Goal: Task Accomplishment & Management: Complete application form

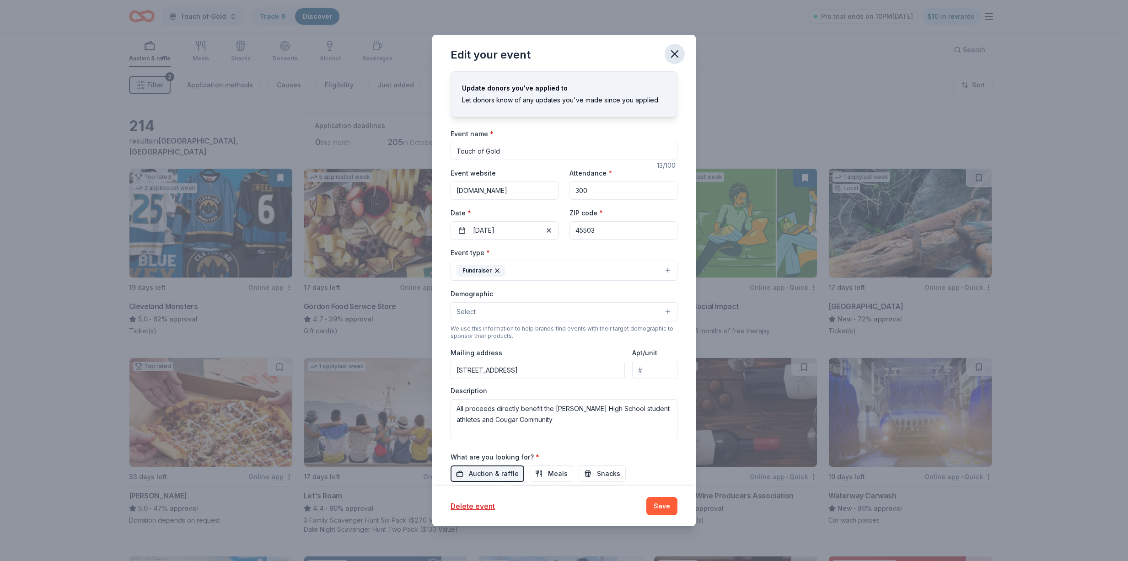
click at [675, 55] on icon "button" at bounding box center [674, 54] width 6 height 6
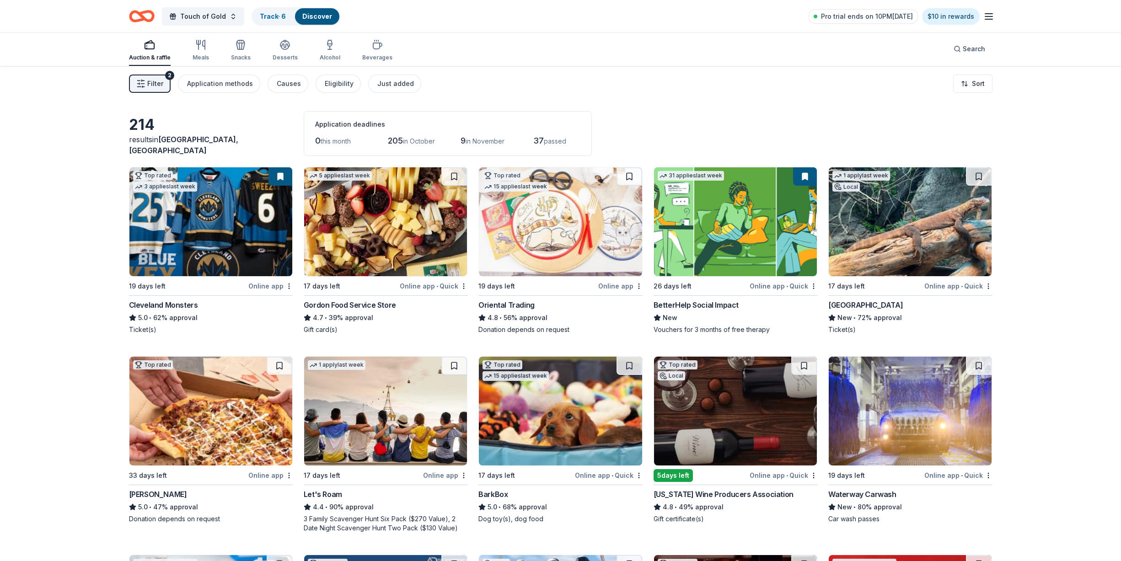
scroll to position [4, 0]
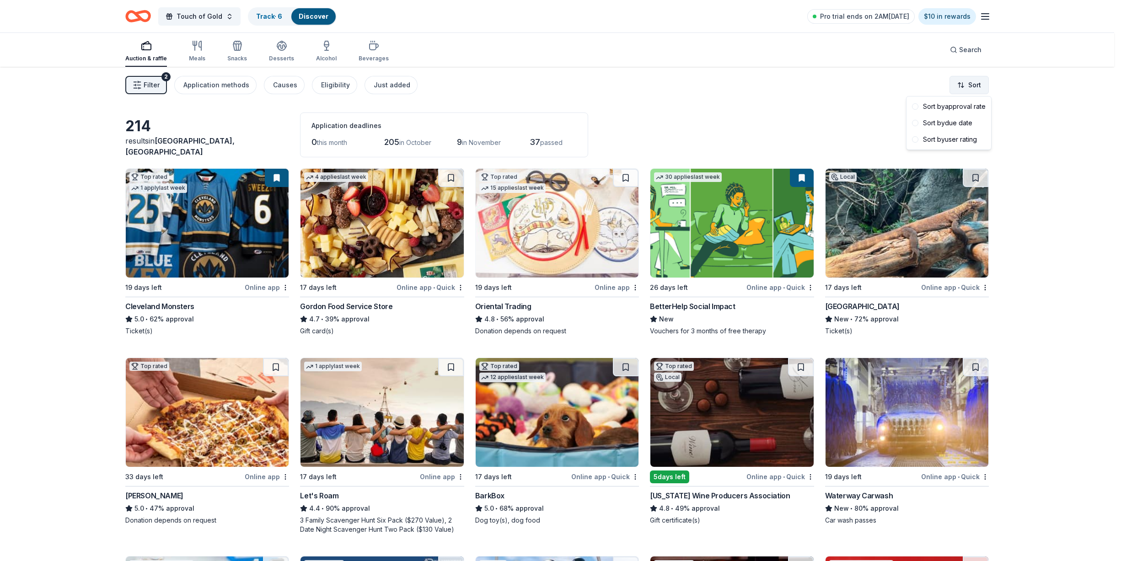
click at [967, 86] on html "Touch of Gold Track · 6 Discover Pro trial ends on 2AM, 10/6 $10 in rewards Auc…" at bounding box center [560, 280] width 1121 height 561
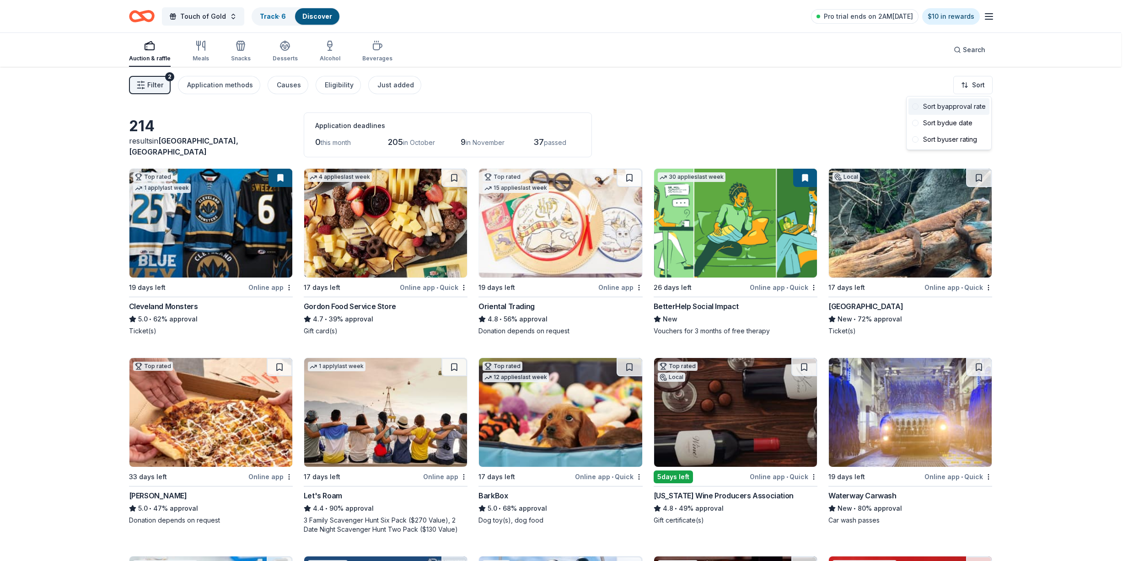
click at [957, 109] on div "Sort by approval rate" at bounding box center [948, 106] width 81 height 16
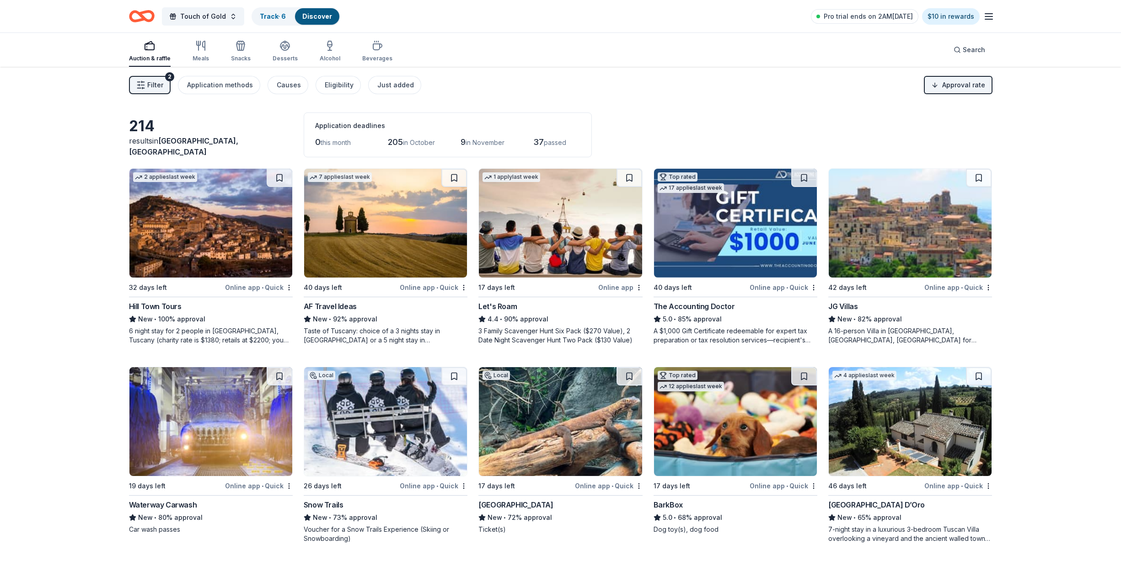
click at [861, 418] on img at bounding box center [910, 421] width 163 height 109
click at [258, 232] on img at bounding box center [210, 223] width 163 height 109
click at [408, 238] on img at bounding box center [385, 223] width 163 height 109
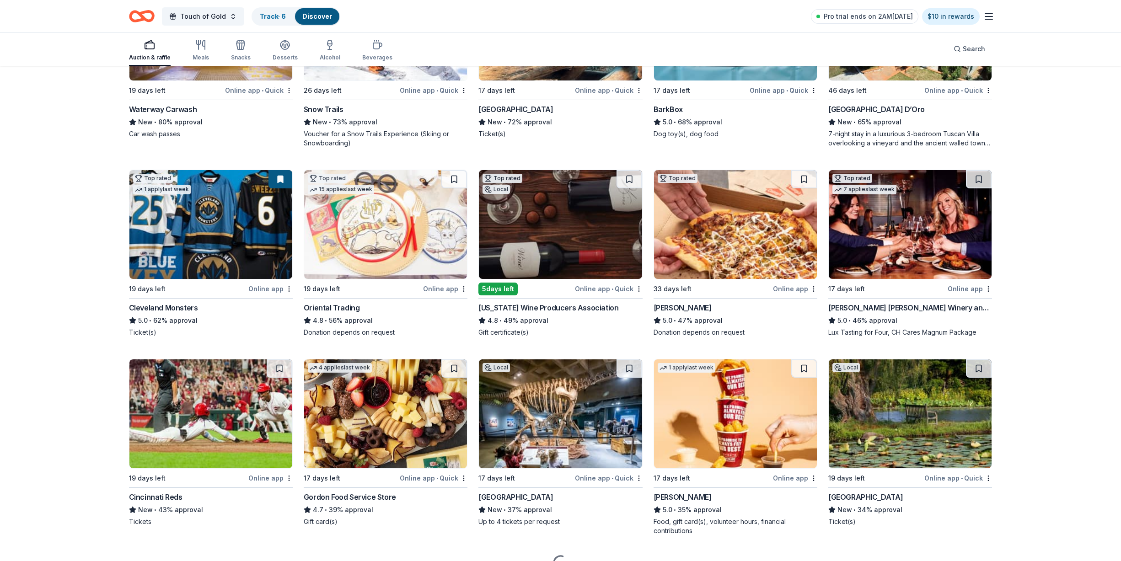
scroll to position [401, 0]
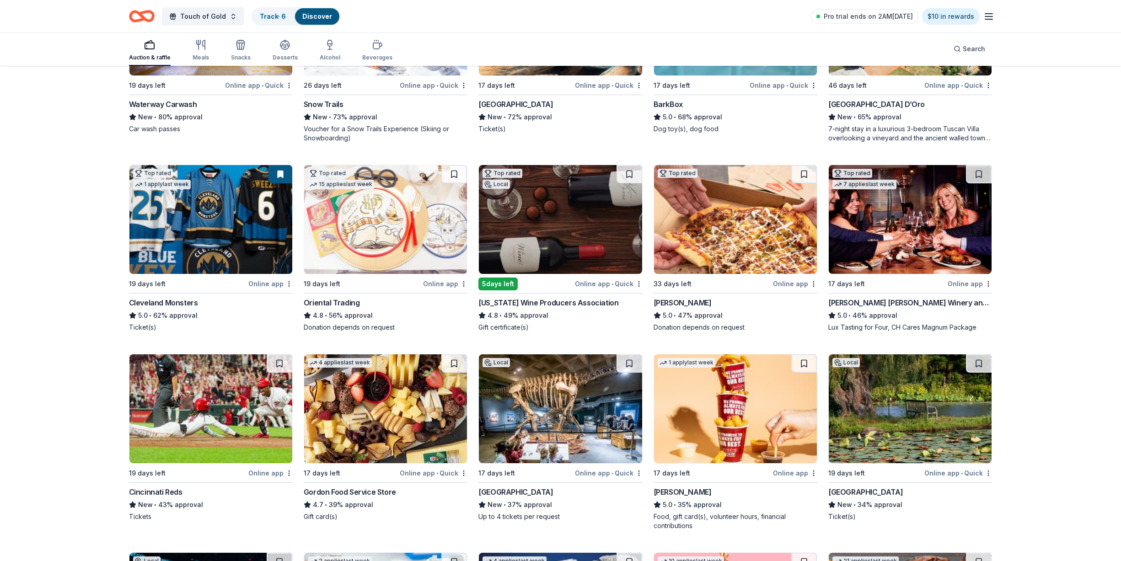
click at [768, 246] on img at bounding box center [735, 219] width 163 height 109
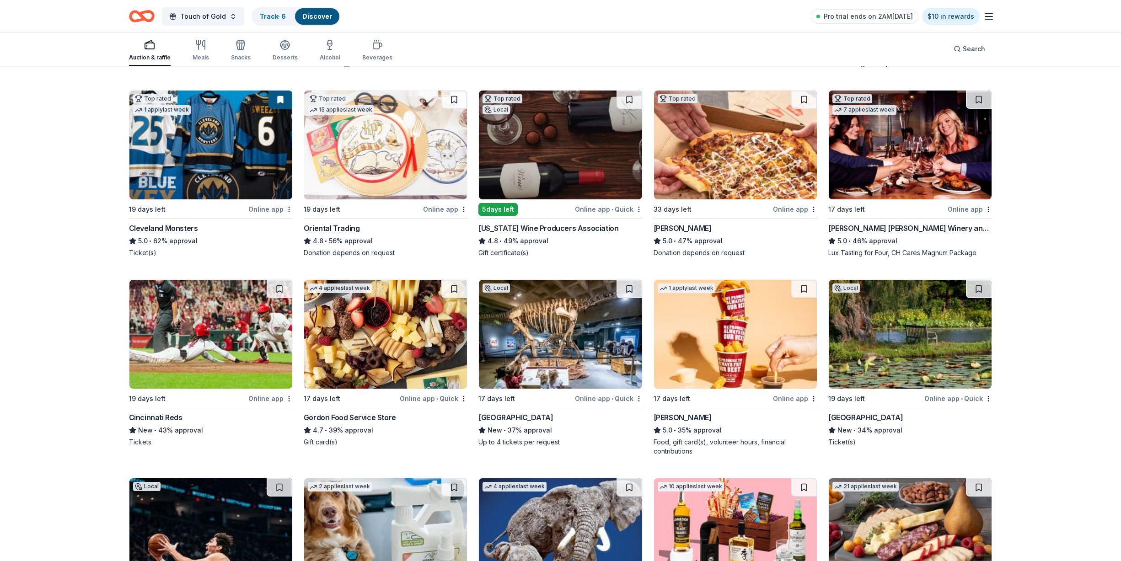
scroll to position [489, 0]
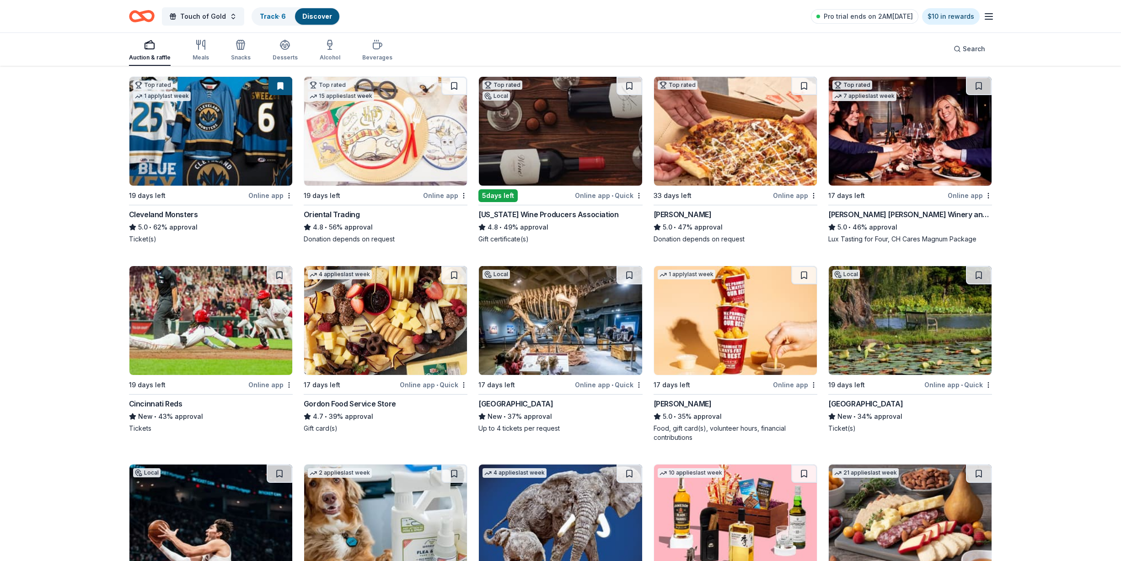
click at [918, 331] on img at bounding box center [910, 320] width 163 height 109
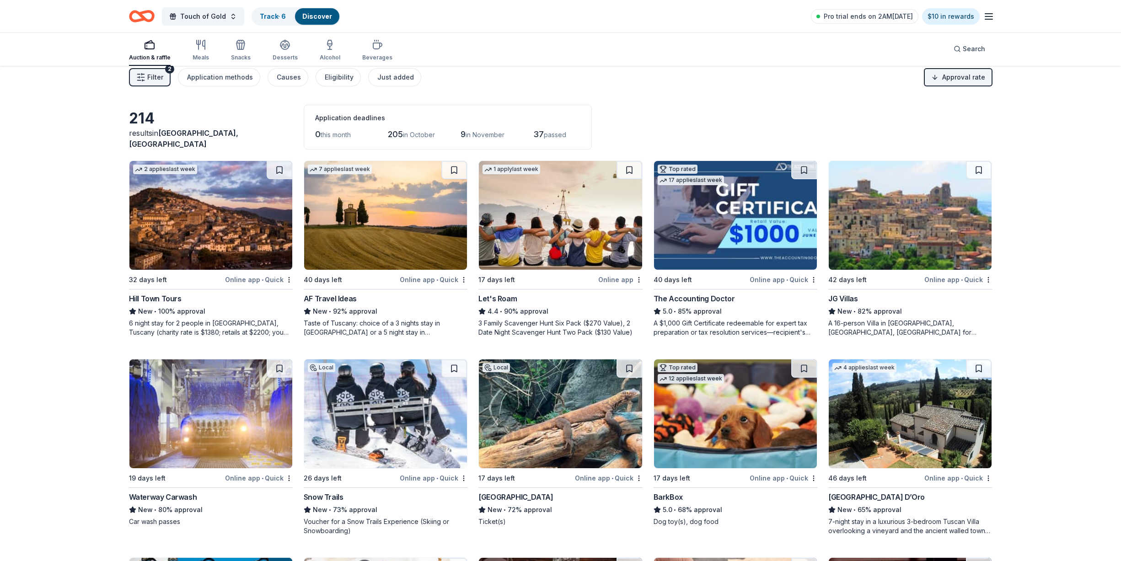
scroll to position [0, 0]
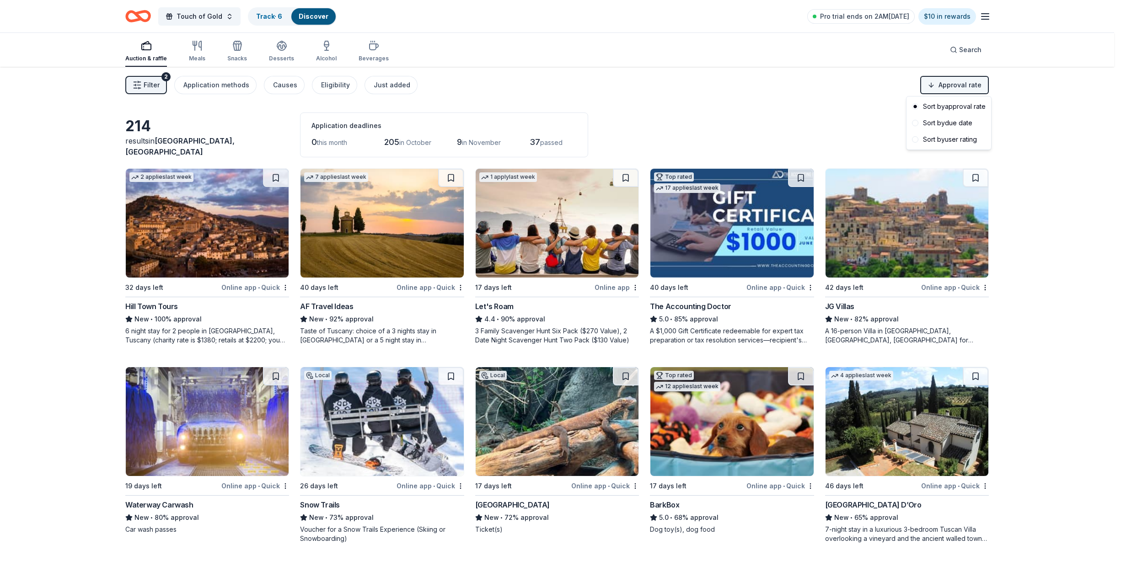
click at [950, 88] on html "Touch of Gold Track · 6 Discover Pro trial ends on 2AM, 10/6 $10 in rewards Auc…" at bounding box center [560, 280] width 1121 height 561
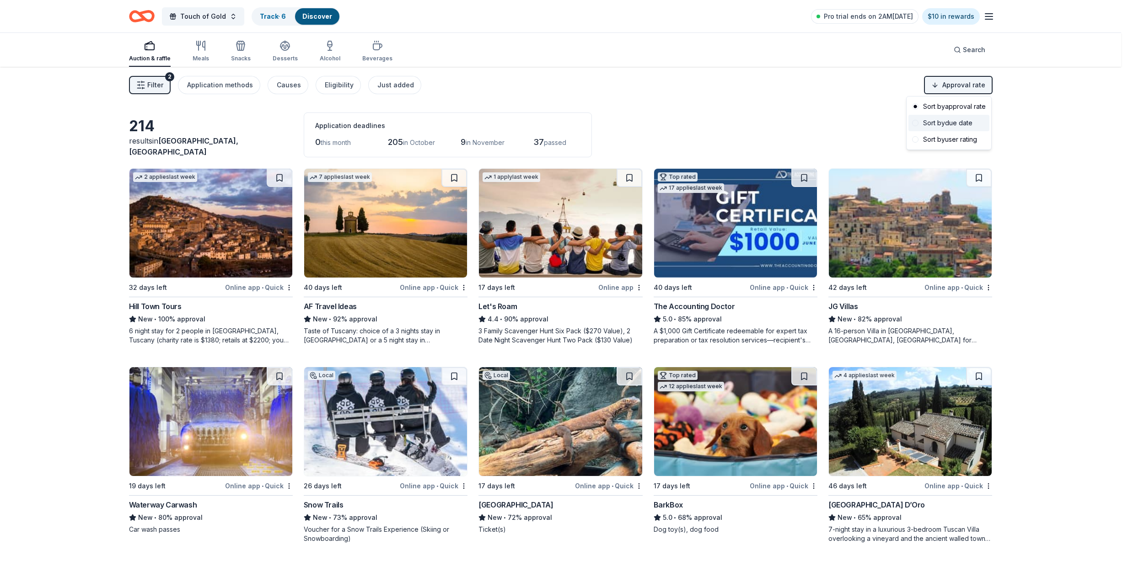
click at [944, 125] on div "Sort by due date" at bounding box center [948, 123] width 81 height 16
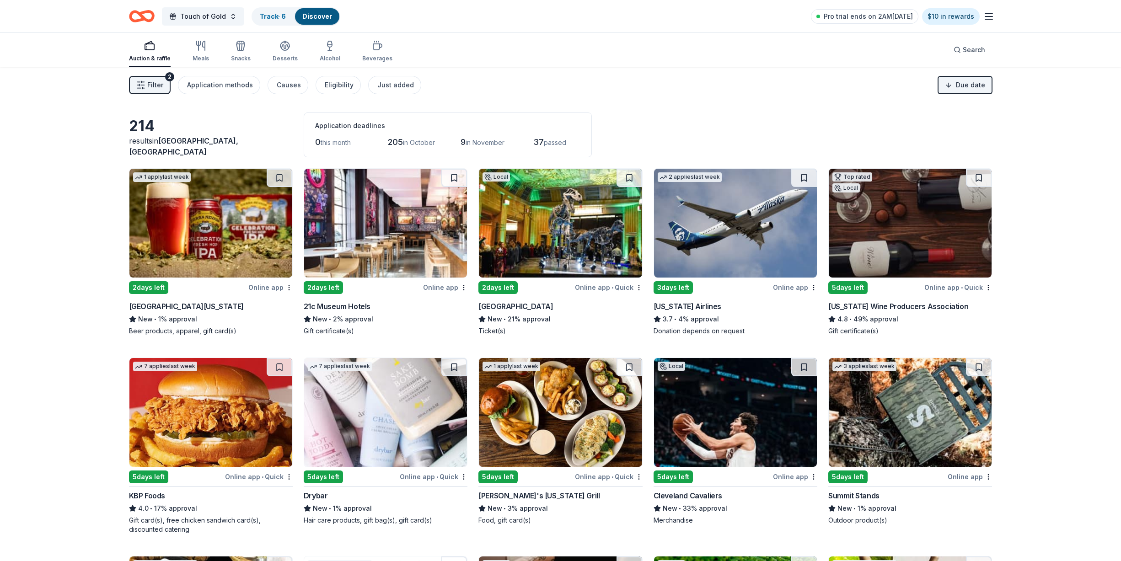
click at [236, 252] on img at bounding box center [210, 223] width 163 height 109
click at [416, 245] on img at bounding box center [385, 222] width 163 height 109
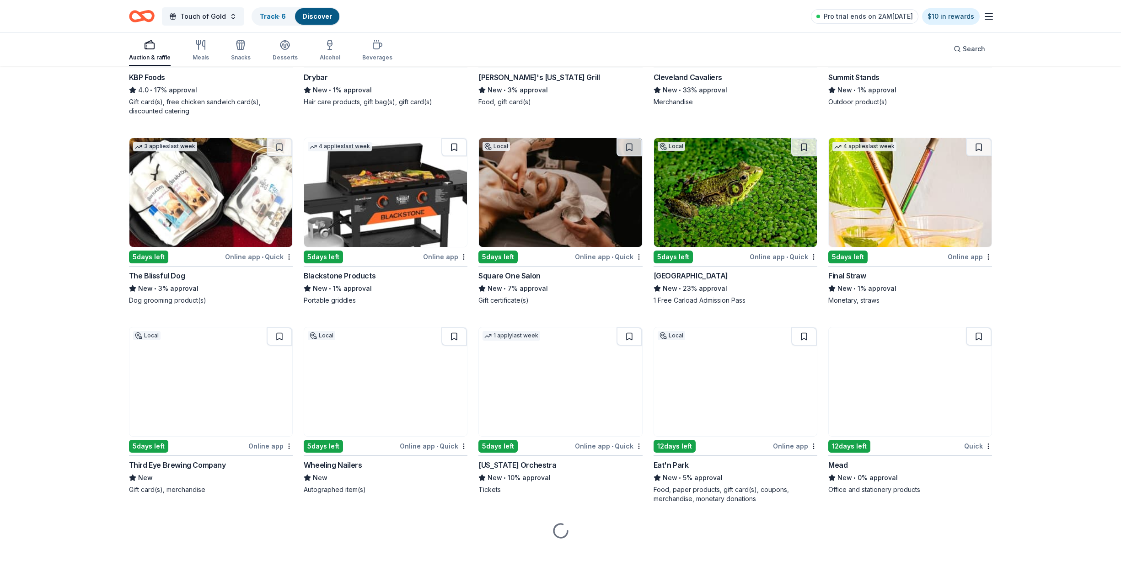
scroll to position [429, 0]
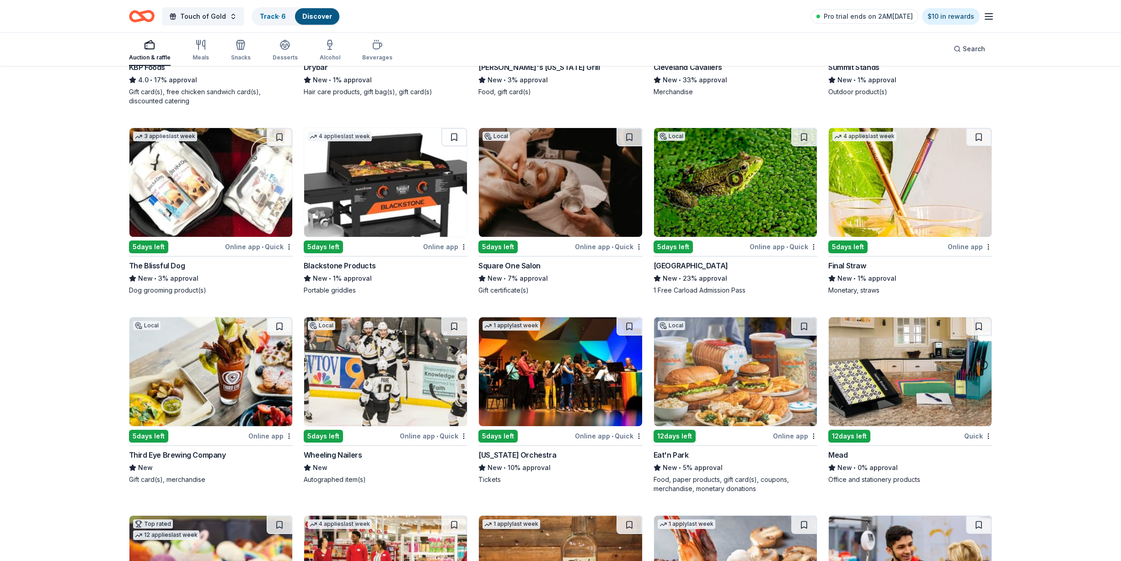
click at [581, 194] on img at bounding box center [560, 182] width 163 height 109
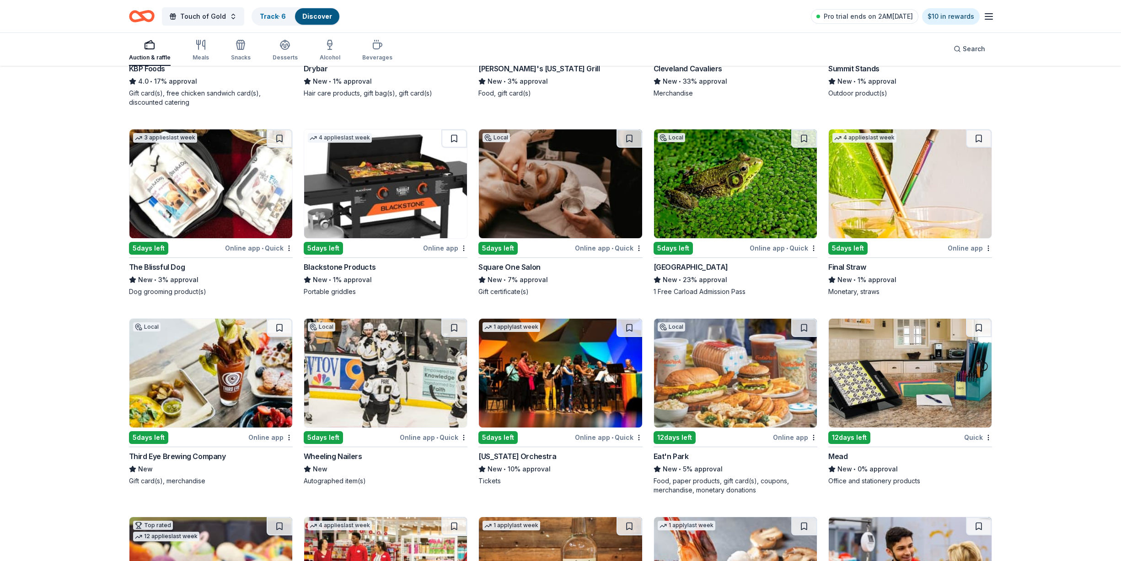
click at [927, 216] on img at bounding box center [910, 183] width 163 height 109
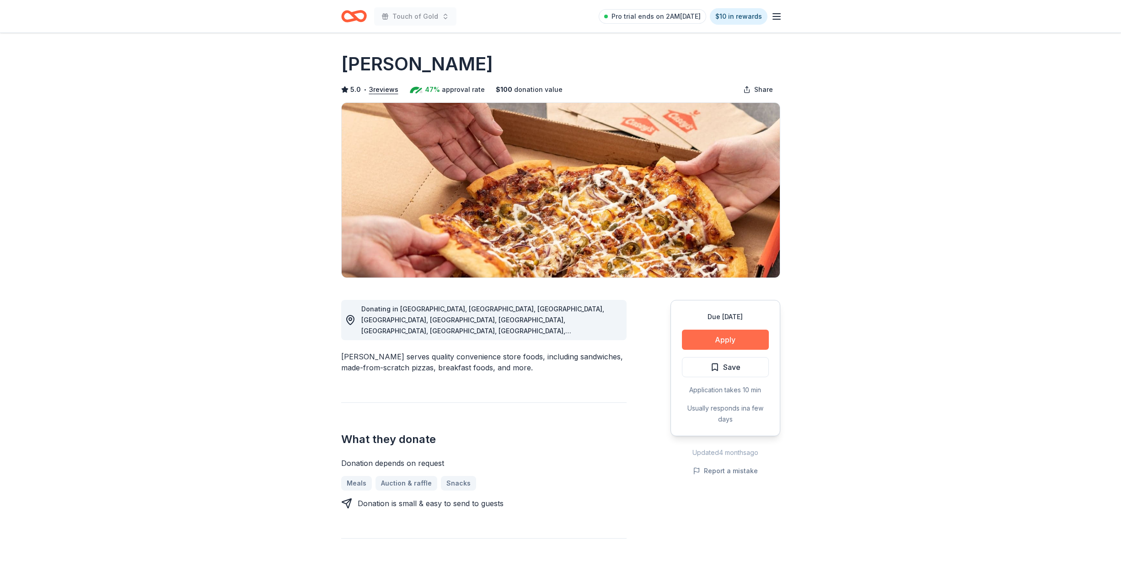
click at [727, 337] on button "Apply" at bounding box center [725, 340] width 87 height 20
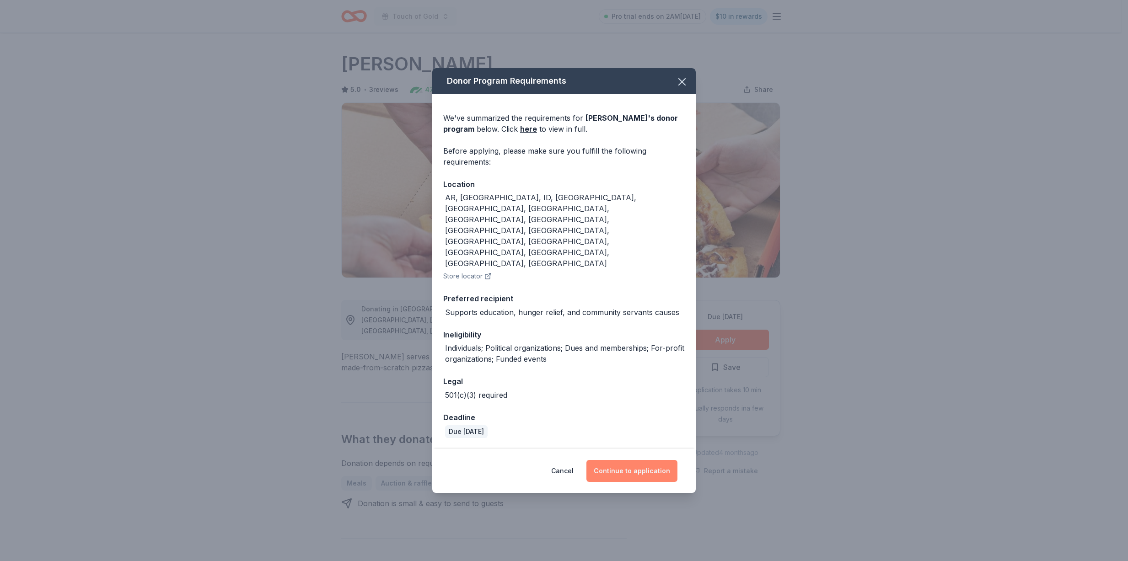
click at [636, 460] on button "Continue to application" at bounding box center [631, 471] width 91 height 22
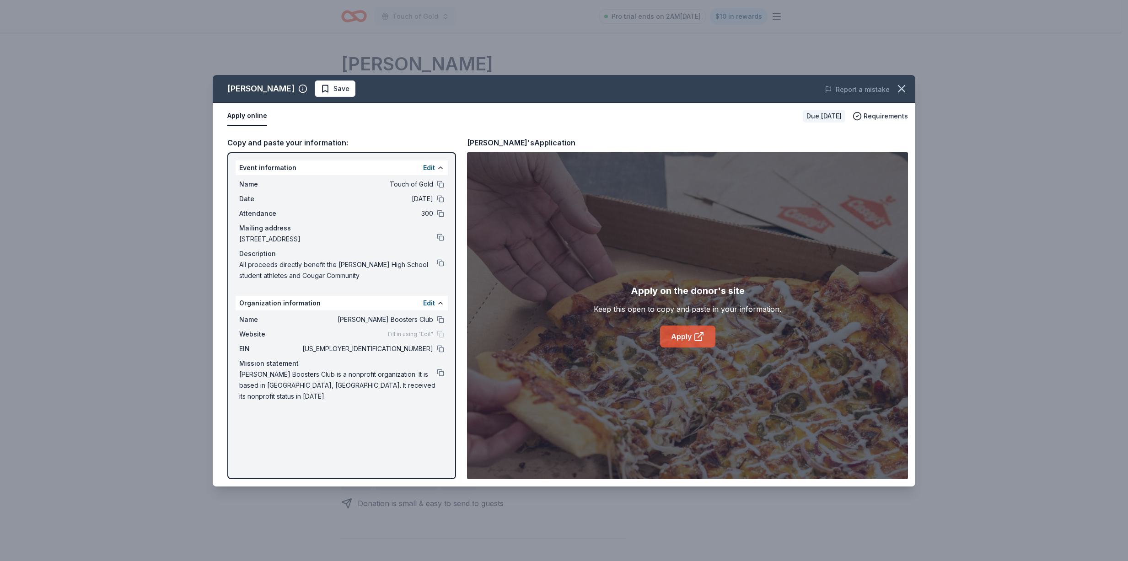
click at [681, 333] on link "Apply" at bounding box center [687, 337] width 55 height 22
click at [901, 87] on icon "button" at bounding box center [901, 88] width 13 height 13
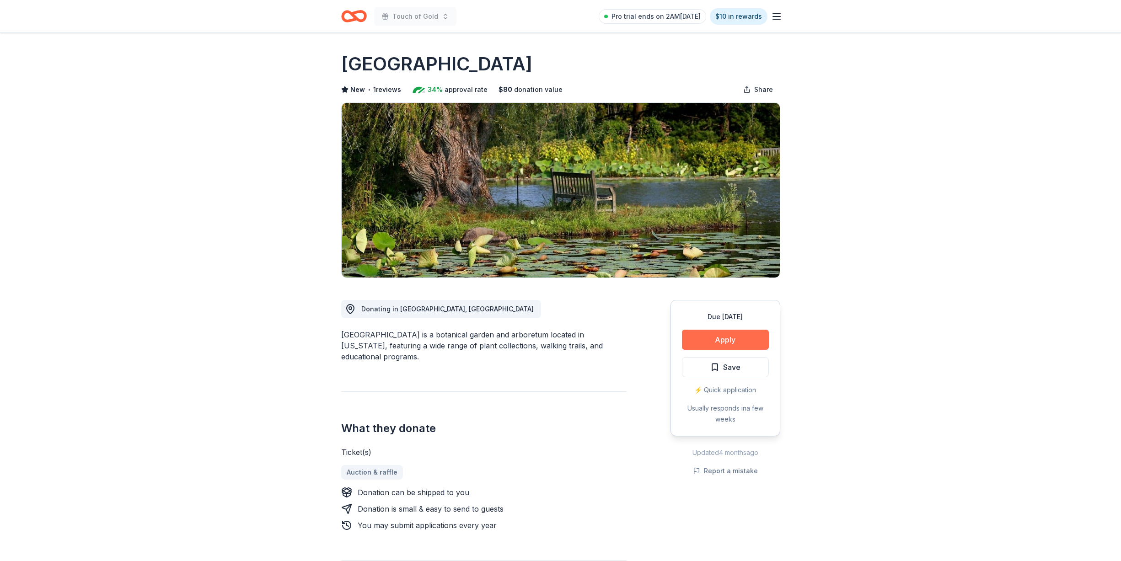
click at [716, 343] on button "Apply" at bounding box center [725, 340] width 87 height 20
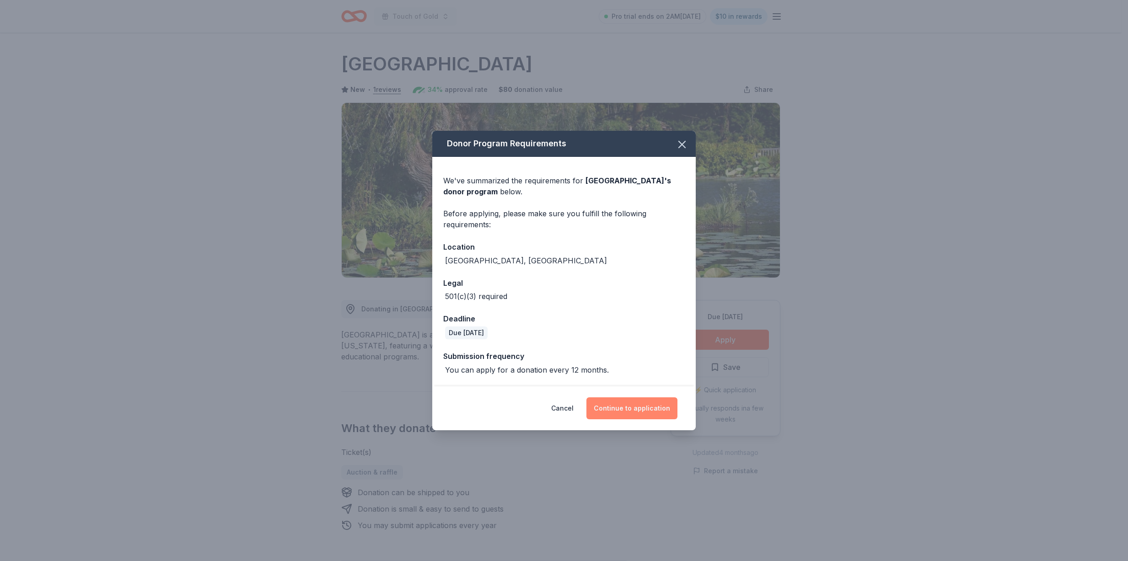
click at [633, 406] on button "Continue to application" at bounding box center [631, 408] width 91 height 22
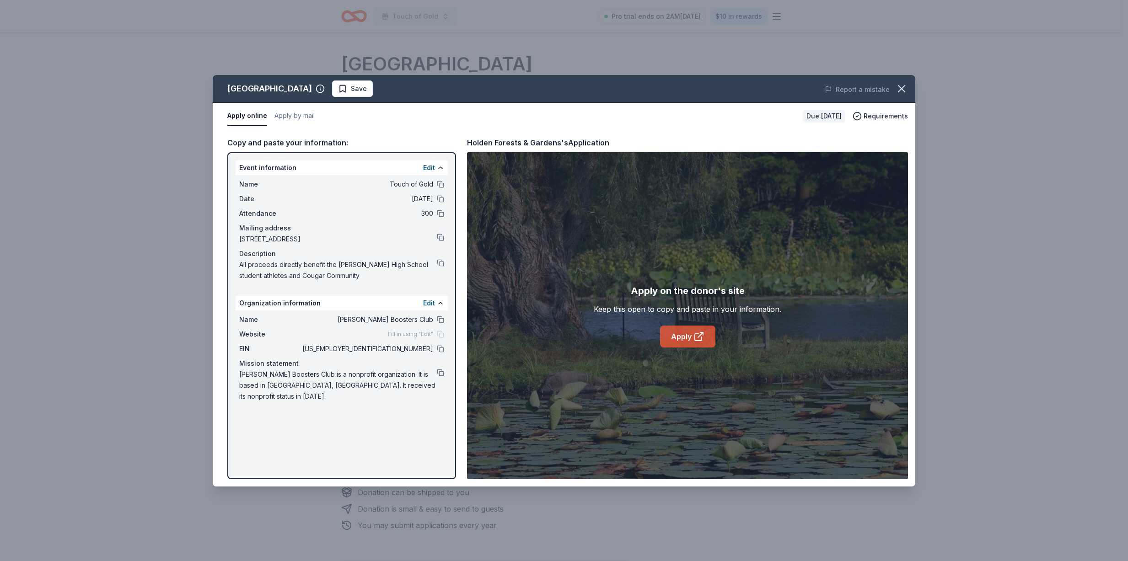
click at [692, 338] on link "Apply" at bounding box center [687, 337] width 55 height 22
click at [441, 372] on button at bounding box center [440, 372] width 7 height 7
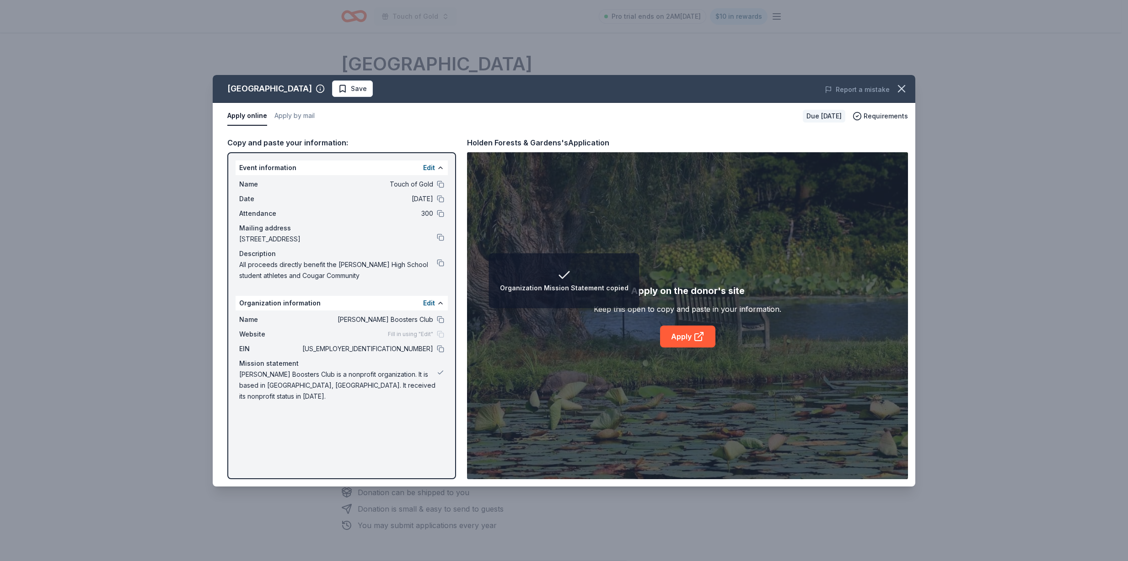
drag, startPoint x: 239, startPoint y: 516, endPoint x: 253, endPoint y: 511, distance: 15.2
click at [239, 516] on div "Holden Forests & Gardens Save Report a mistake Apply online Apply by mail Due i…" at bounding box center [564, 280] width 1128 height 561
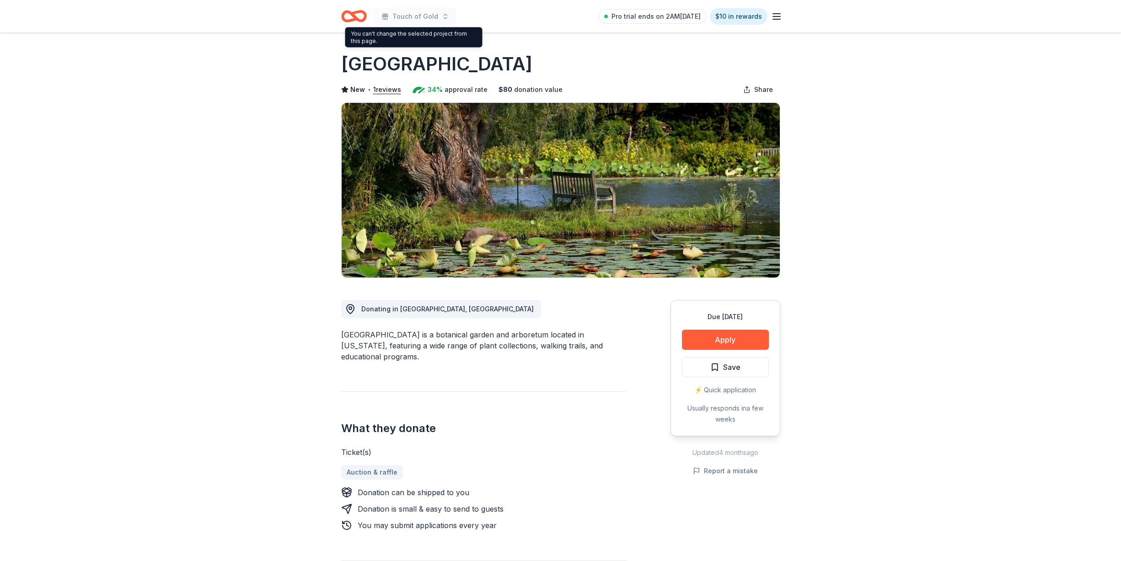
click at [407, 15] on span "Touch of Gold" at bounding box center [415, 16] width 46 height 11
click at [425, 16] on span "Touch of Gold" at bounding box center [415, 16] width 46 height 11
click at [359, 13] on icon "Home" at bounding box center [358, 15] width 14 height 9
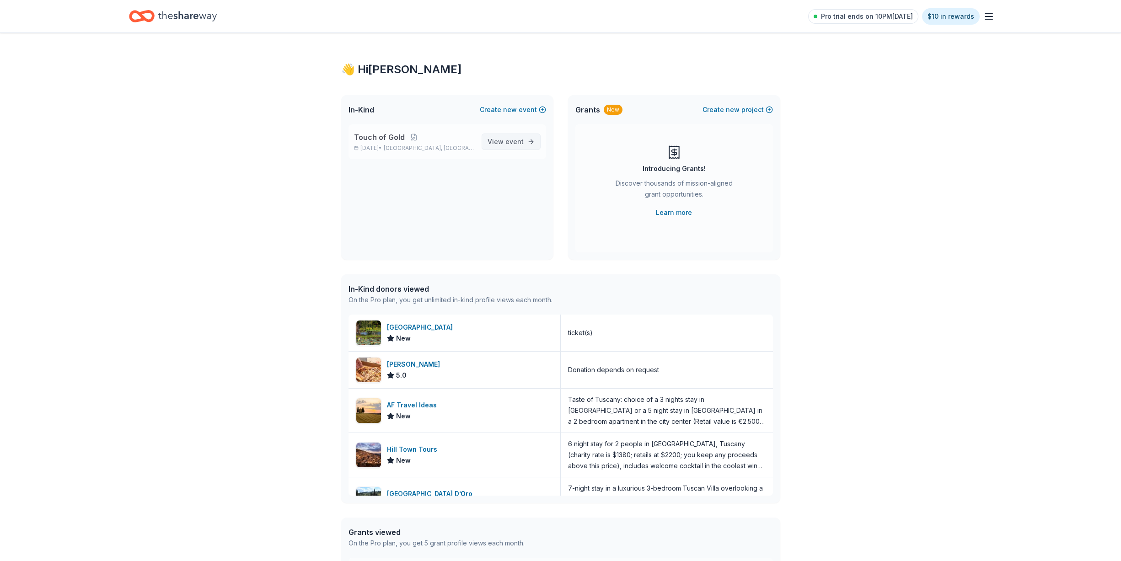
click at [499, 143] on span "View event" at bounding box center [506, 141] width 36 height 11
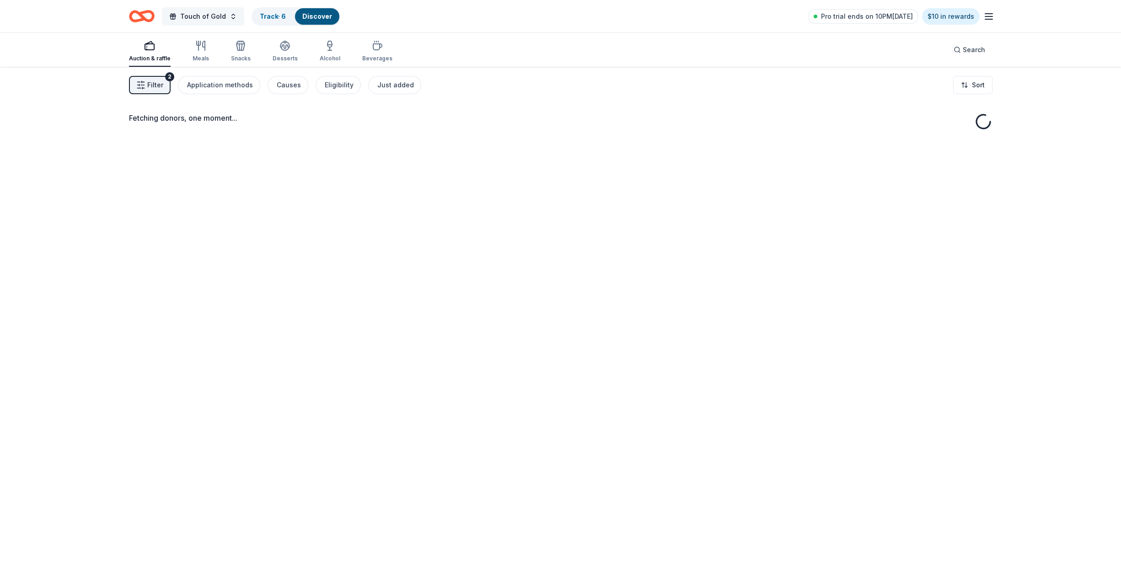
click at [224, 16] on button "Touch of Gold" at bounding box center [203, 16] width 82 height 18
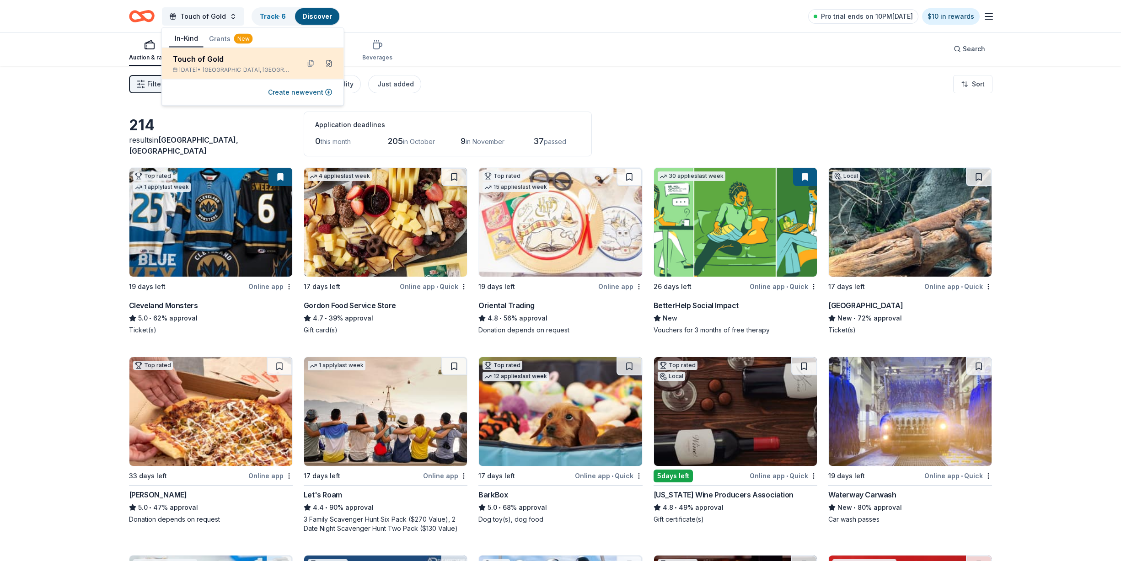
scroll to position [0, 0]
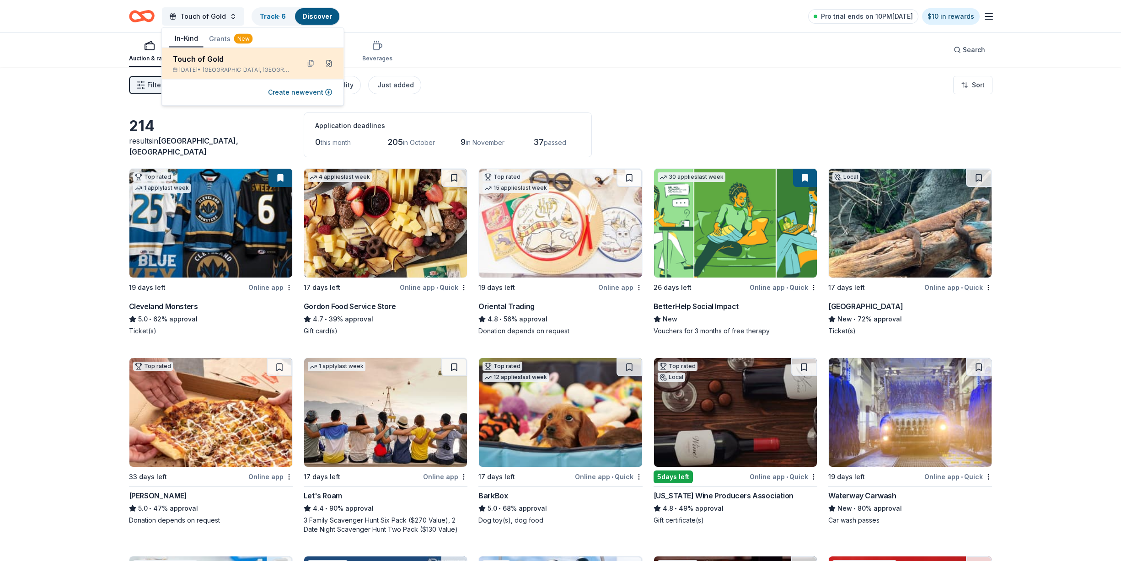
click at [332, 61] on button at bounding box center [329, 63] width 15 height 15
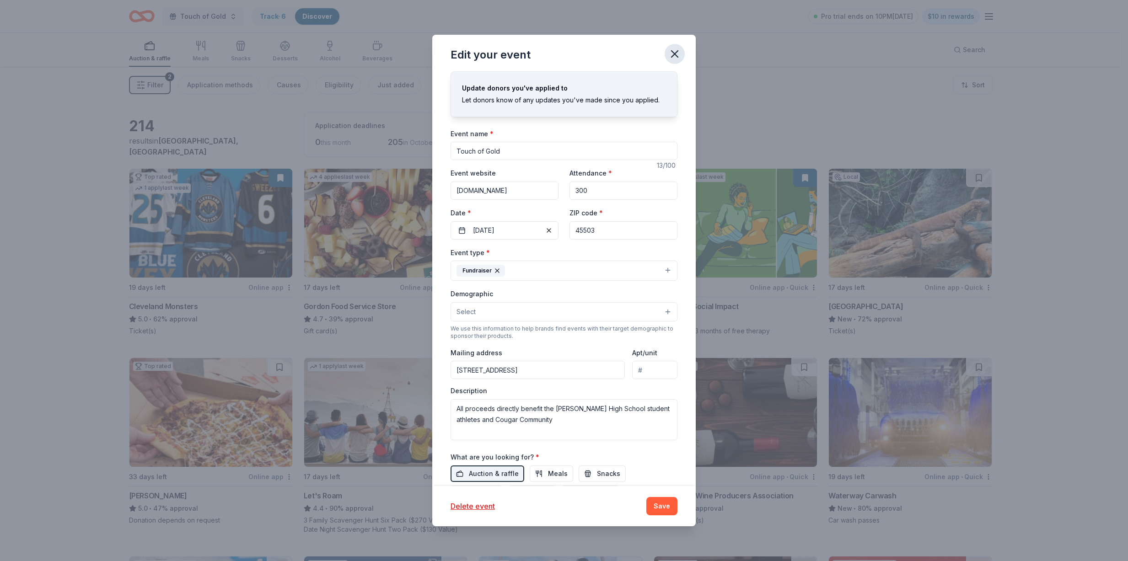
click at [676, 54] on icon "button" at bounding box center [674, 54] width 13 height 13
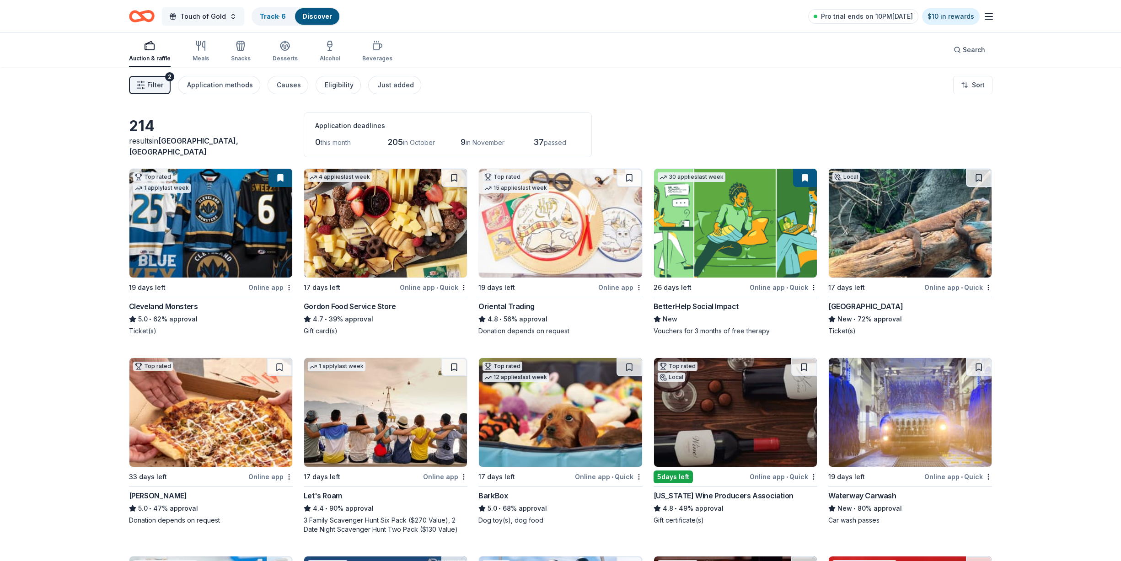
click at [212, 14] on span "Touch of Gold" at bounding box center [203, 16] width 46 height 11
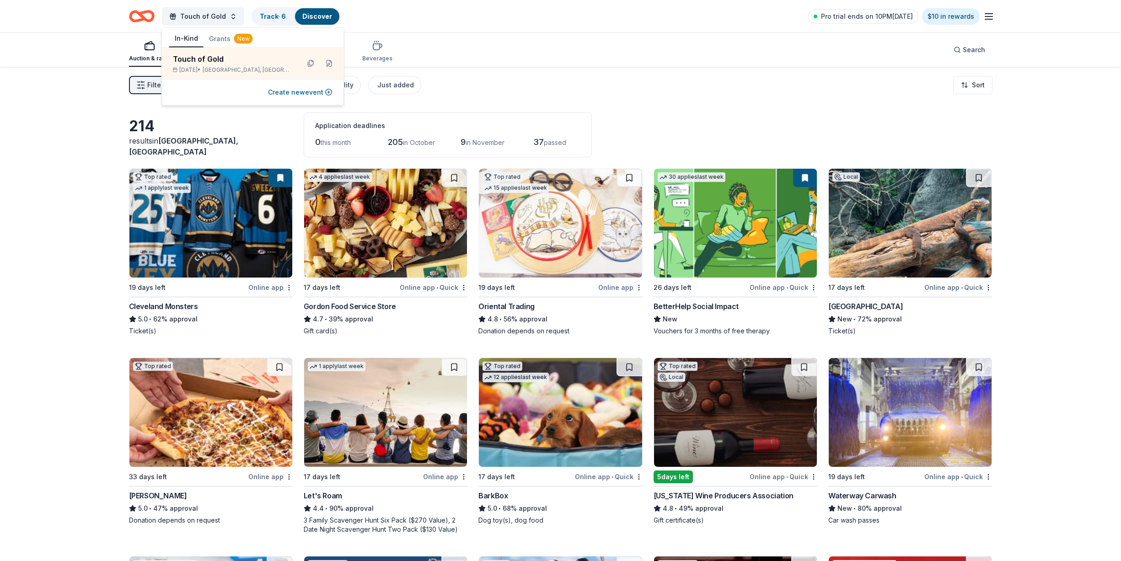
click at [567, 206] on img at bounding box center [560, 223] width 163 height 109
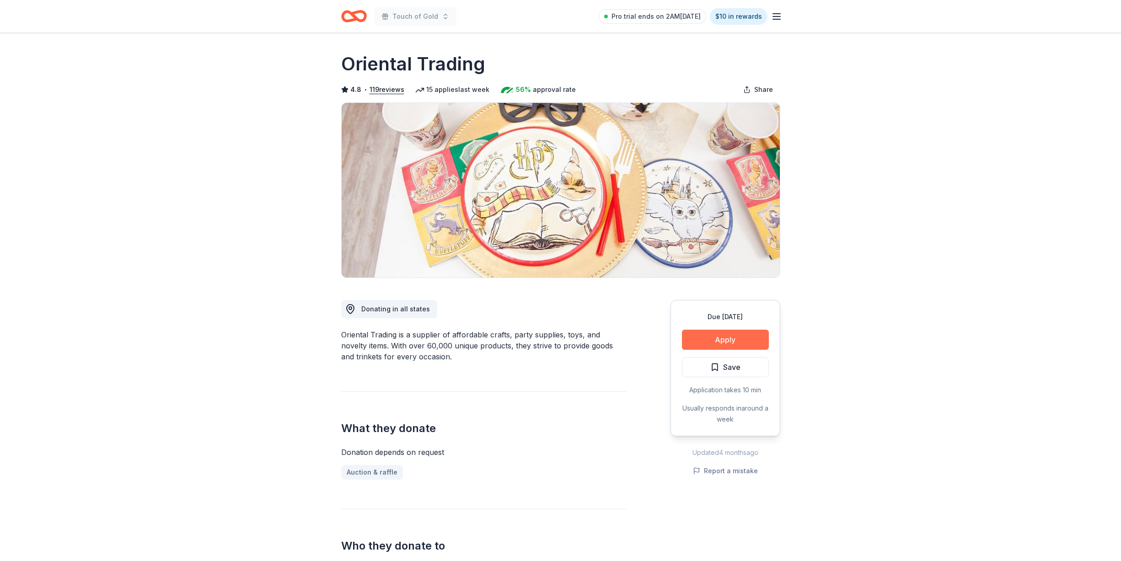
click at [718, 336] on button "Apply" at bounding box center [725, 340] width 87 height 20
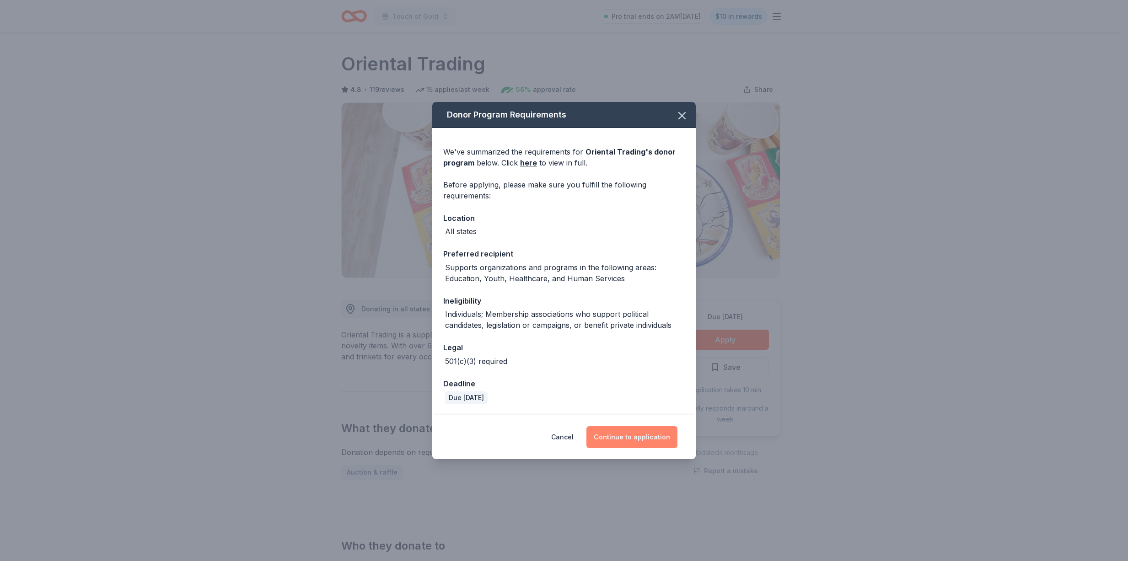
click at [630, 435] on button "Continue to application" at bounding box center [631, 437] width 91 height 22
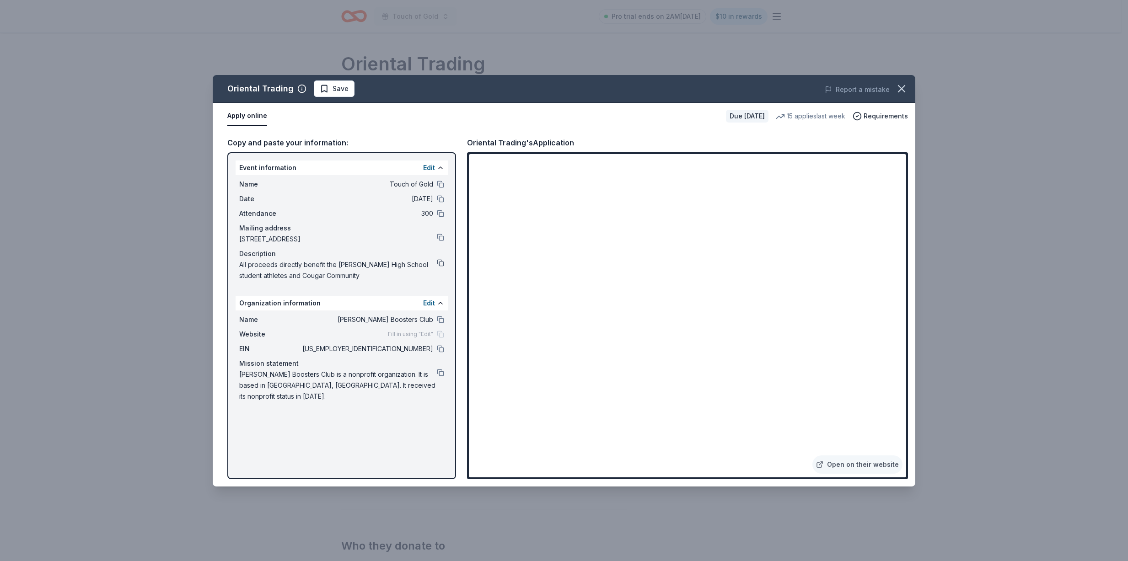
click at [440, 261] on button at bounding box center [440, 262] width 7 height 7
click at [902, 88] on icon "button" at bounding box center [901, 89] width 6 height 6
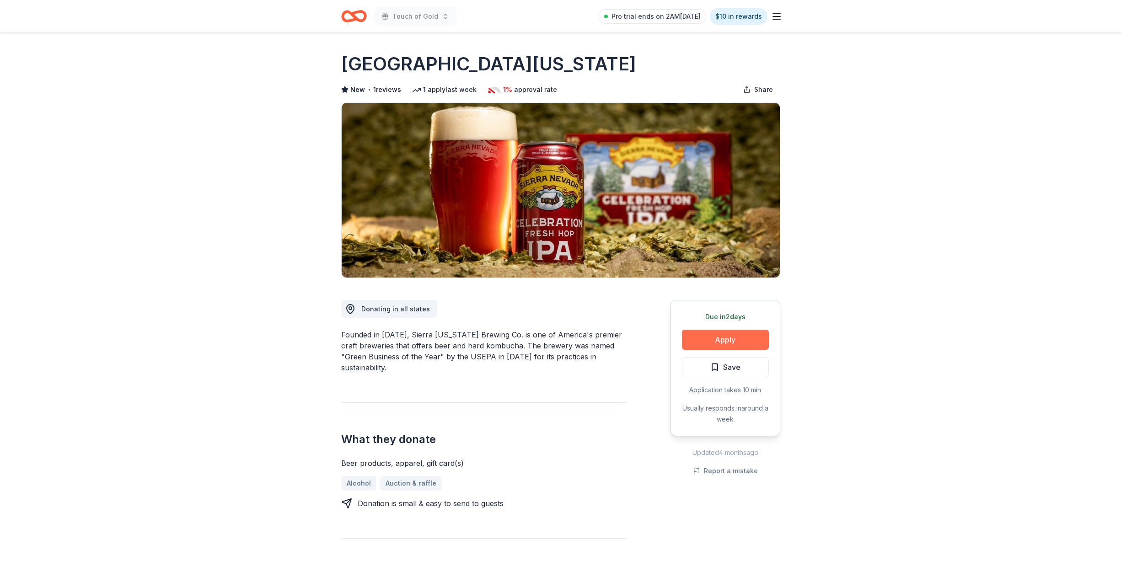
click at [712, 341] on button "Apply" at bounding box center [725, 340] width 87 height 20
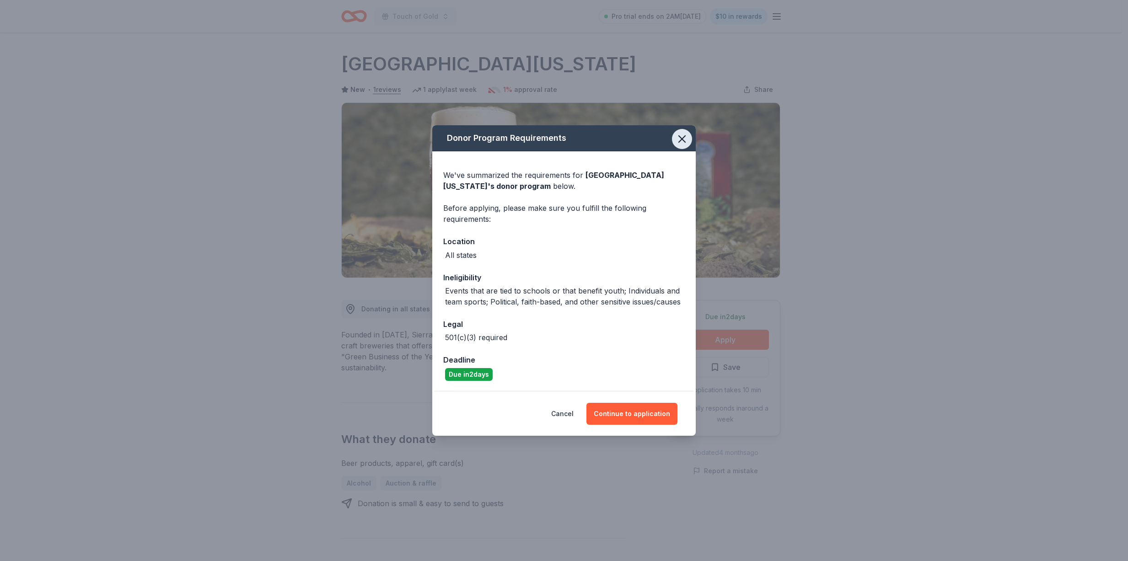
click at [680, 140] on icon "button" at bounding box center [682, 139] width 13 height 13
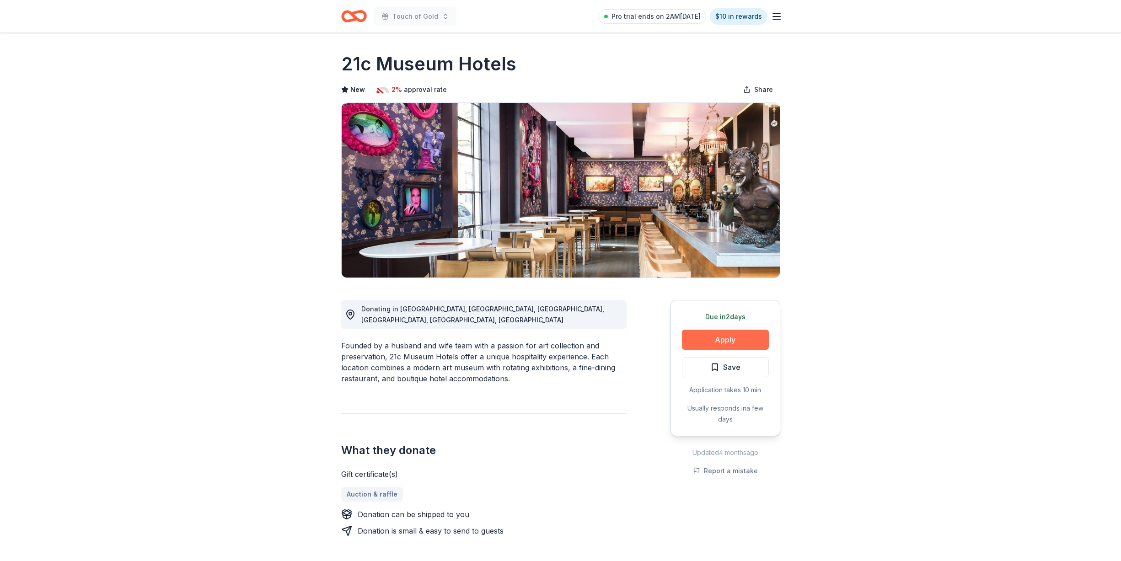
click at [714, 339] on button "Apply" at bounding box center [725, 340] width 87 height 20
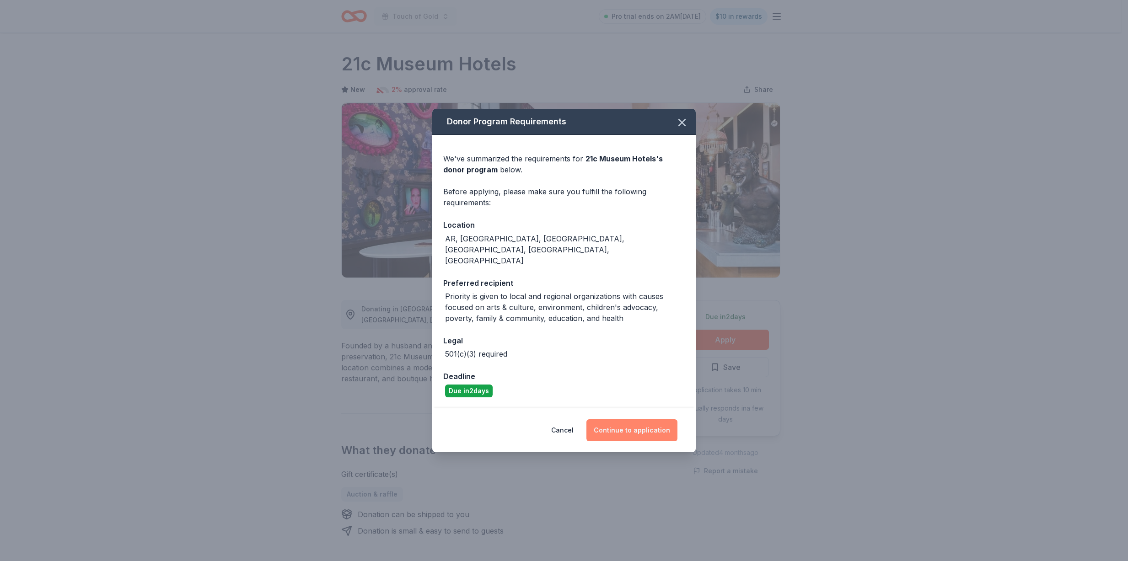
click at [641, 419] on button "Continue to application" at bounding box center [631, 430] width 91 height 22
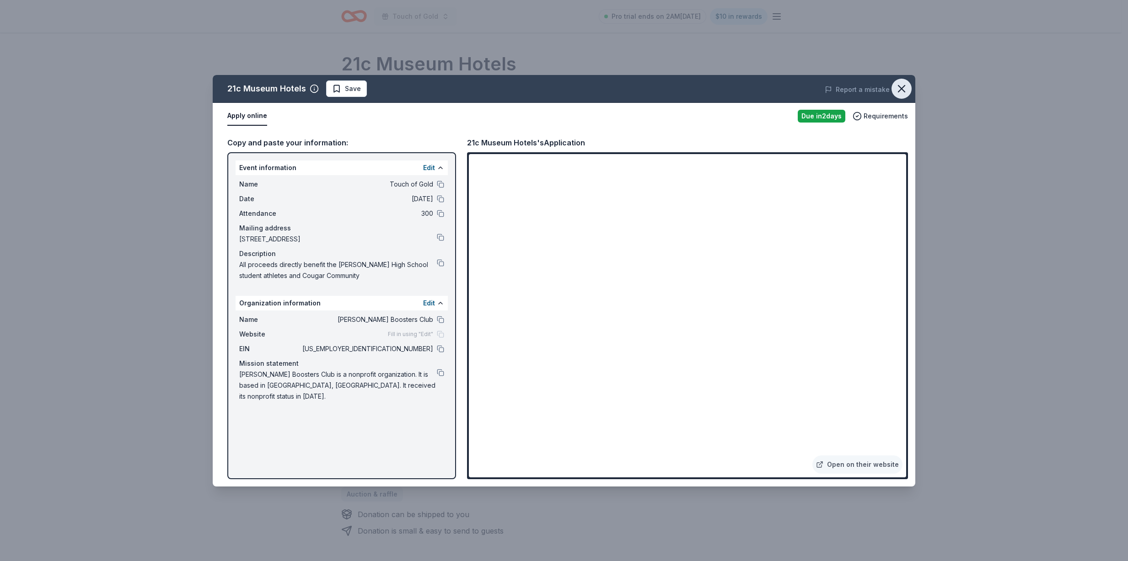
click at [900, 86] on icon "button" at bounding box center [901, 88] width 13 height 13
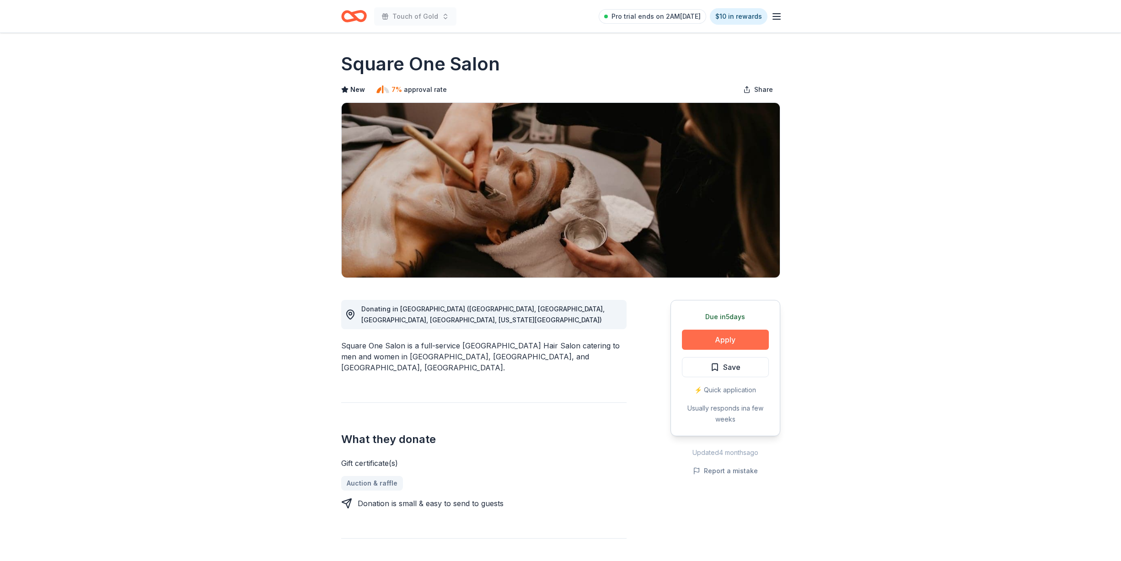
click at [710, 341] on button "Apply" at bounding box center [725, 340] width 87 height 20
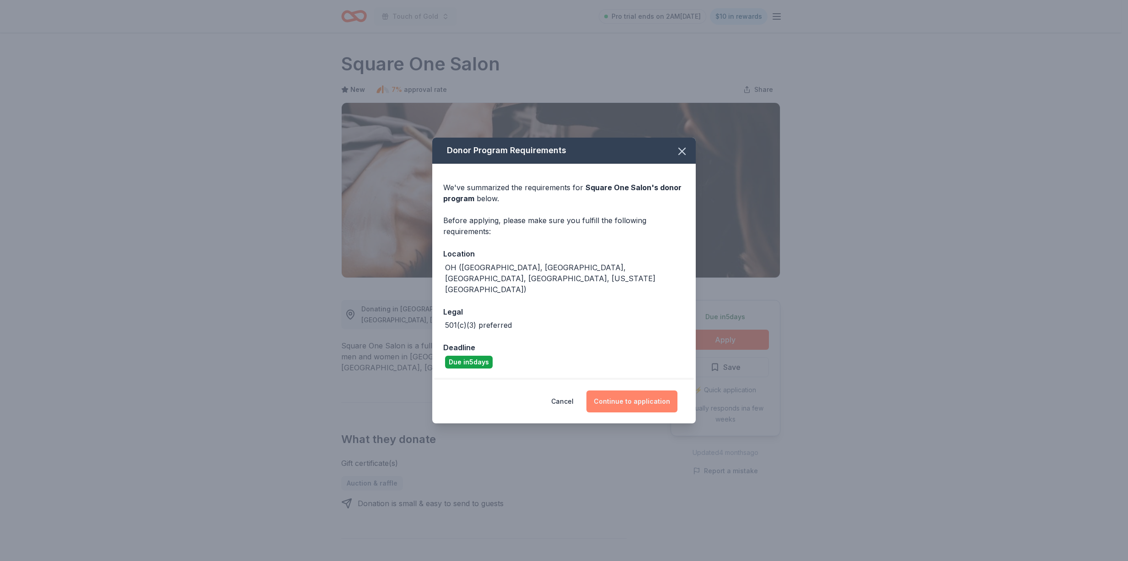
click at [636, 396] on button "Continue to application" at bounding box center [631, 402] width 91 height 22
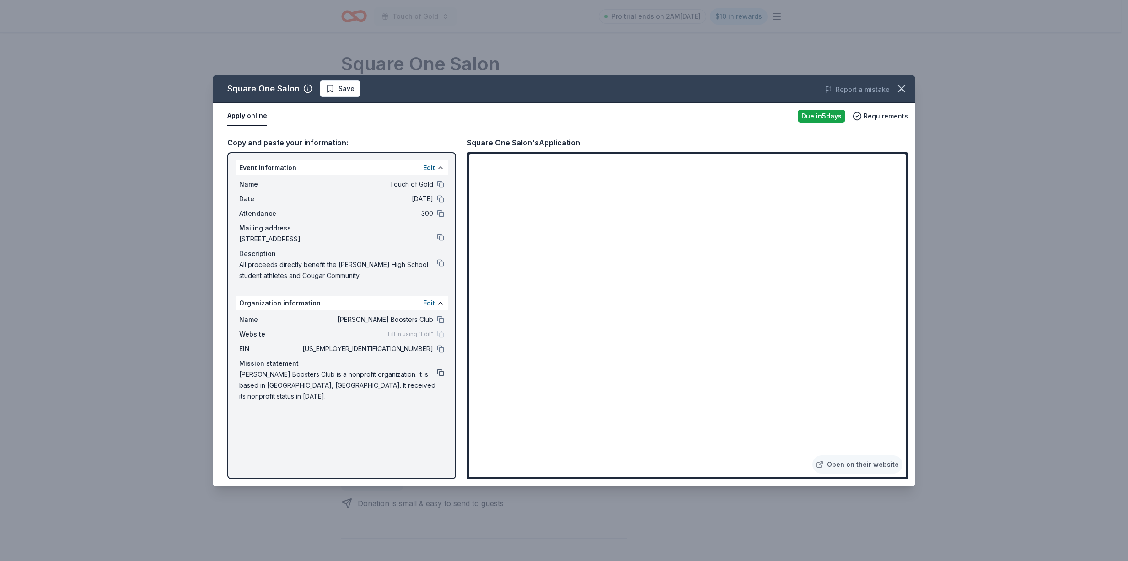
click at [439, 373] on button at bounding box center [440, 372] width 7 height 7
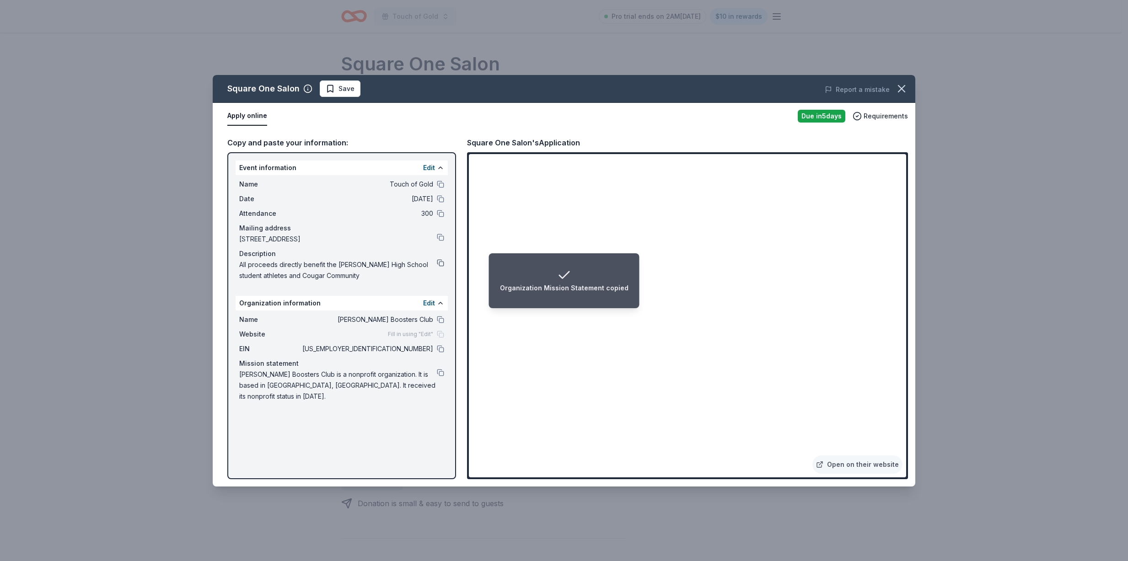
click at [438, 261] on button at bounding box center [440, 262] width 7 height 7
click at [905, 82] on button "button" at bounding box center [901, 89] width 20 height 20
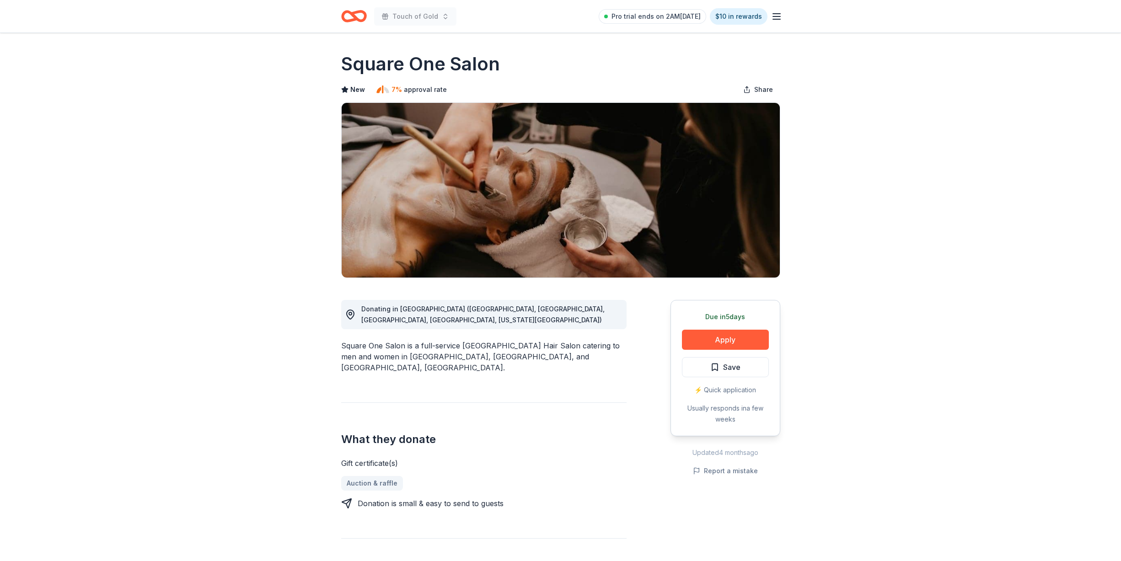
click at [357, 14] on icon "Home" at bounding box center [354, 15] width 26 height 21
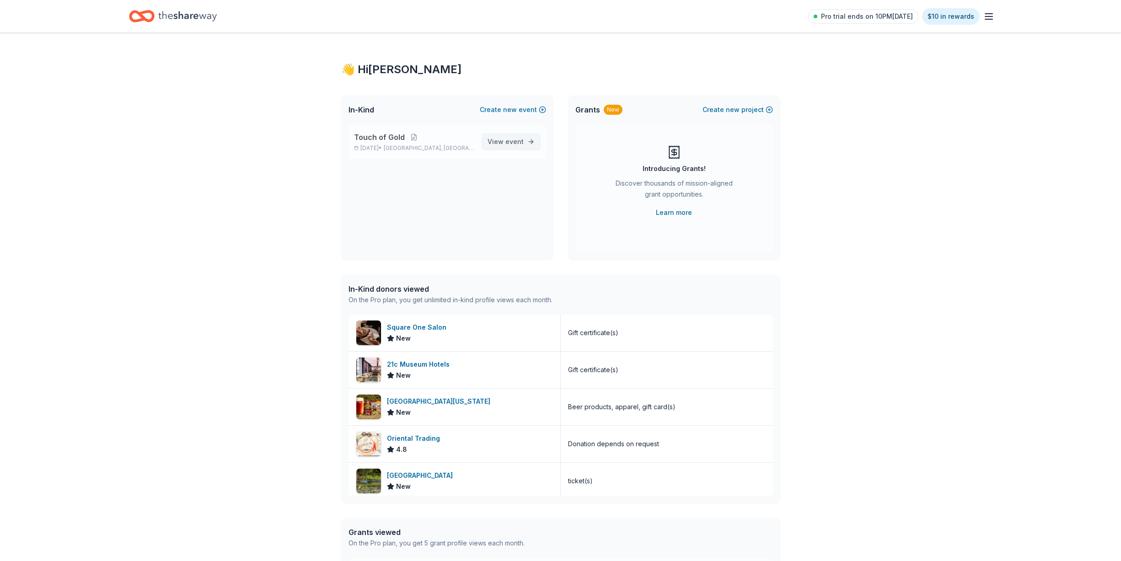
click at [503, 144] on span "View event" at bounding box center [506, 141] width 36 height 11
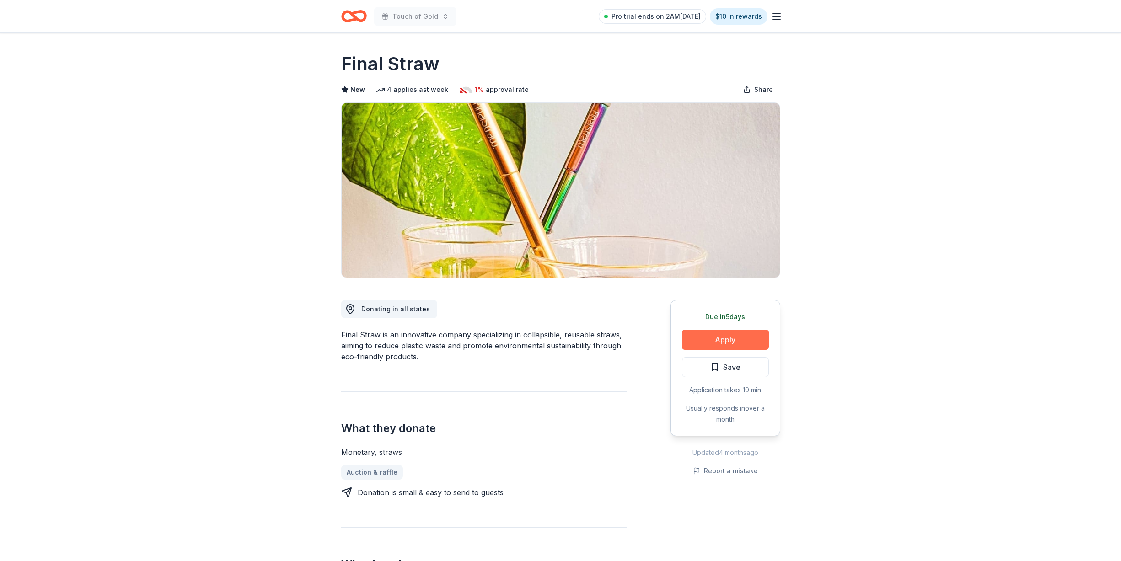
click at [715, 342] on button "Apply" at bounding box center [725, 340] width 87 height 20
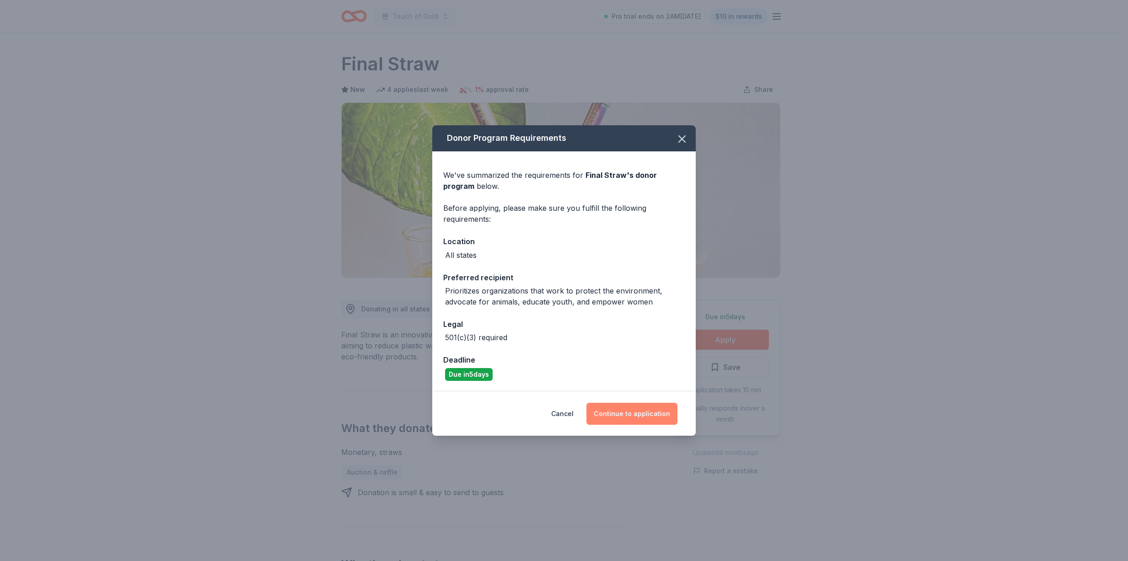
click at [649, 410] on button "Continue to application" at bounding box center [631, 414] width 91 height 22
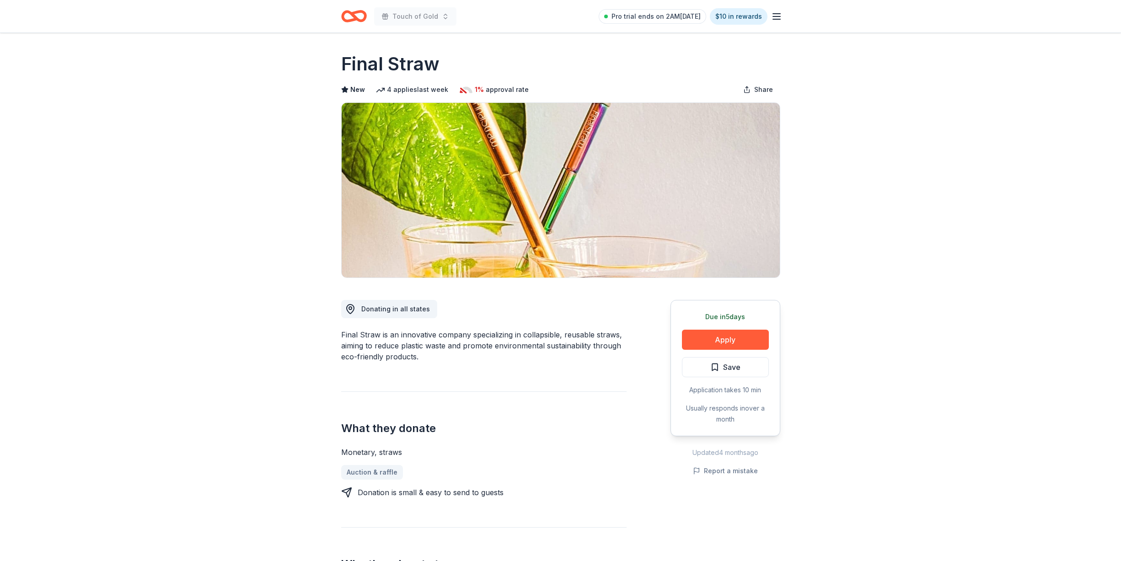
scroll to position [1, 0]
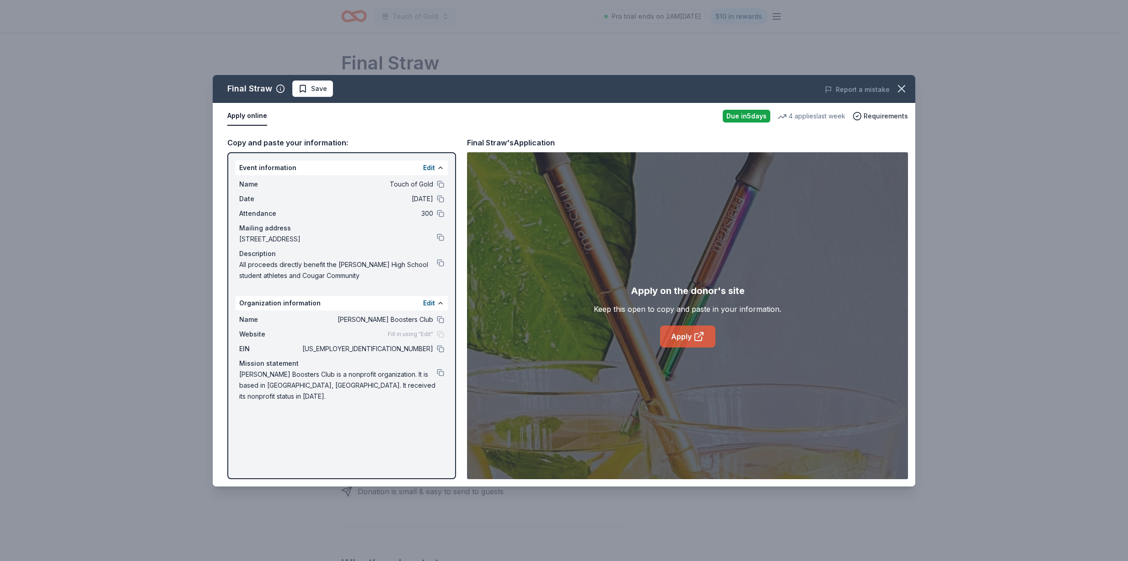
click at [692, 337] on link "Apply" at bounding box center [687, 337] width 55 height 22
click at [440, 264] on button at bounding box center [440, 262] width 7 height 7
click at [442, 372] on button at bounding box center [440, 372] width 7 height 7
click at [438, 263] on button at bounding box center [440, 262] width 7 height 7
click at [910, 91] on button "button" at bounding box center [901, 89] width 20 height 20
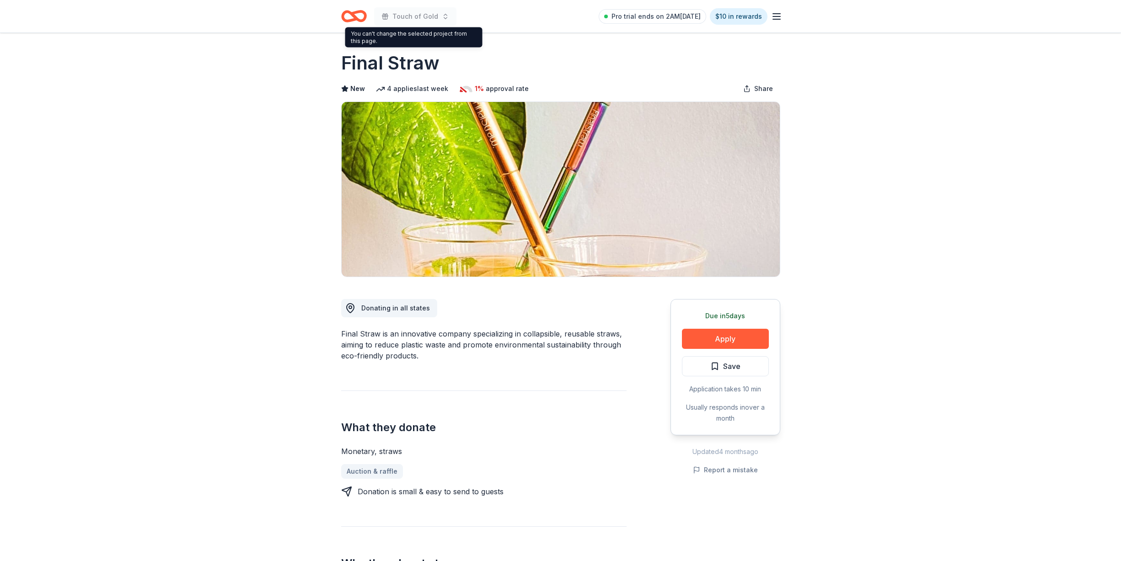
click at [419, 20] on span "Touch of Gold" at bounding box center [415, 16] width 46 height 11
click at [407, 13] on span "Touch of Gold" at bounding box center [415, 16] width 46 height 11
click at [359, 14] on icon "Home" at bounding box center [354, 15] width 26 height 21
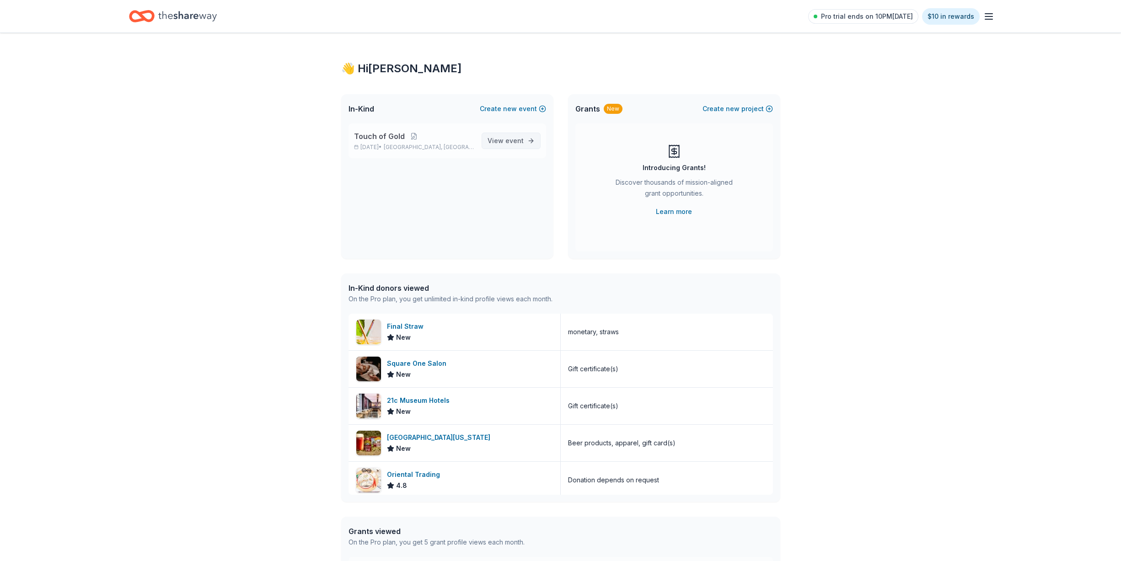
click at [496, 141] on span "View event" at bounding box center [506, 140] width 36 height 11
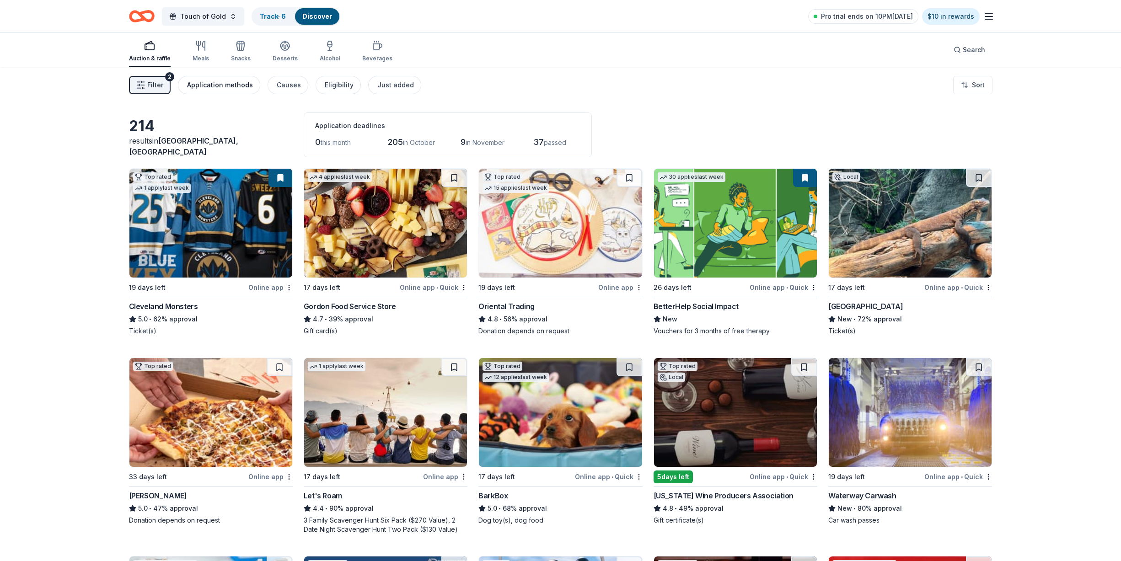
click at [211, 83] on div "Application methods" at bounding box center [220, 85] width 66 height 11
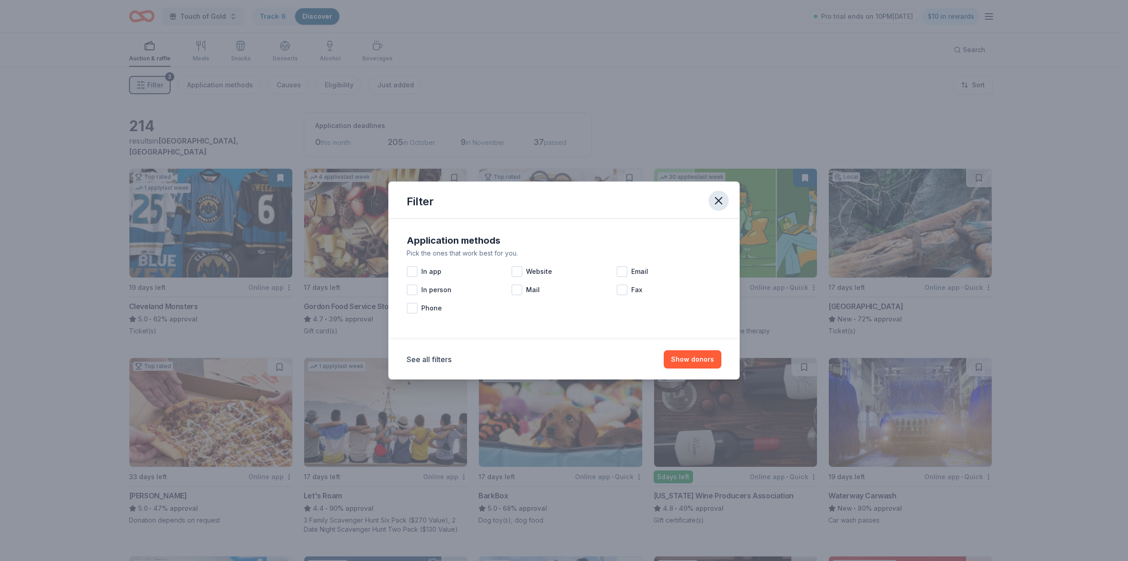
click at [720, 196] on icon "button" at bounding box center [718, 200] width 13 height 13
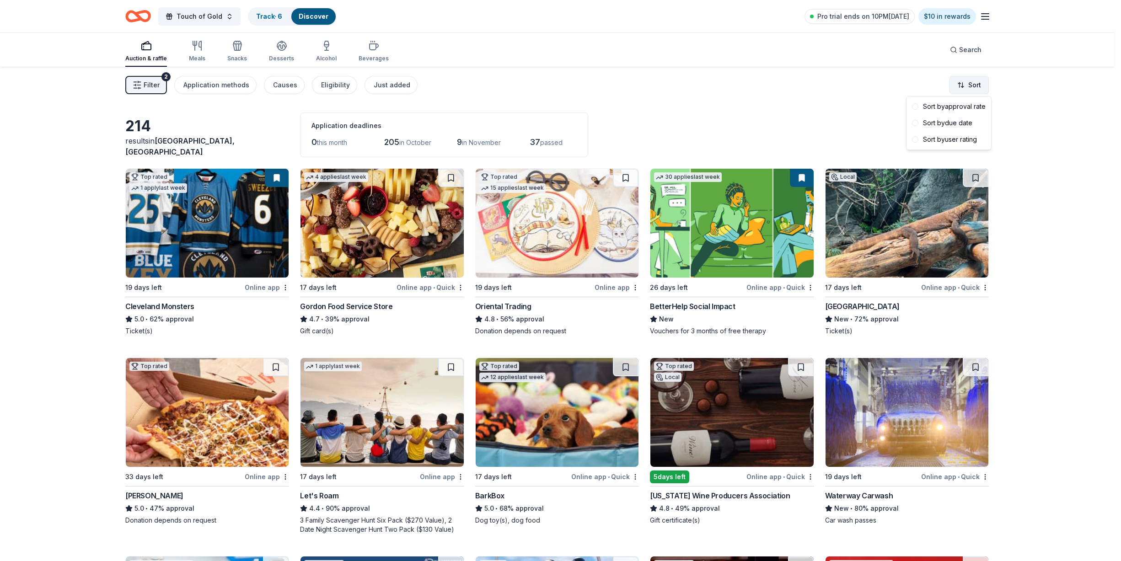
click at [972, 83] on html "Touch of Gold Track · 6 Discover Pro trial ends on 10PM, 10/5 $10 in rewards Au…" at bounding box center [560, 280] width 1121 height 561
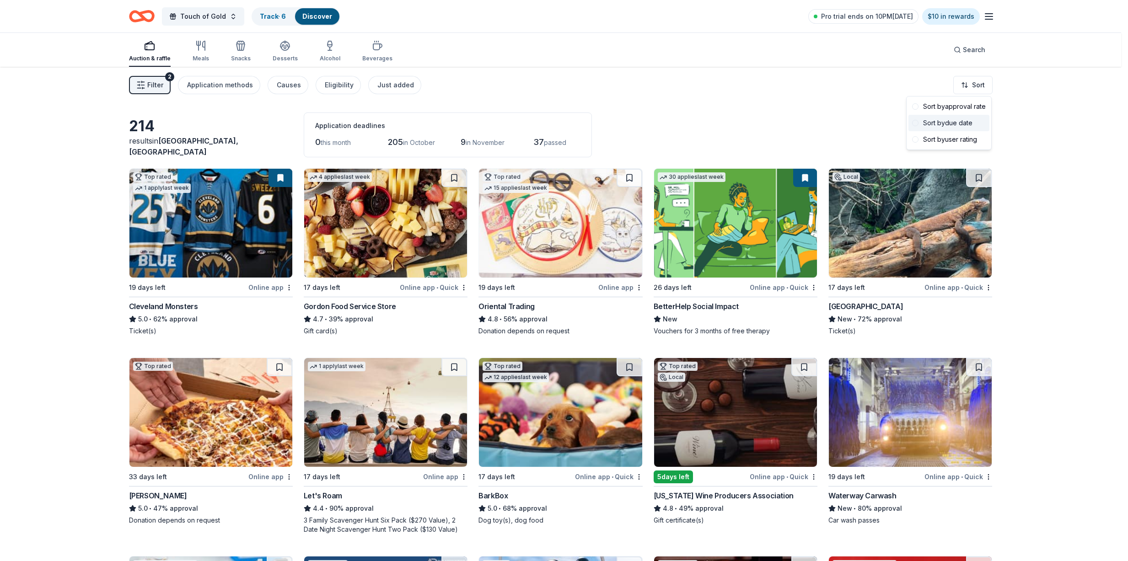
click at [939, 125] on div "Sort by due date" at bounding box center [948, 123] width 81 height 16
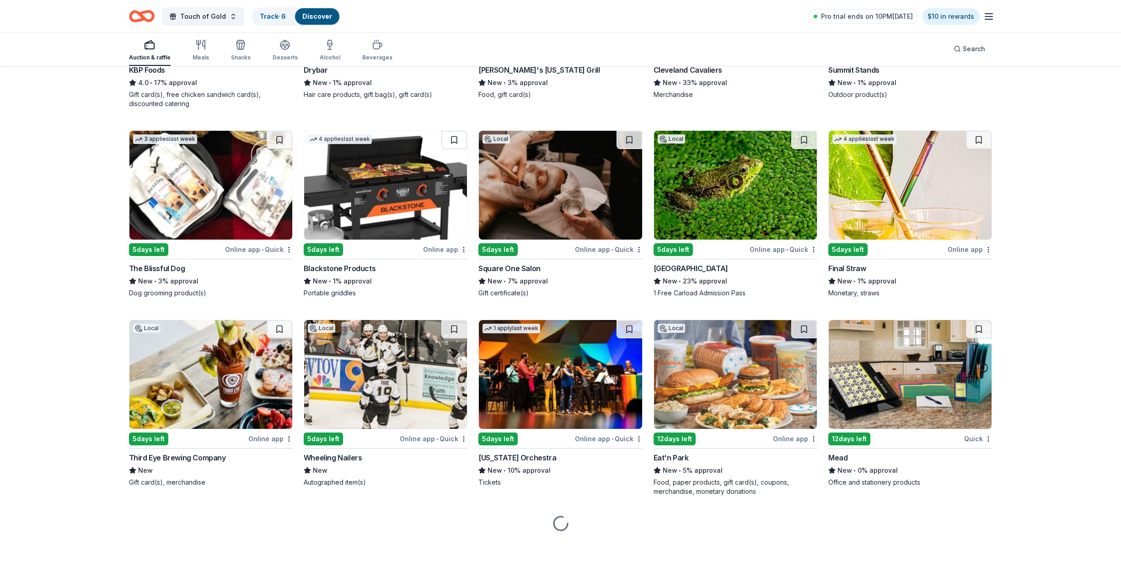
scroll to position [434, 0]
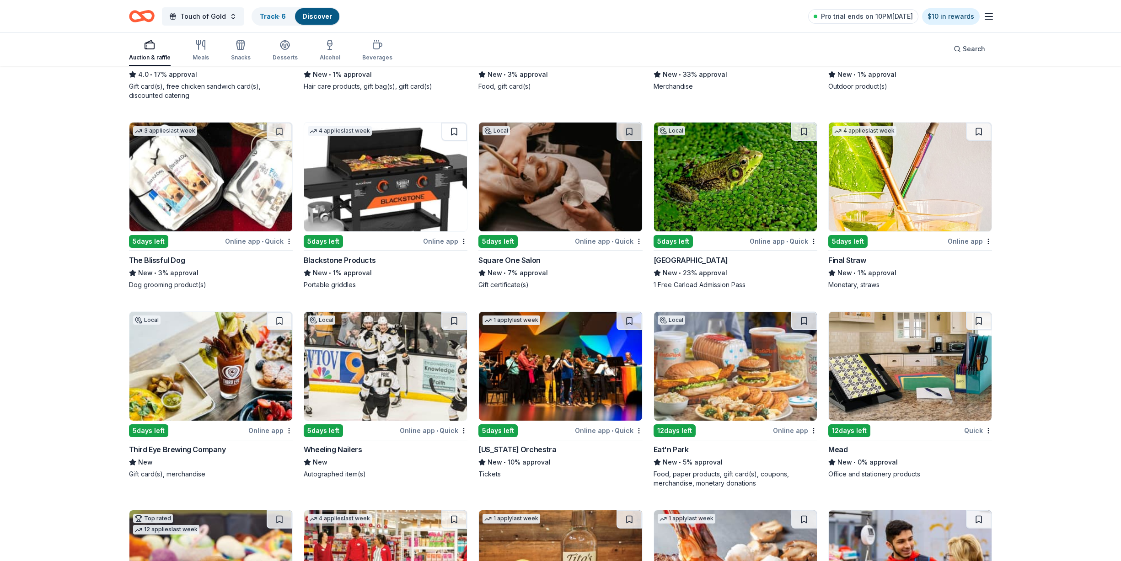
click at [237, 373] on img at bounding box center [210, 366] width 163 height 109
click at [762, 384] on img at bounding box center [735, 366] width 163 height 109
click at [962, 384] on img at bounding box center [910, 366] width 163 height 109
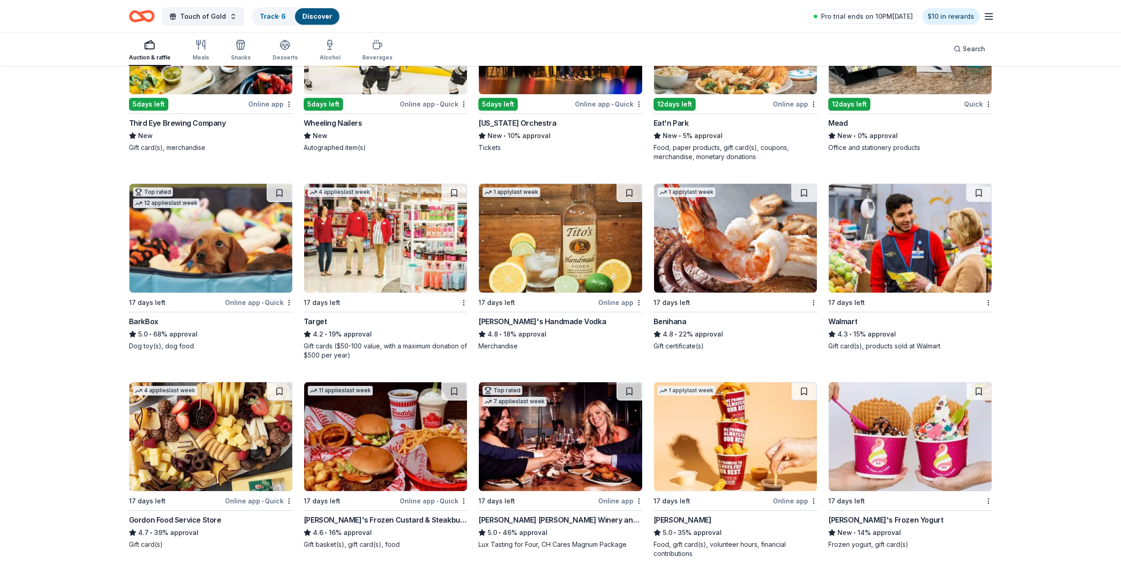
scroll to position [761, 0]
click at [399, 253] on img at bounding box center [385, 237] width 163 height 109
click at [921, 260] on img at bounding box center [910, 237] width 163 height 109
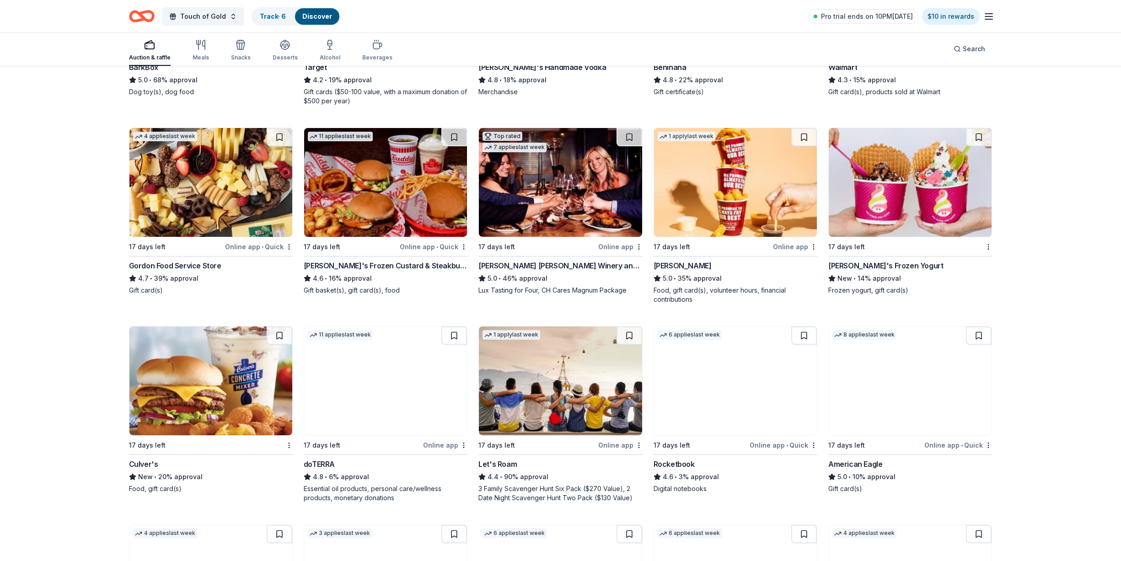
scroll to position [1057, 0]
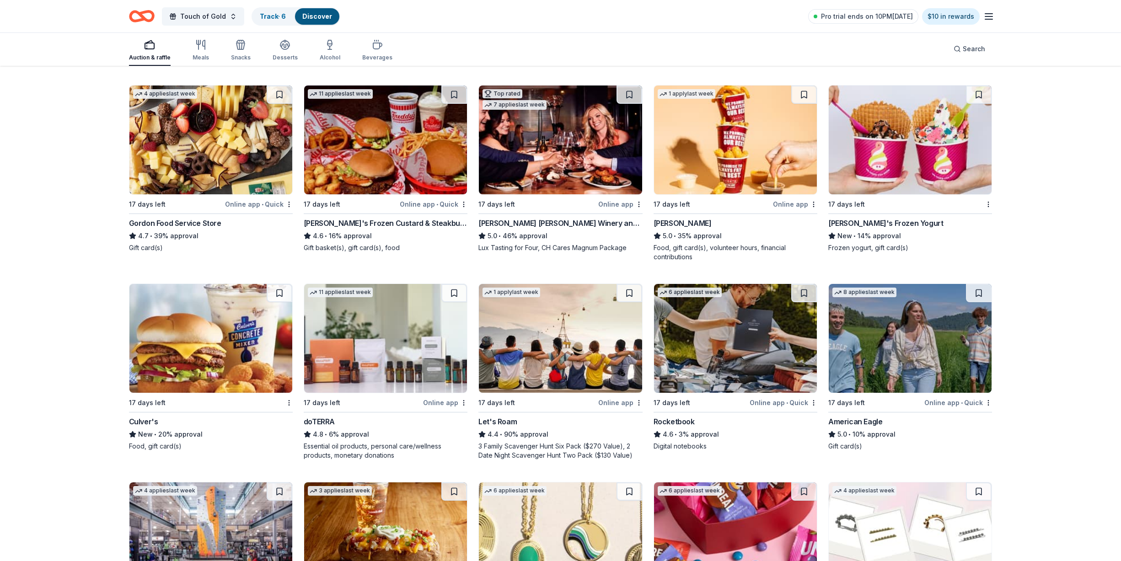
click at [234, 343] on img at bounding box center [210, 338] width 163 height 109
click at [395, 357] on img at bounding box center [385, 338] width 163 height 109
click at [586, 345] on img at bounding box center [560, 338] width 163 height 109
click at [725, 339] on img at bounding box center [735, 338] width 163 height 109
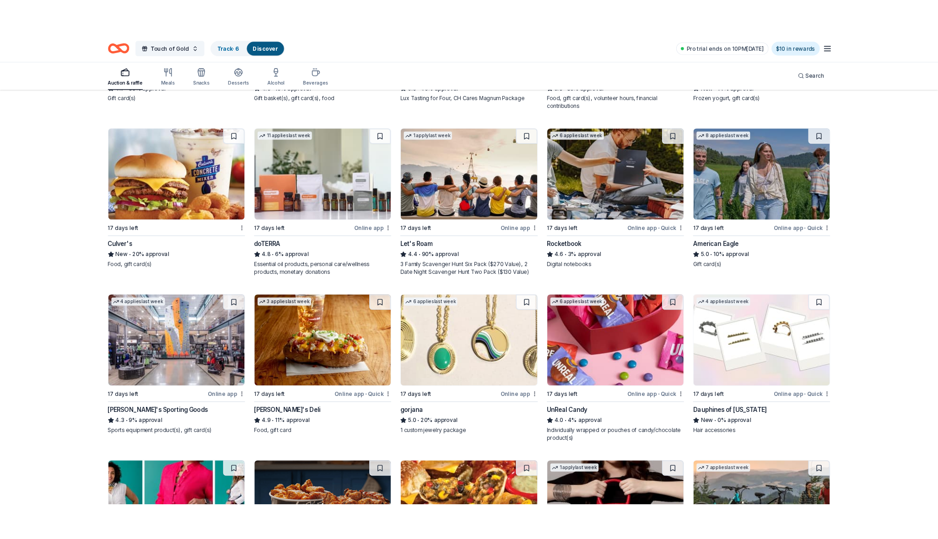
scroll to position [1230, 0]
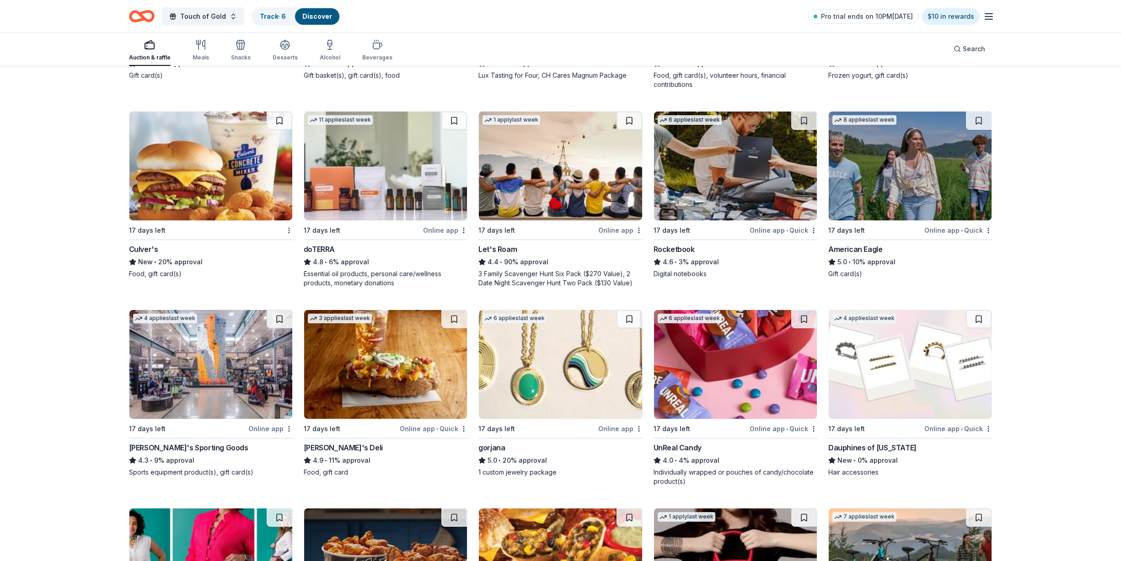
click at [252, 382] on img at bounding box center [210, 364] width 163 height 109
click at [569, 380] on img at bounding box center [560, 364] width 163 height 109
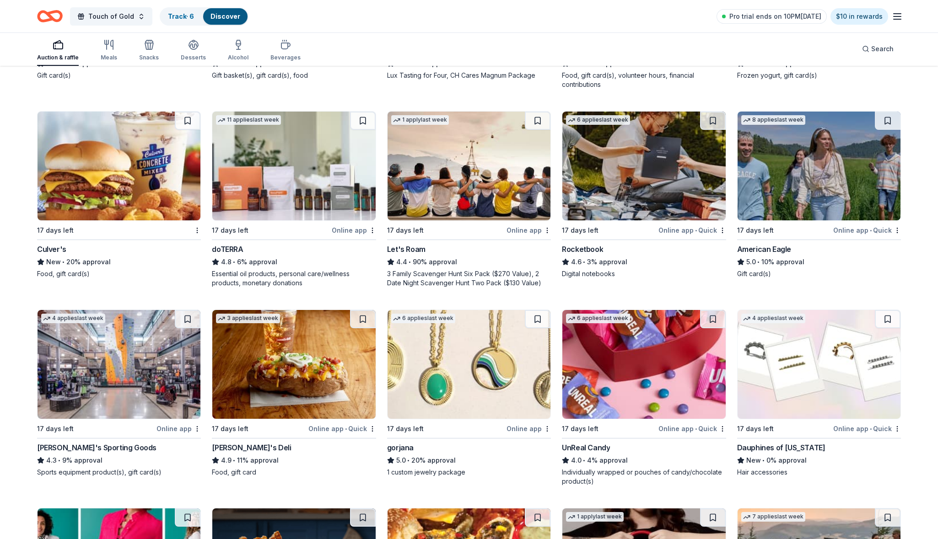
click at [652, 383] on img at bounding box center [643, 364] width 163 height 109
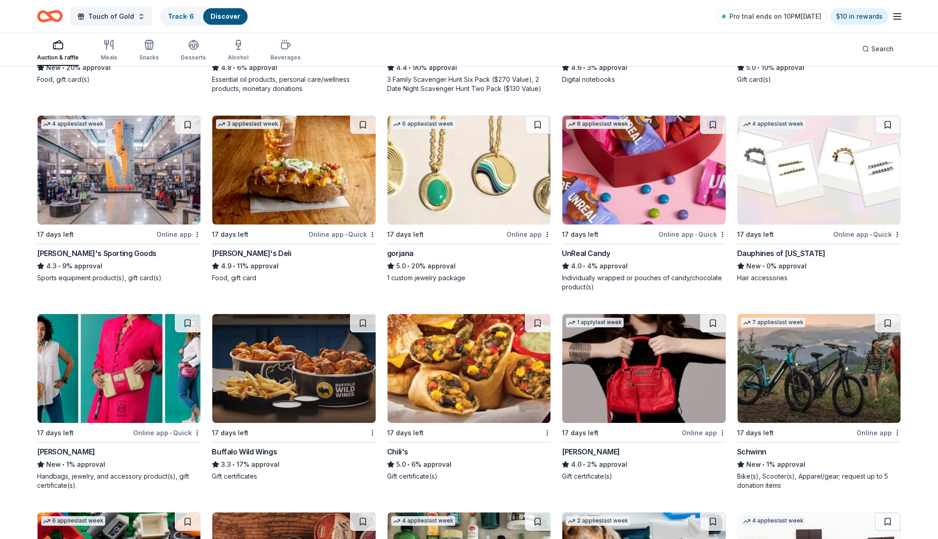
scroll to position [1421, 0]
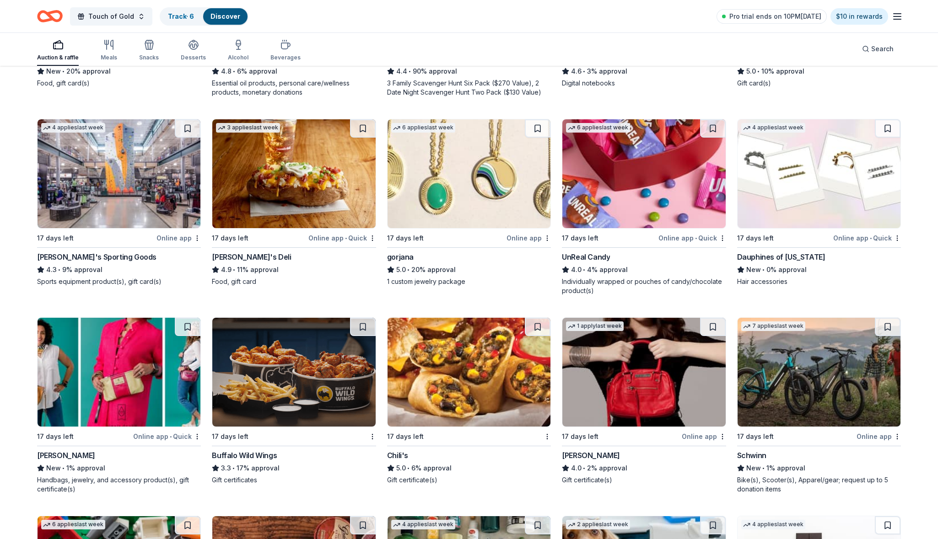
click at [803, 195] on img at bounding box center [818, 173] width 163 height 109
click at [129, 395] on img at bounding box center [119, 372] width 163 height 109
click at [293, 382] on img at bounding box center [293, 372] width 163 height 109
click at [453, 395] on img at bounding box center [468, 372] width 163 height 109
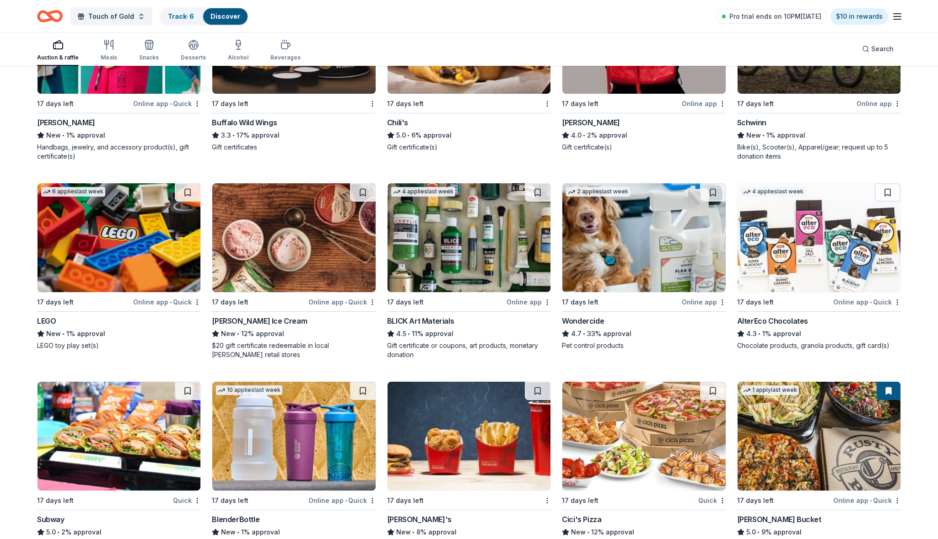
scroll to position [1887, 0]
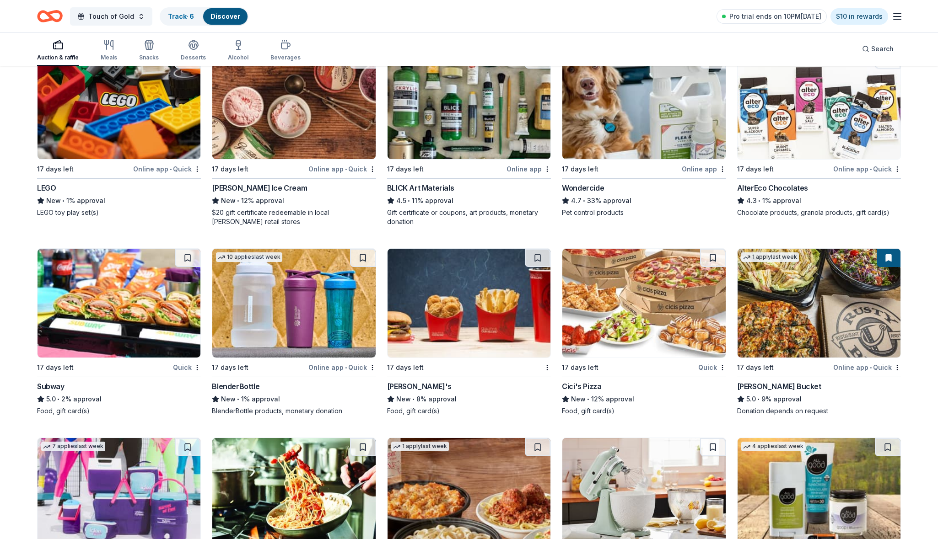
click at [474, 326] on img at bounding box center [468, 303] width 163 height 109
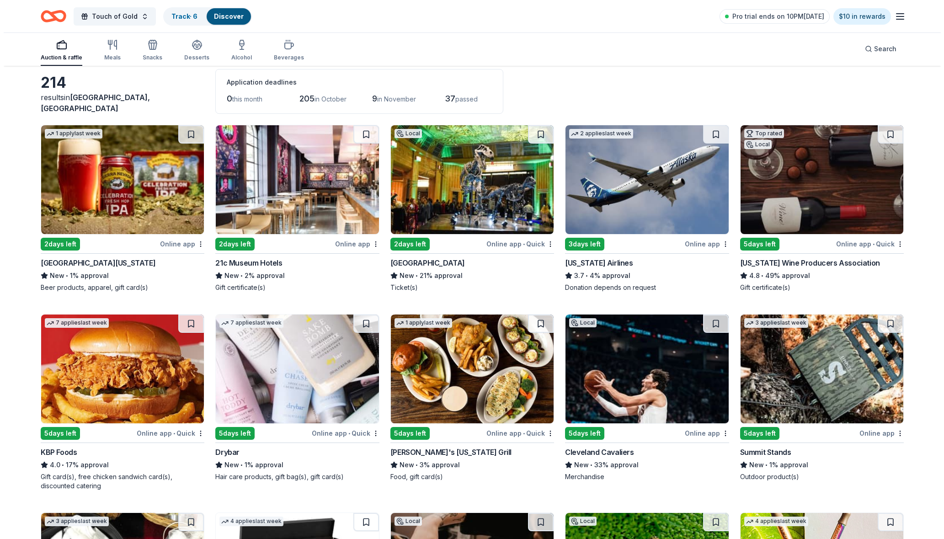
scroll to position [0, 0]
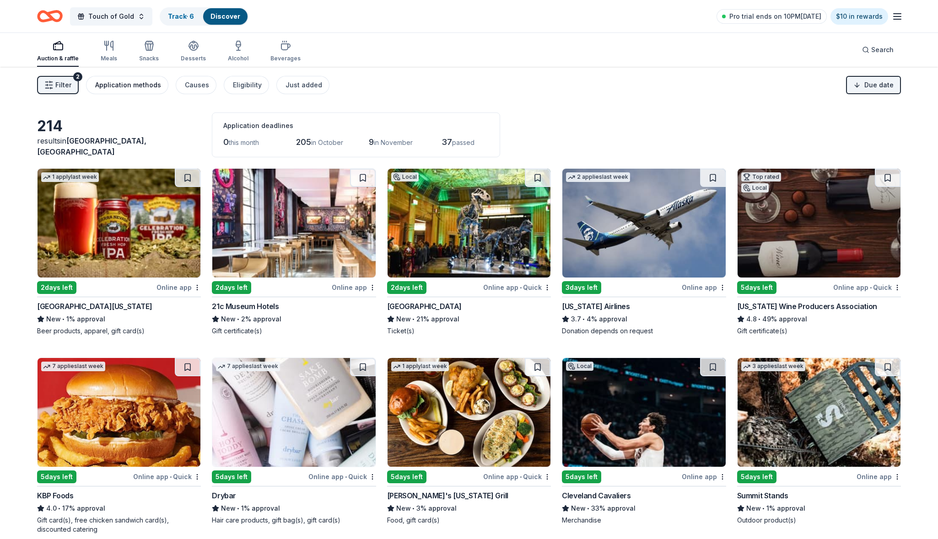
click at [130, 82] on div "Application methods" at bounding box center [128, 85] width 66 height 11
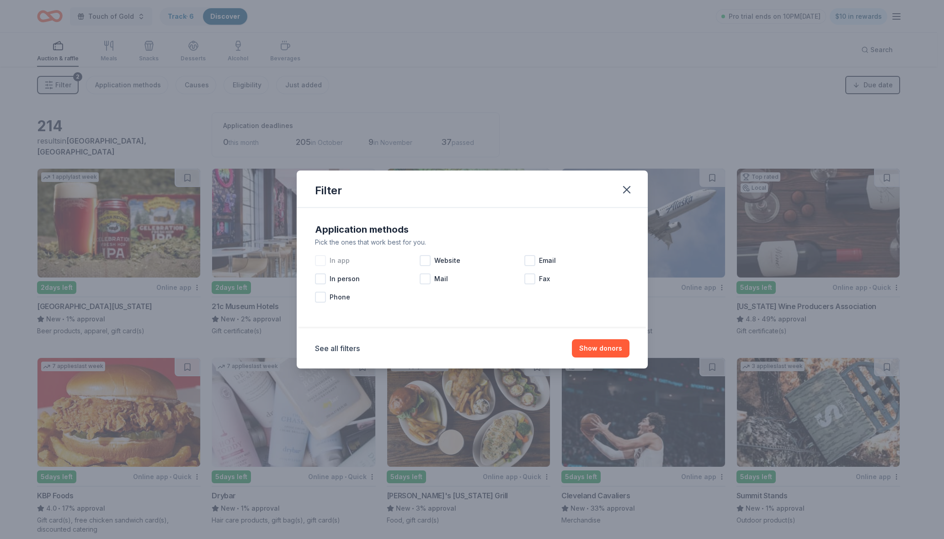
click at [317, 259] on div at bounding box center [320, 260] width 11 height 11
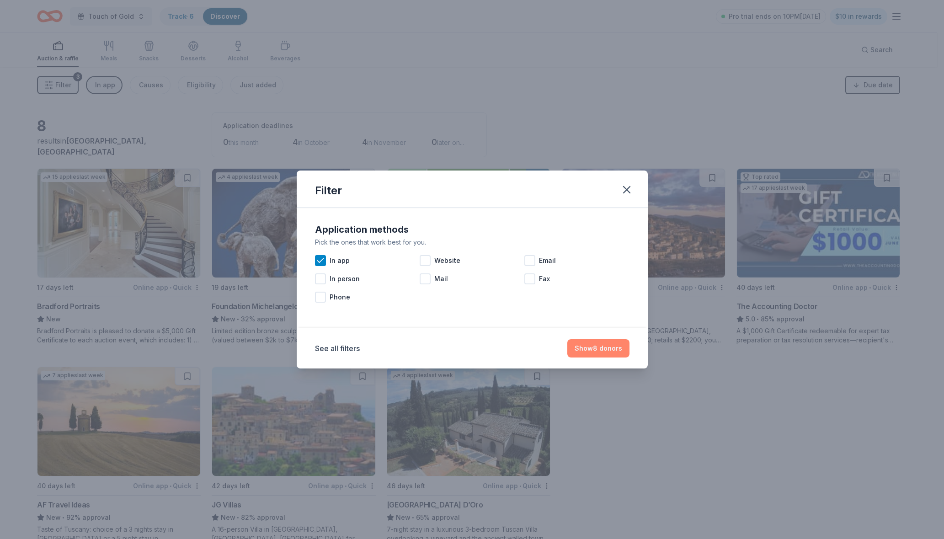
click at [610, 348] on button "Show 8 donors" at bounding box center [599, 348] width 62 height 18
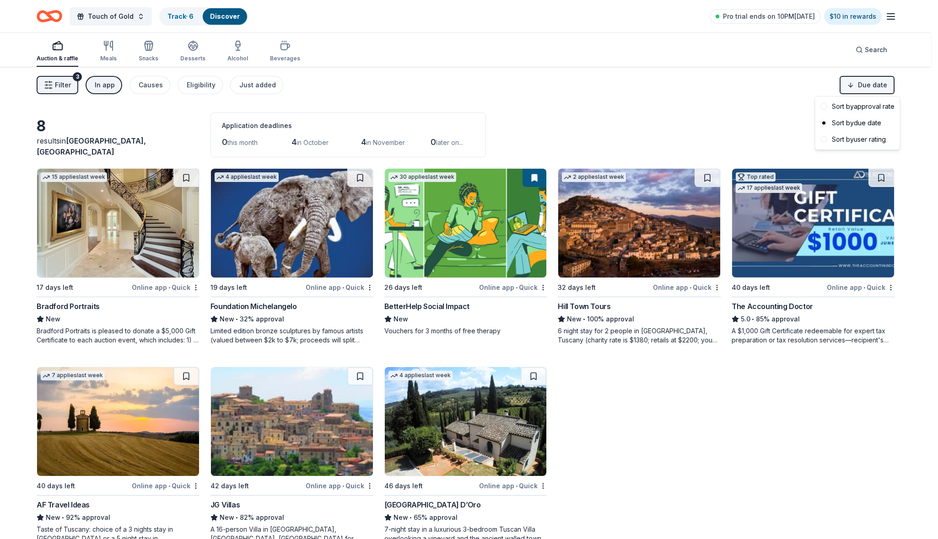
click at [868, 86] on html "Touch of Gold Track · 6 Discover Pro trial ends on 10PM, 10/5 $10 in rewards Au…" at bounding box center [469, 269] width 938 height 539
click at [863, 106] on div "Sort by approval rate" at bounding box center [857, 106] width 81 height 16
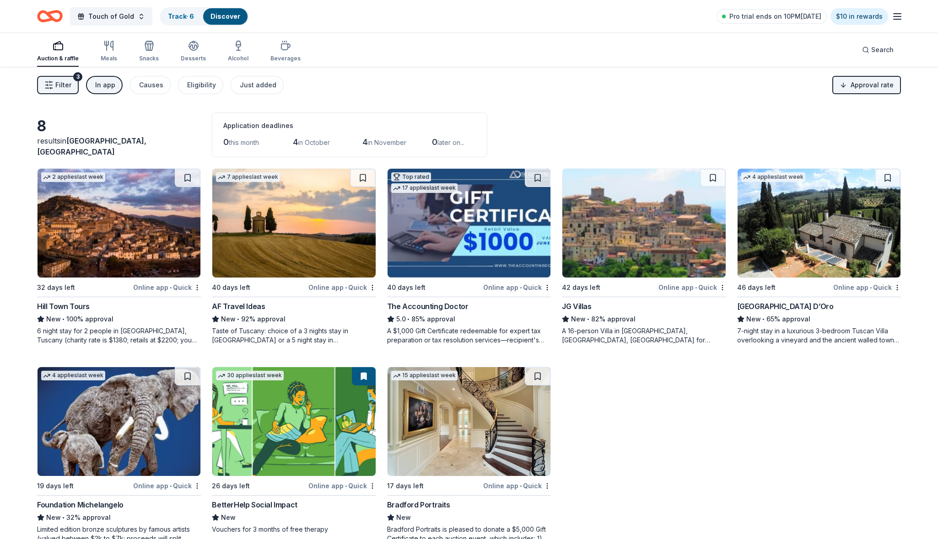
click at [60, 83] on span "Filter" at bounding box center [63, 85] width 16 height 11
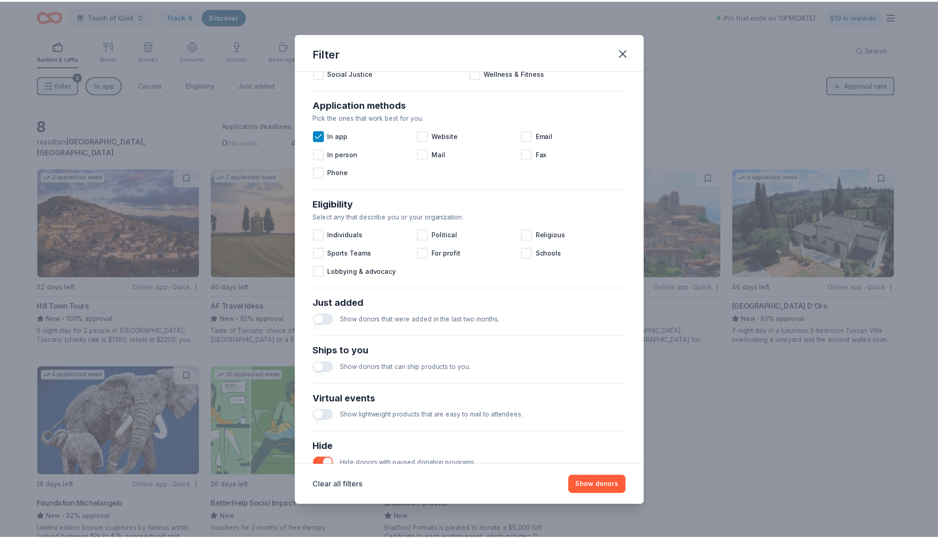
scroll to position [208, 0]
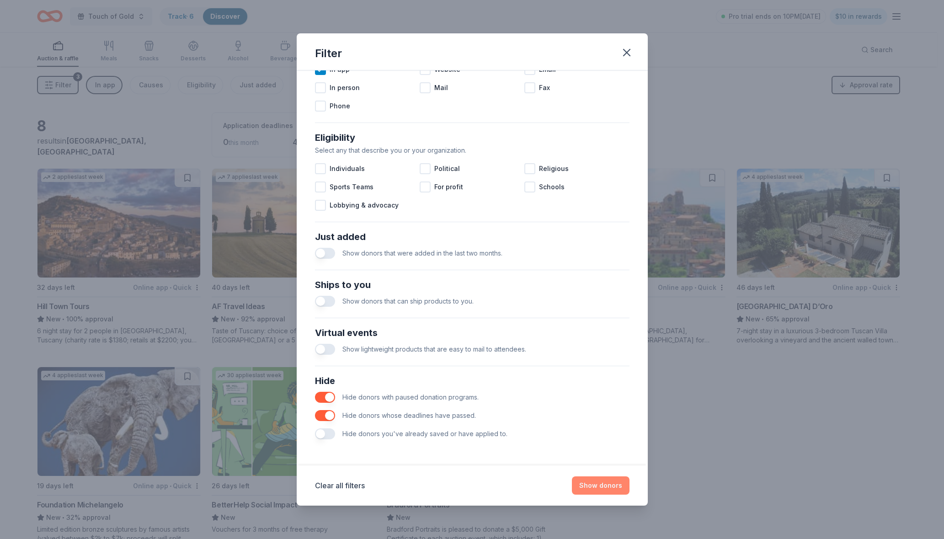
click at [592, 483] on button "Show donors" at bounding box center [601, 486] width 58 height 18
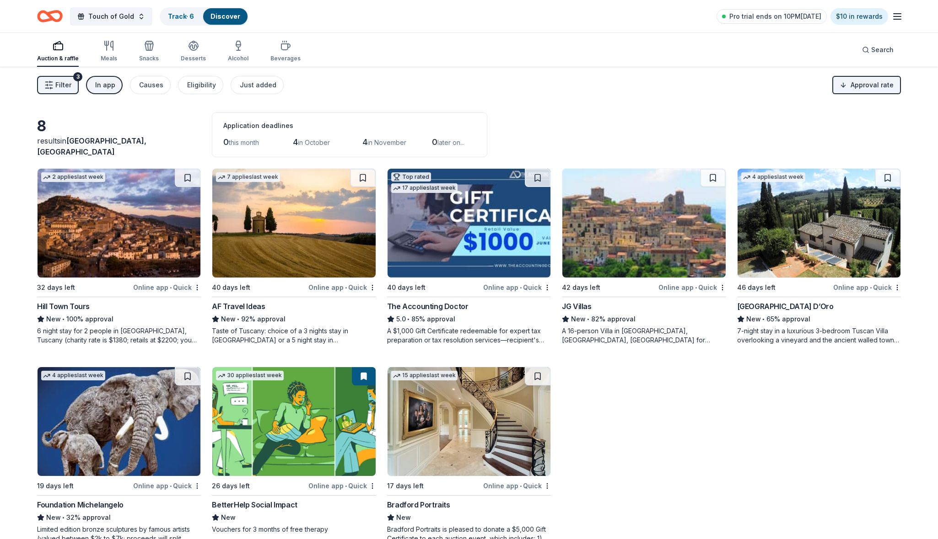
click at [103, 84] on div "In app" at bounding box center [105, 85] width 20 height 11
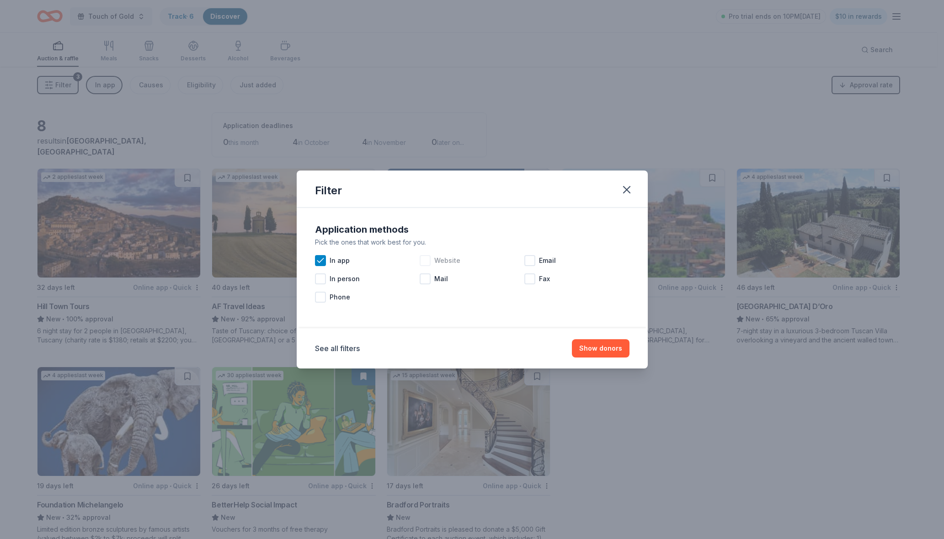
click at [426, 262] on div at bounding box center [425, 260] width 11 height 11
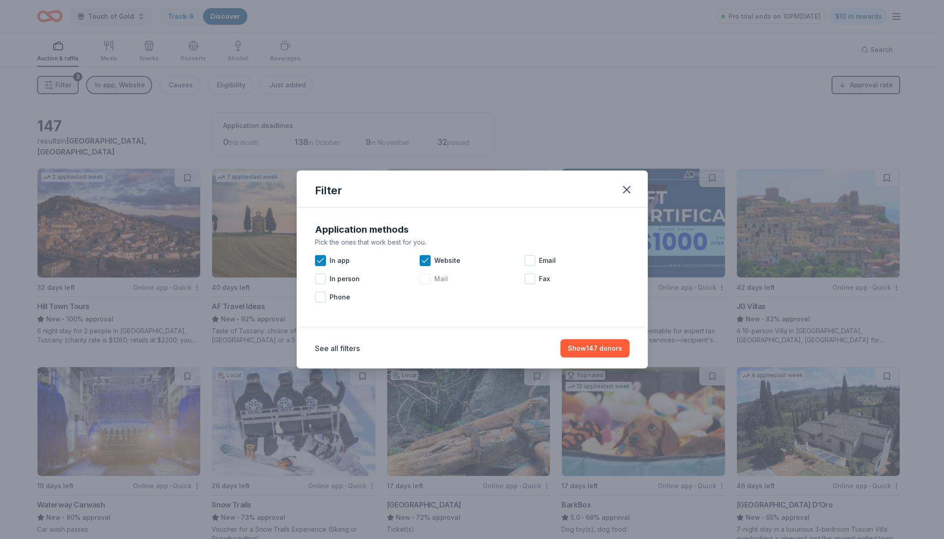
click at [424, 279] on div at bounding box center [425, 279] width 11 height 11
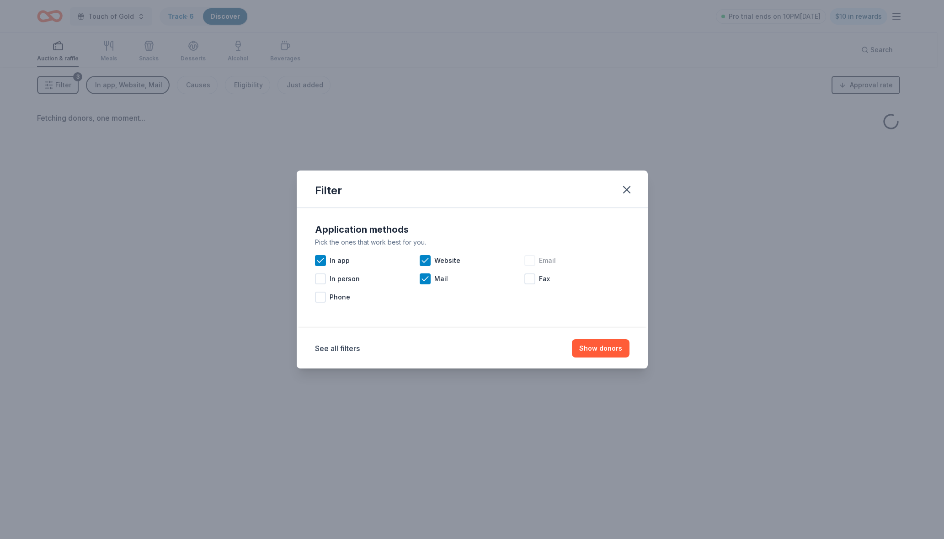
click at [531, 262] on div at bounding box center [530, 260] width 11 height 11
click at [601, 346] on button "Show donors" at bounding box center [601, 348] width 58 height 18
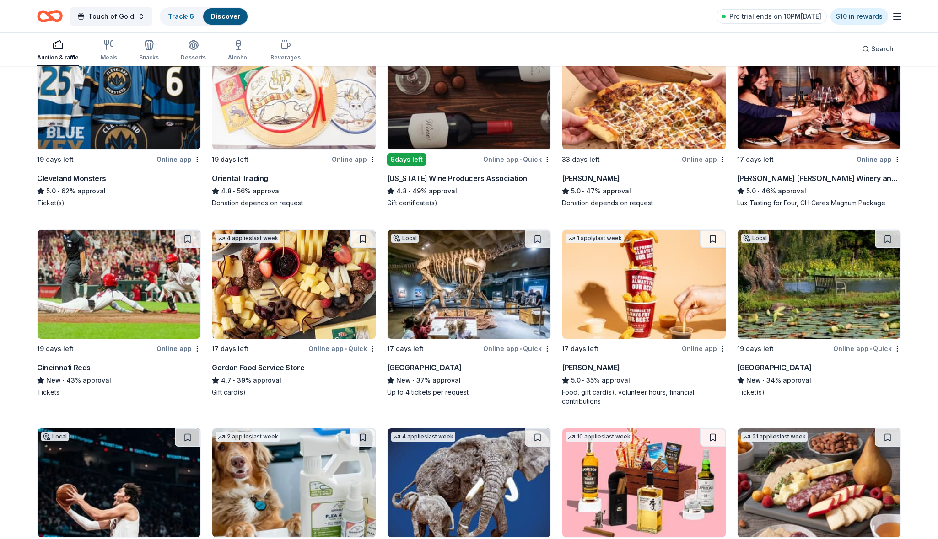
scroll to position [569, 0]
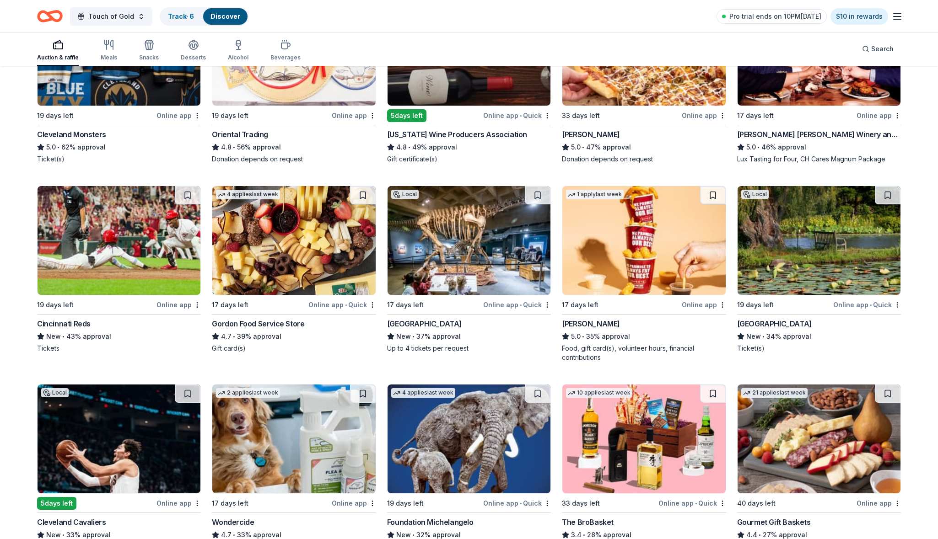
click at [496, 279] on img at bounding box center [468, 240] width 163 height 109
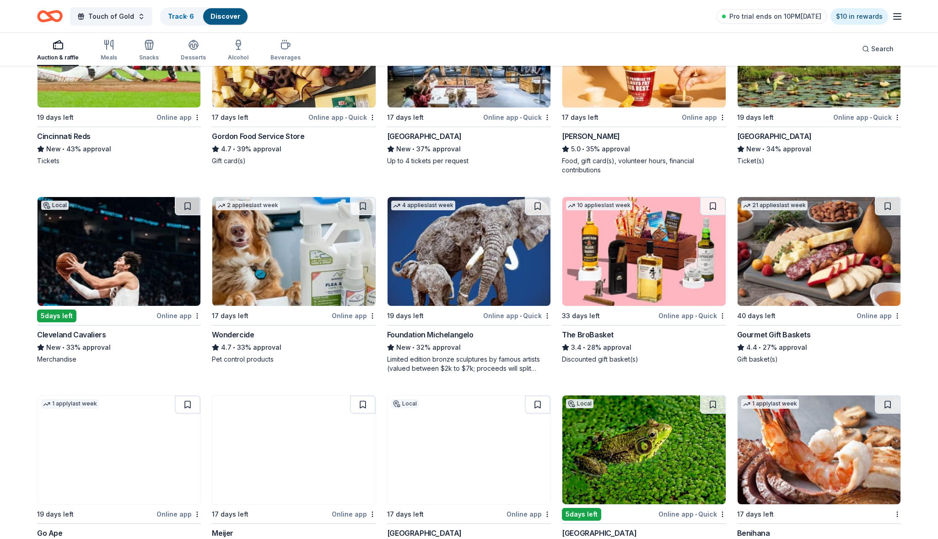
scroll to position [780, 0]
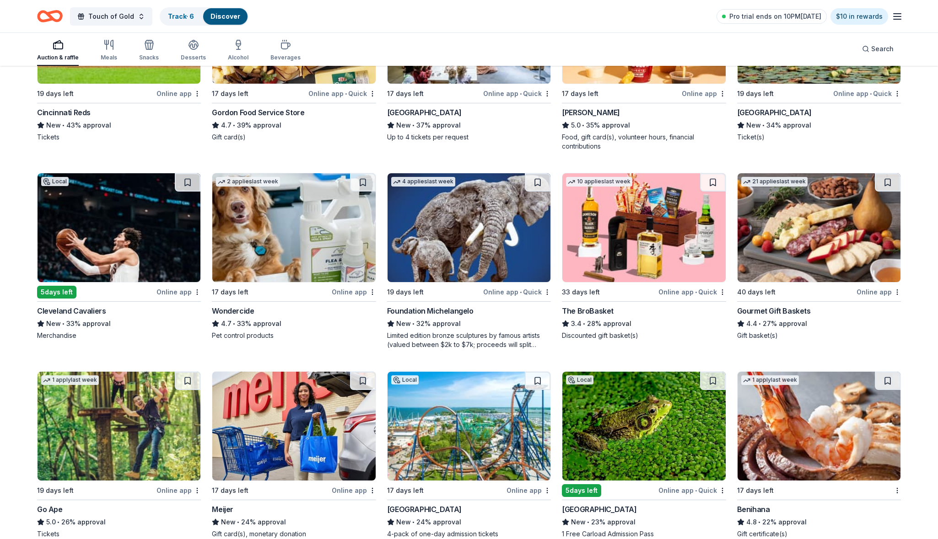
click at [333, 252] on img at bounding box center [293, 227] width 163 height 109
click at [645, 220] on img at bounding box center [643, 227] width 163 height 109
click at [801, 241] on img at bounding box center [818, 227] width 163 height 109
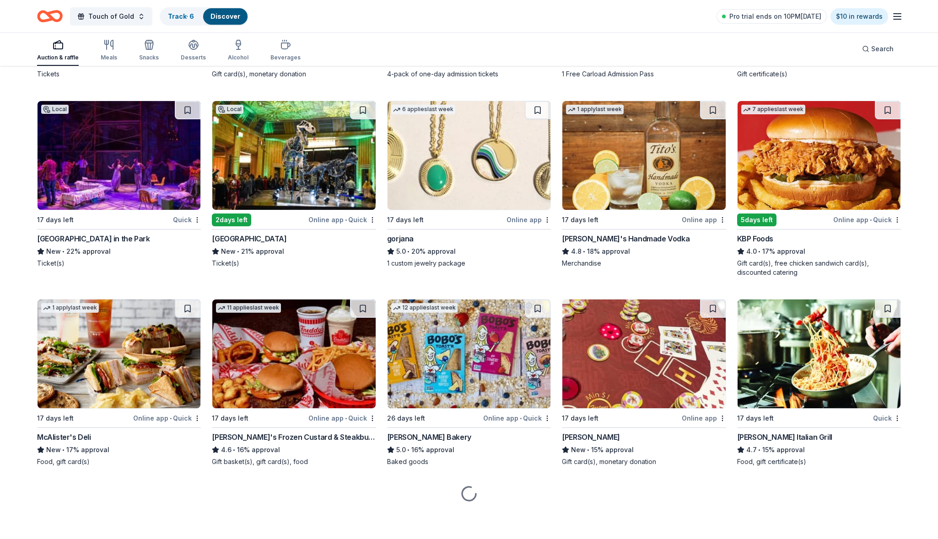
scroll to position [1240, 0]
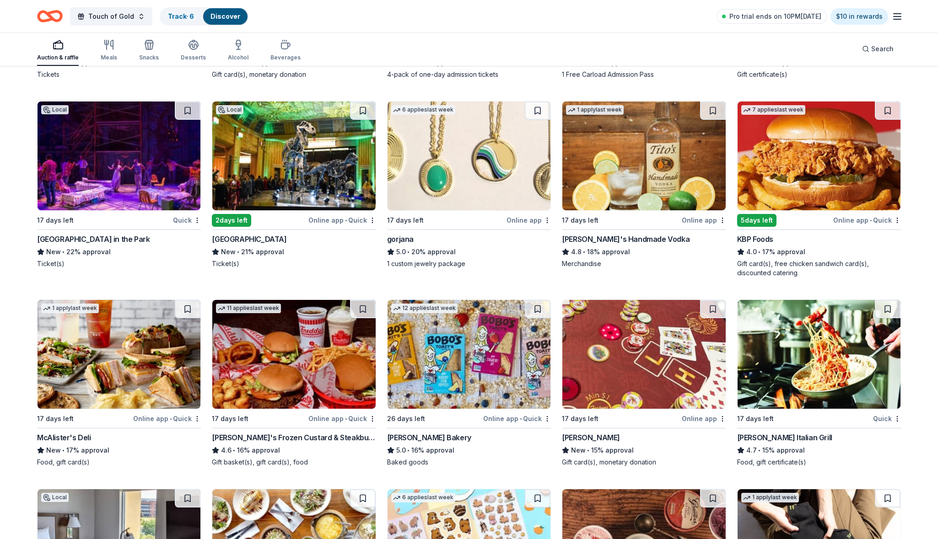
click at [670, 370] on img at bounding box center [643, 354] width 163 height 109
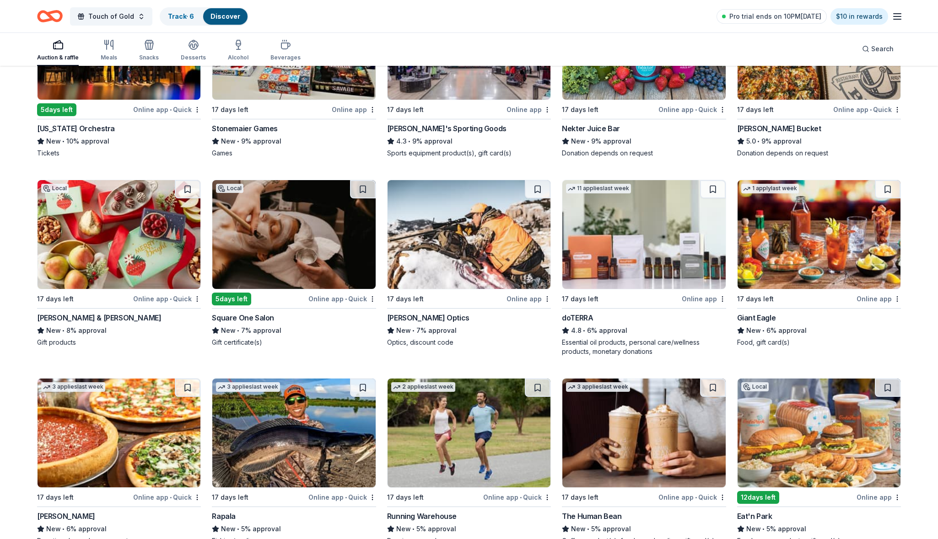
scroll to position [2130, 0]
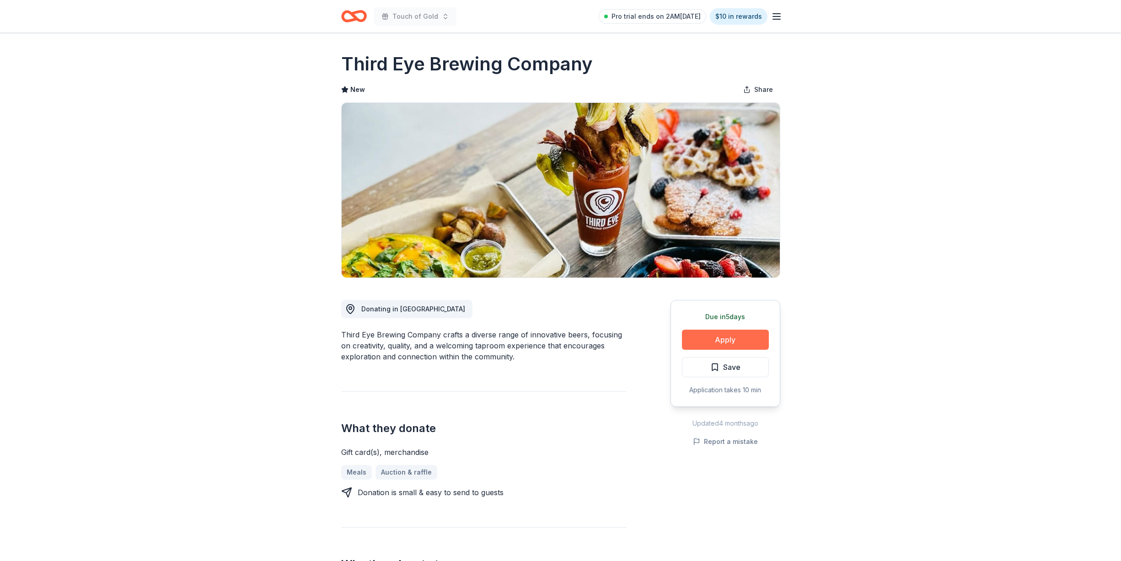
click at [731, 341] on button "Apply" at bounding box center [725, 340] width 87 height 20
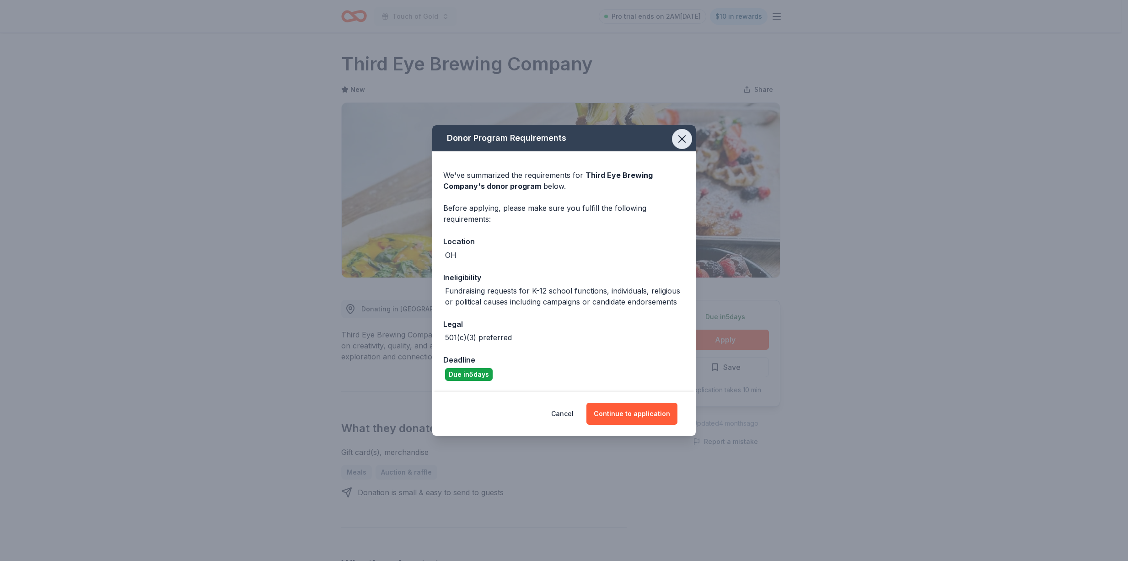
click at [690, 141] on button "button" at bounding box center [682, 139] width 20 height 20
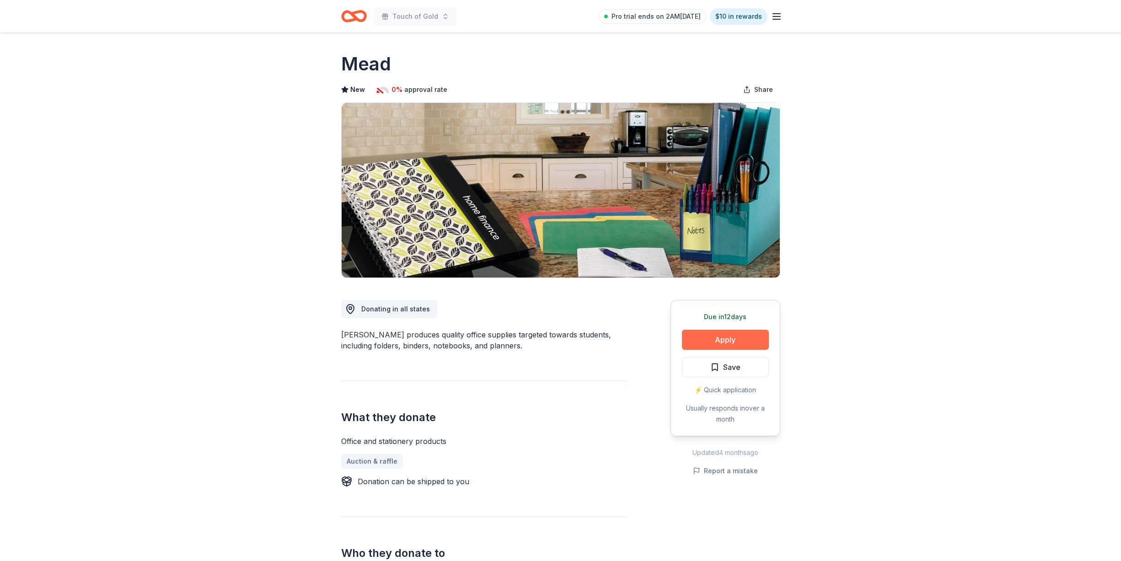
click at [720, 343] on button "Apply" at bounding box center [725, 340] width 87 height 20
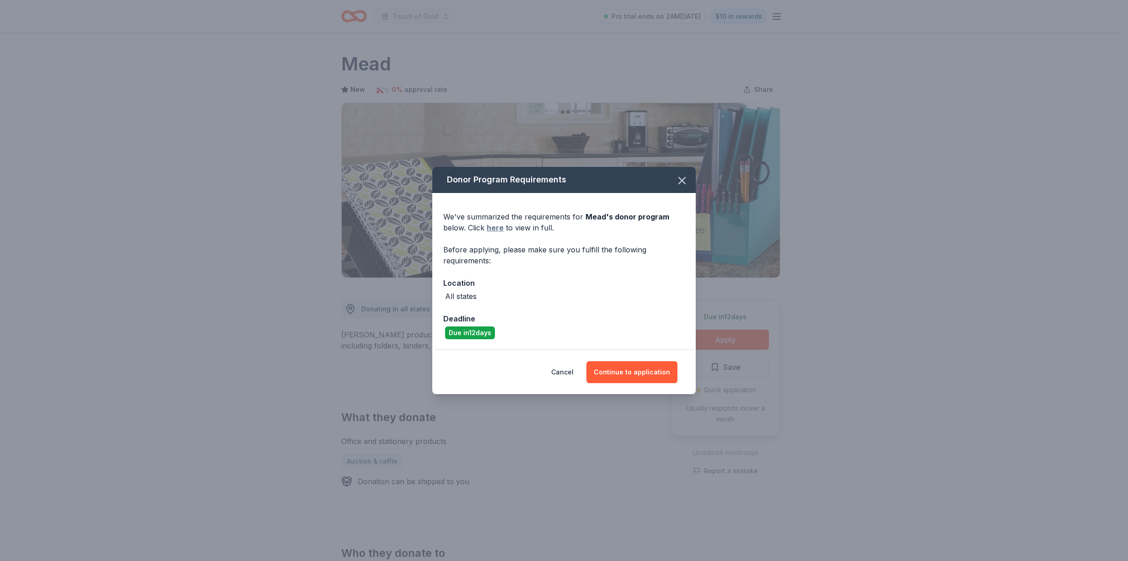
click at [499, 226] on link "here" at bounding box center [495, 227] width 17 height 11
drag, startPoint x: 683, startPoint y: 178, endPoint x: 661, endPoint y: 171, distance: 22.7
click at [683, 178] on icon "button" at bounding box center [682, 180] width 13 height 13
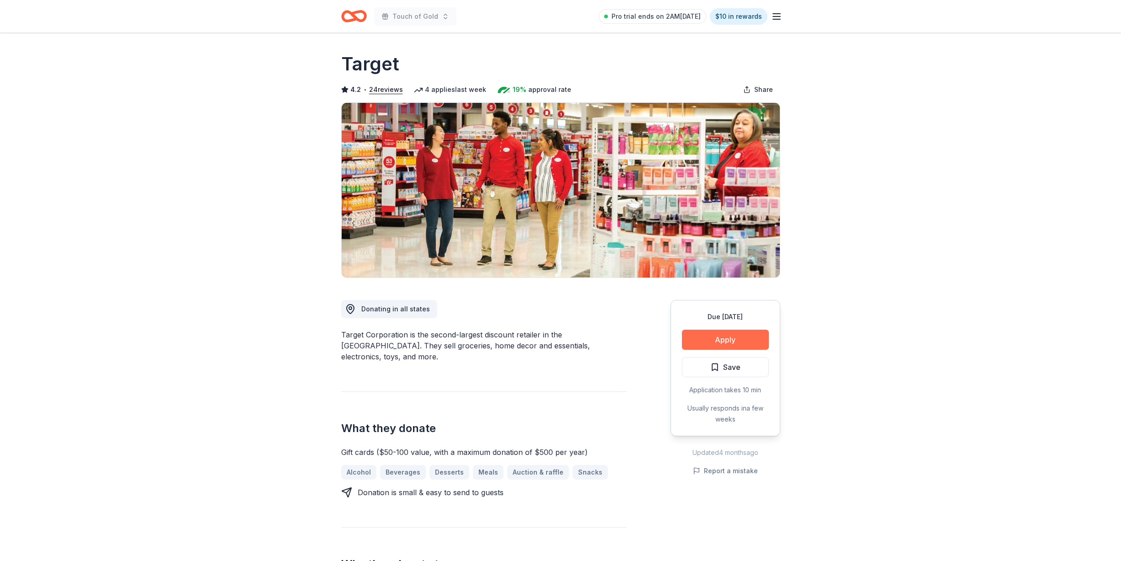
click at [725, 342] on button "Apply" at bounding box center [725, 340] width 87 height 20
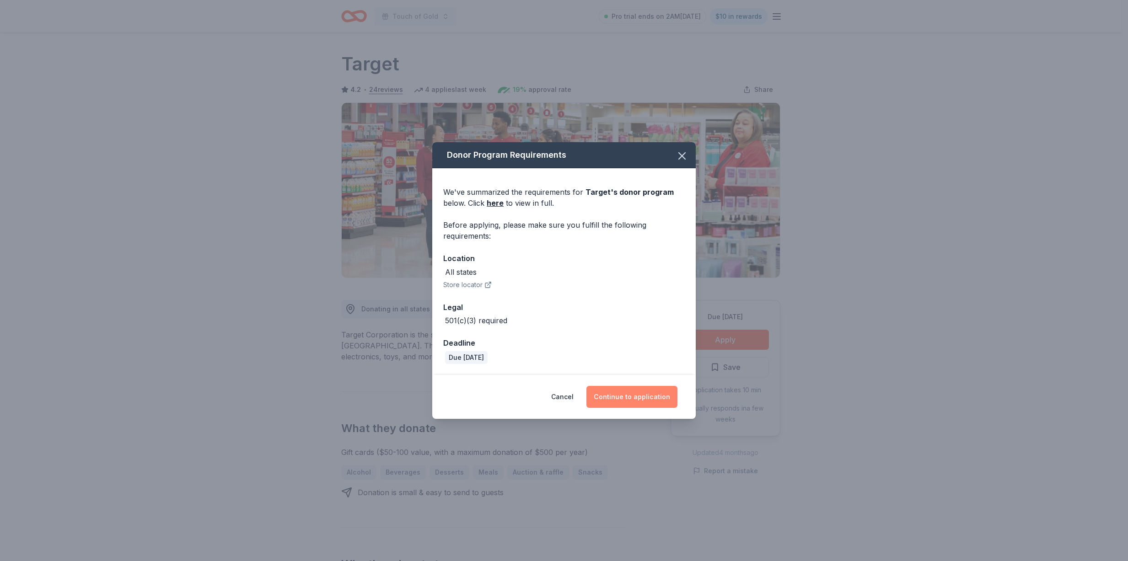
click at [635, 398] on button "Continue to application" at bounding box center [631, 397] width 91 height 22
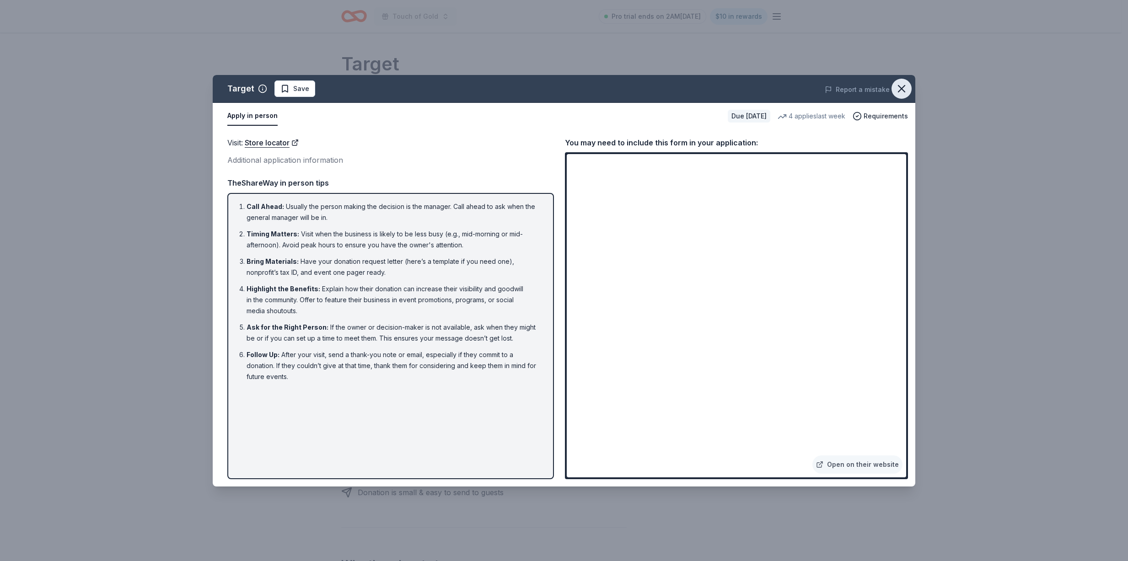
click at [899, 88] on icon "button" at bounding box center [901, 88] width 13 height 13
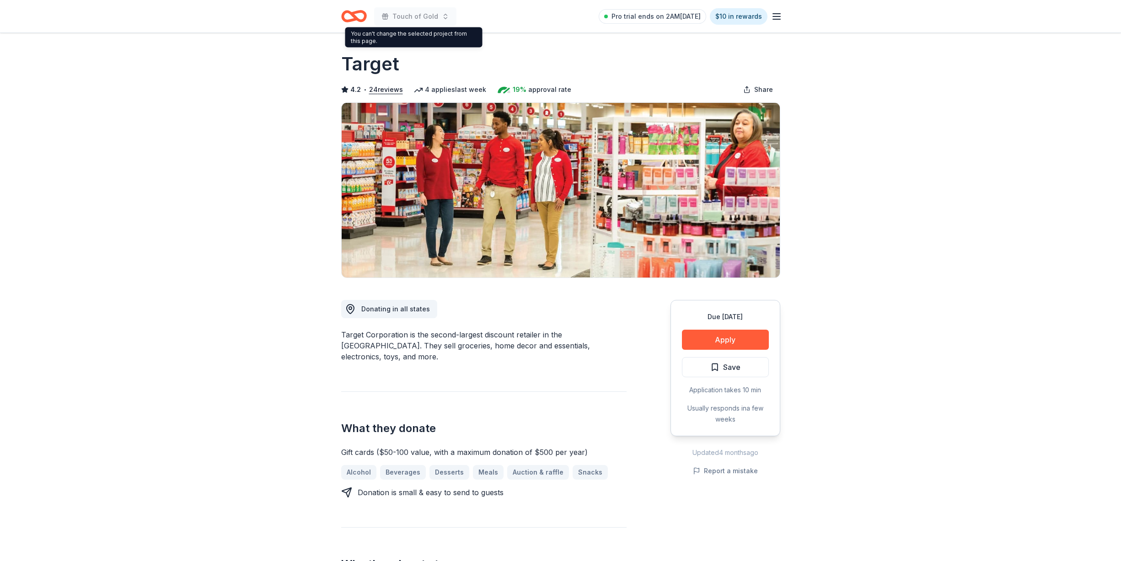
click at [358, 13] on icon "Home" at bounding box center [354, 15] width 26 height 21
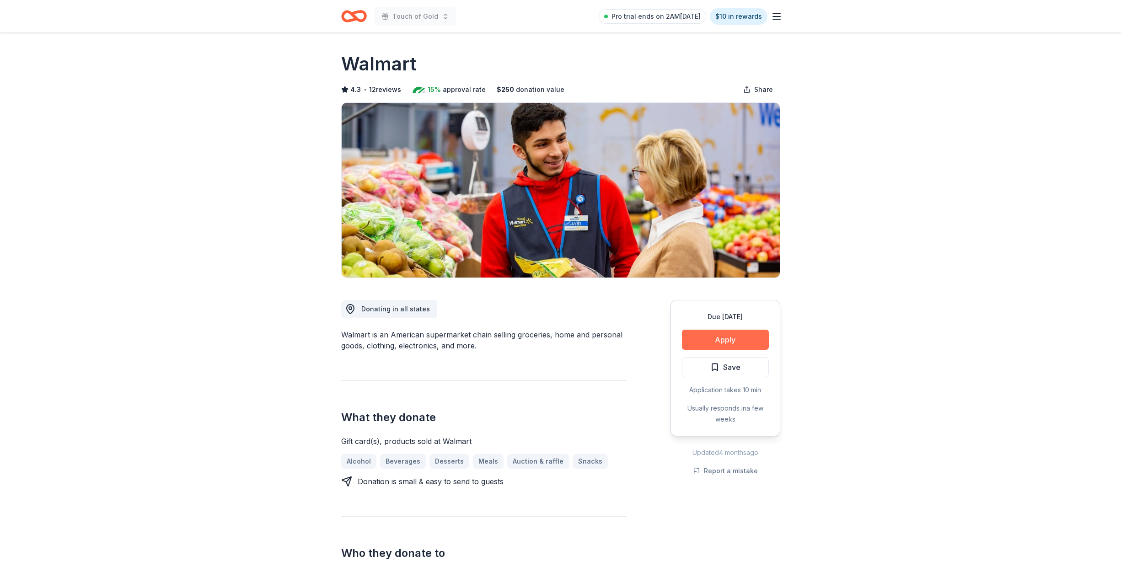
click at [726, 337] on button "Apply" at bounding box center [725, 340] width 87 height 20
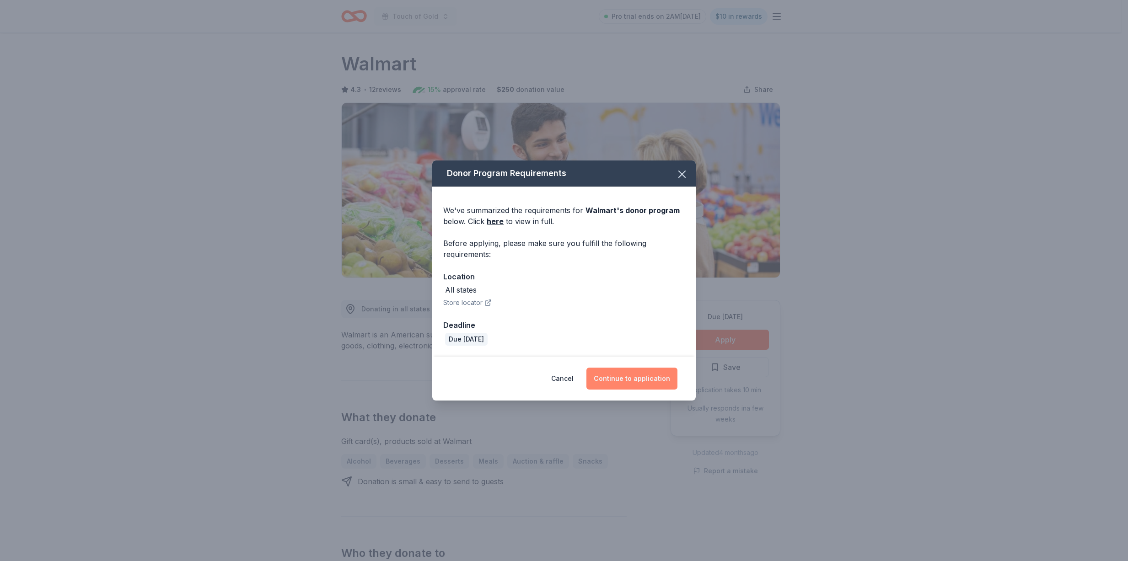
click at [625, 377] on button "Continue to application" at bounding box center [631, 379] width 91 height 22
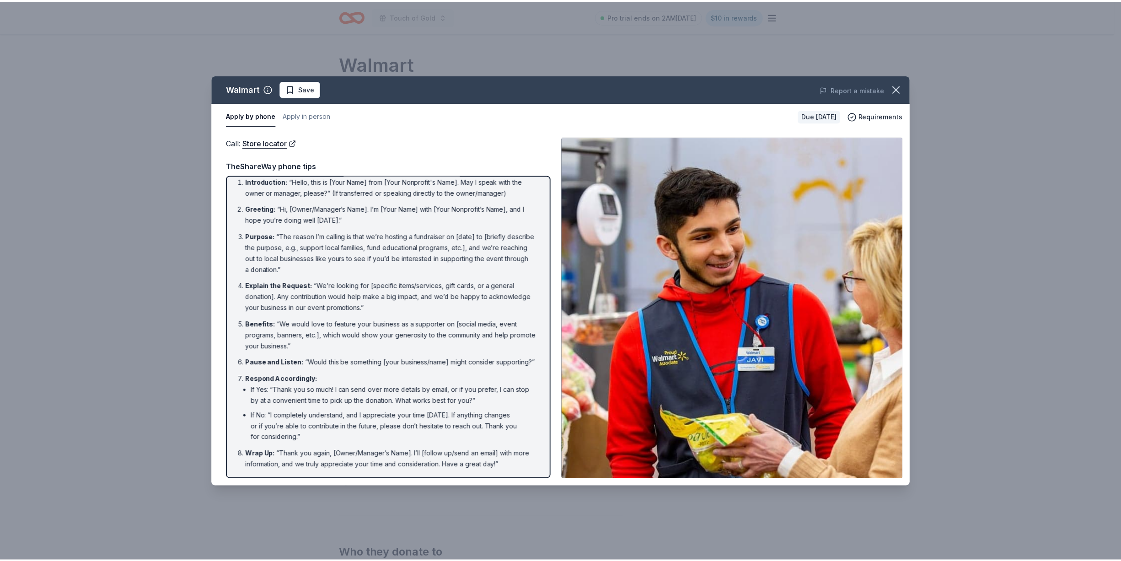
scroll to position [17, 0]
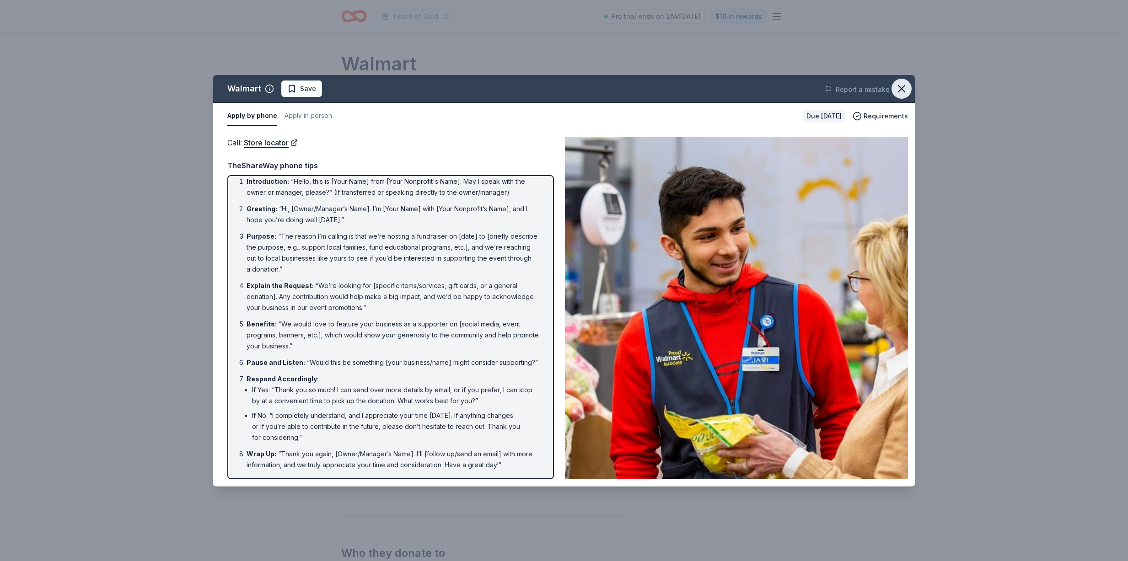
drag, startPoint x: 907, startPoint y: 89, endPoint x: 899, endPoint y: 89, distance: 8.7
click at [907, 89] on icon "button" at bounding box center [901, 88] width 13 height 13
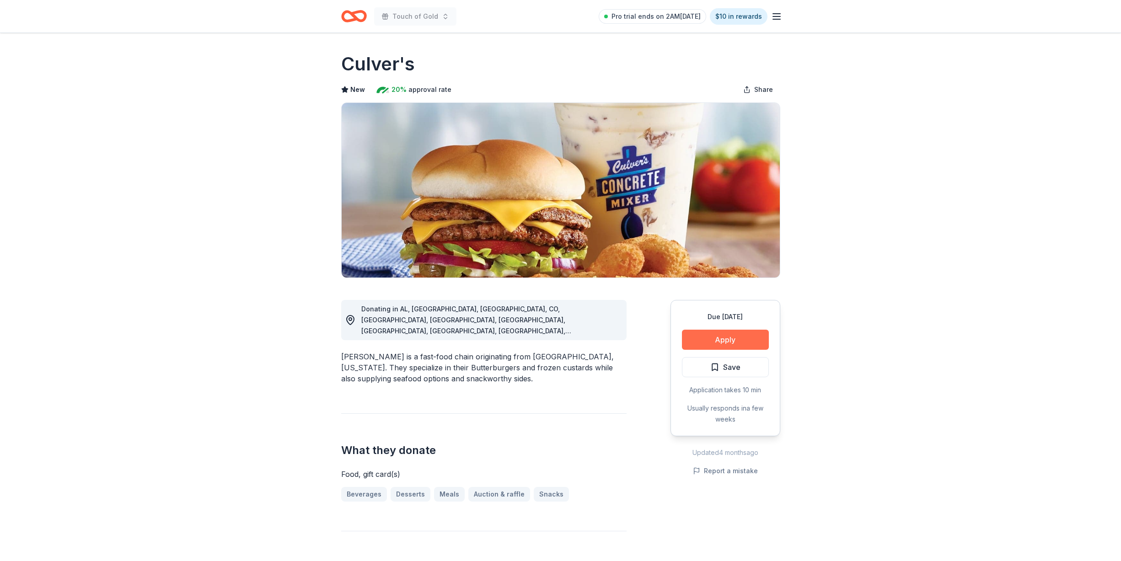
click at [694, 343] on button "Apply" at bounding box center [725, 340] width 87 height 20
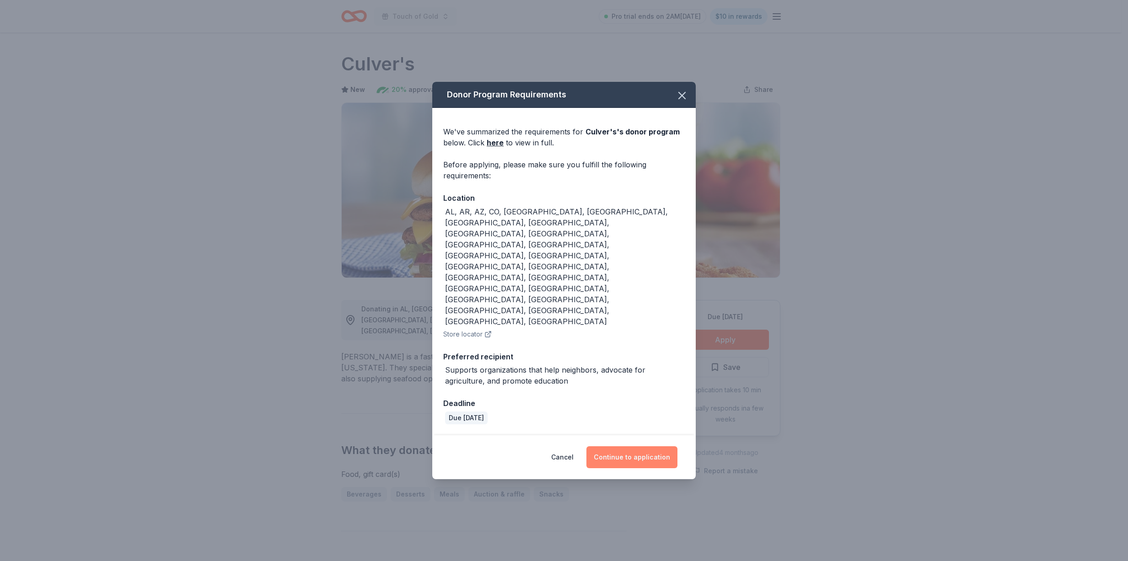
click at [631, 446] on button "Continue to application" at bounding box center [631, 457] width 91 height 22
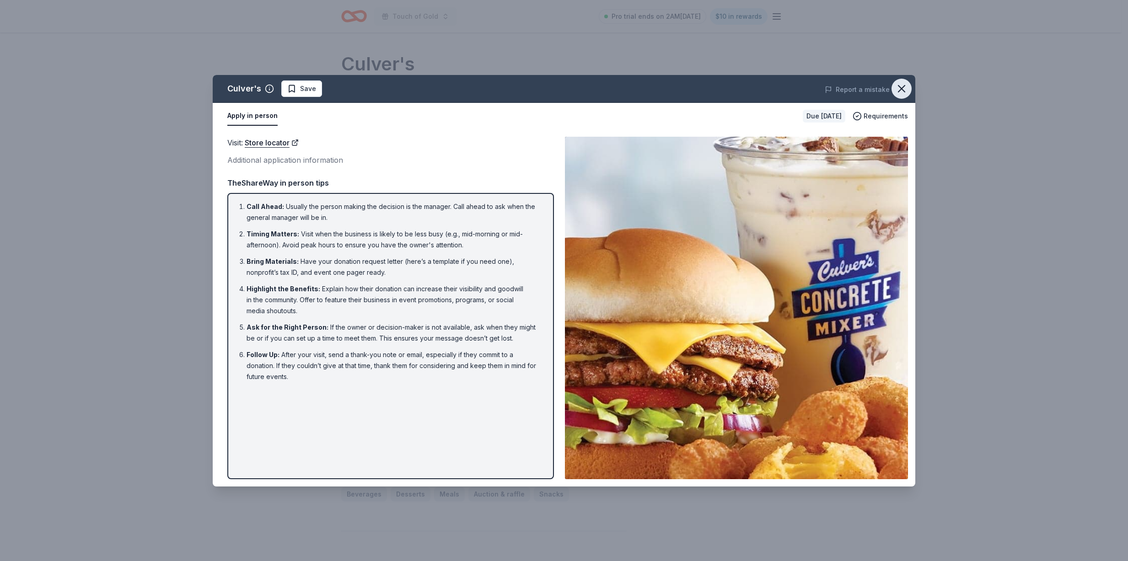
click at [905, 90] on icon "button" at bounding box center [901, 88] width 13 height 13
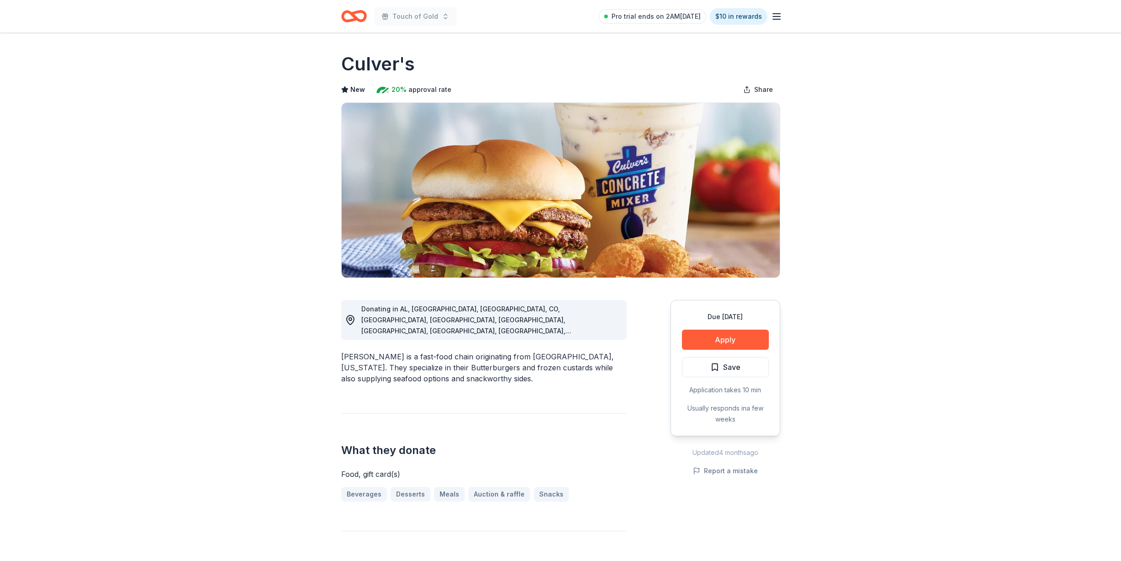
click at [360, 12] on icon "Home" at bounding box center [358, 15] width 14 height 9
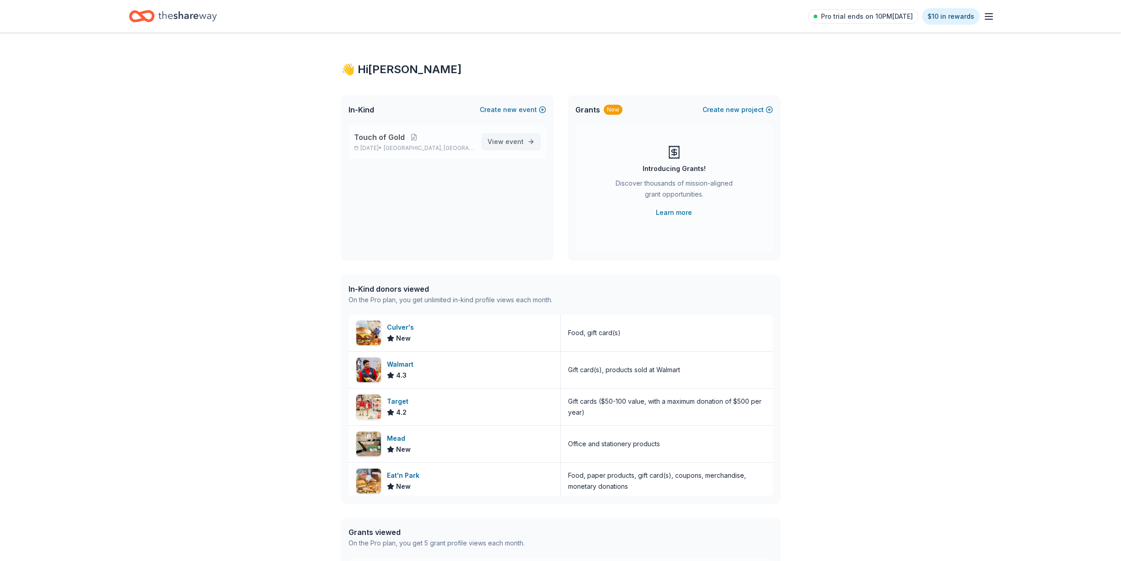
click at [506, 138] on span "View event" at bounding box center [506, 141] width 36 height 11
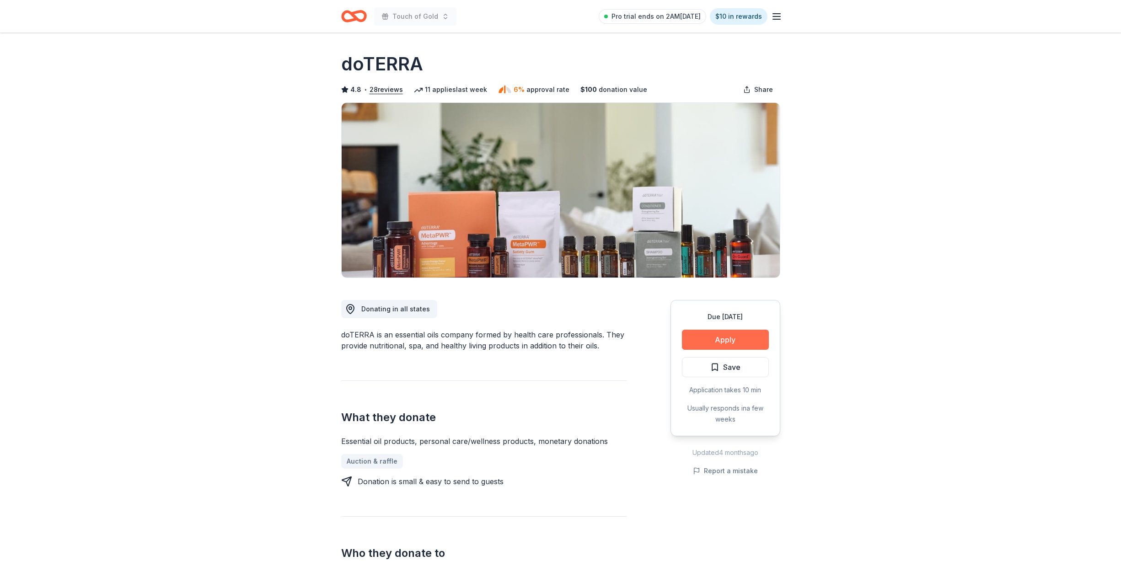
click at [706, 342] on button "Apply" at bounding box center [725, 340] width 87 height 20
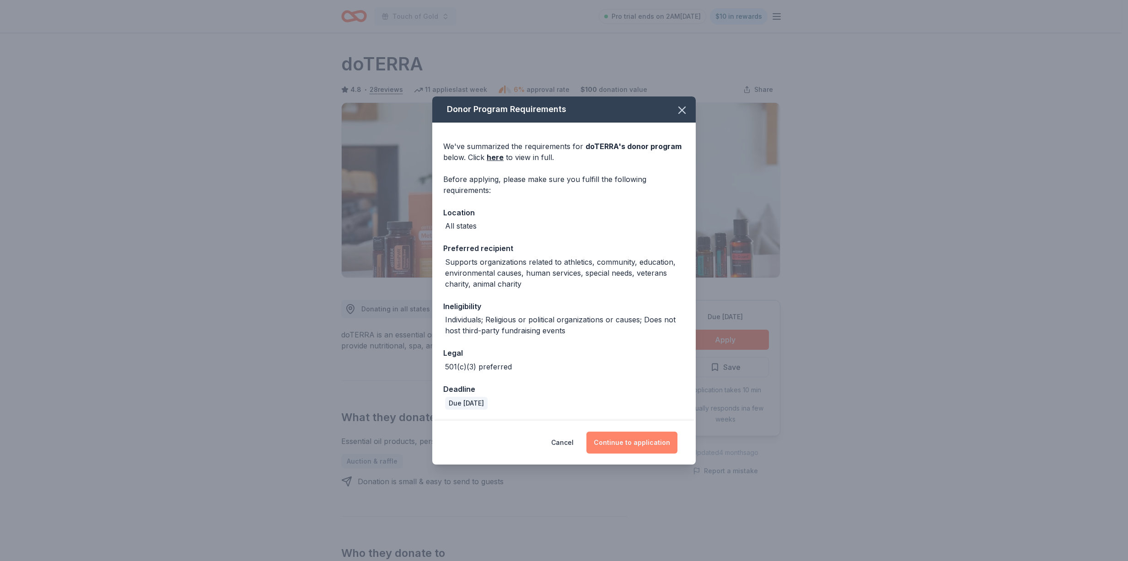
click at [637, 444] on button "Continue to application" at bounding box center [631, 443] width 91 height 22
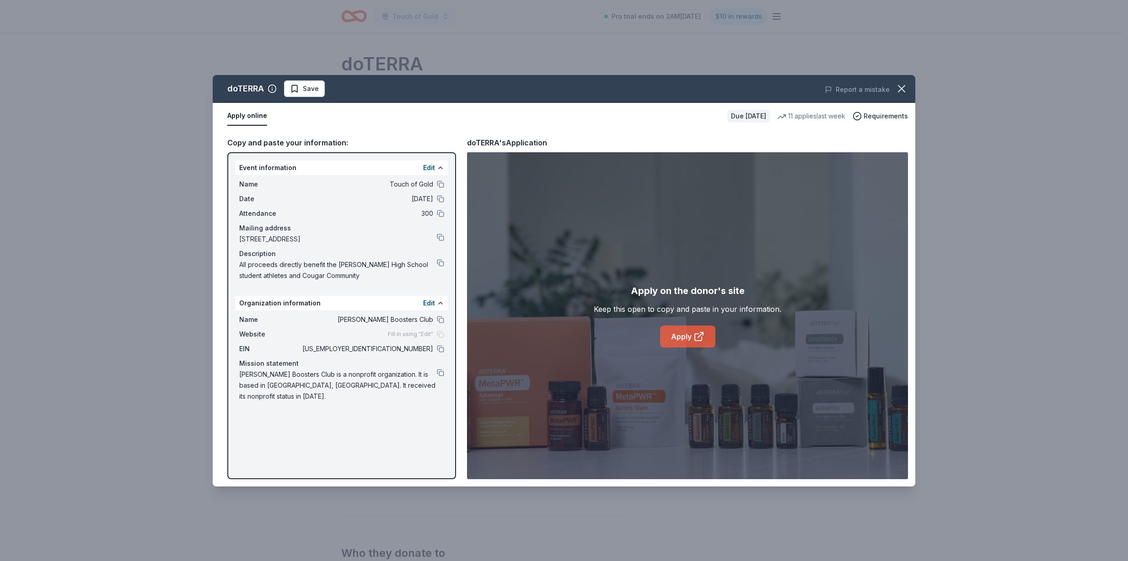
click at [679, 337] on link "Apply" at bounding box center [687, 337] width 55 height 22
click at [145, 283] on div "doTERRA Save Report a mistake Apply online Due [DATE] 11 applies last week Requ…" at bounding box center [564, 280] width 1128 height 561
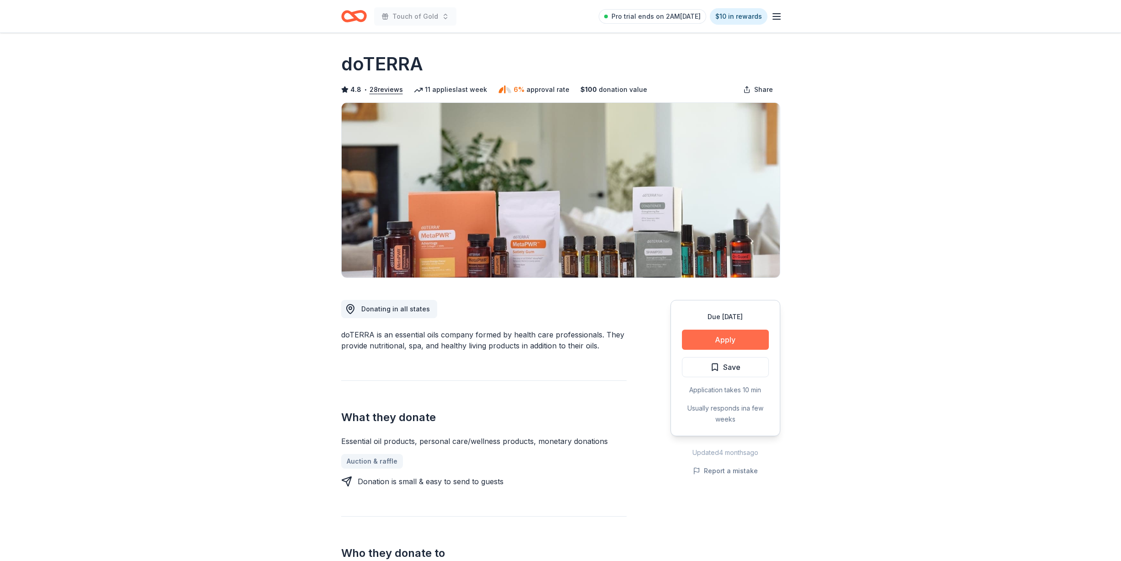
click at [708, 334] on button "Apply" at bounding box center [725, 340] width 87 height 20
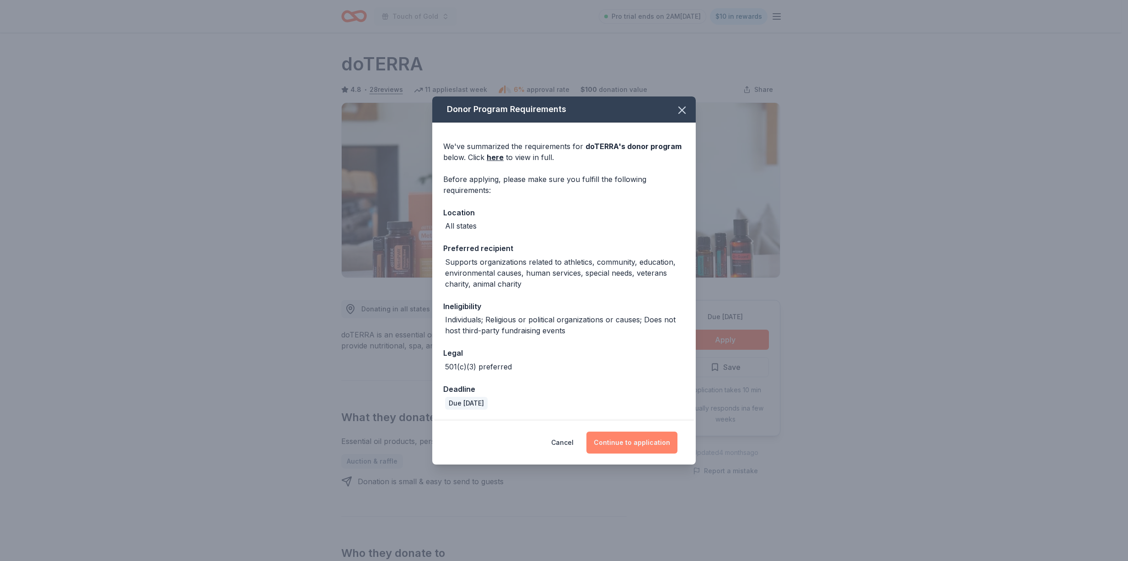
click at [601, 443] on button "Continue to application" at bounding box center [631, 443] width 91 height 22
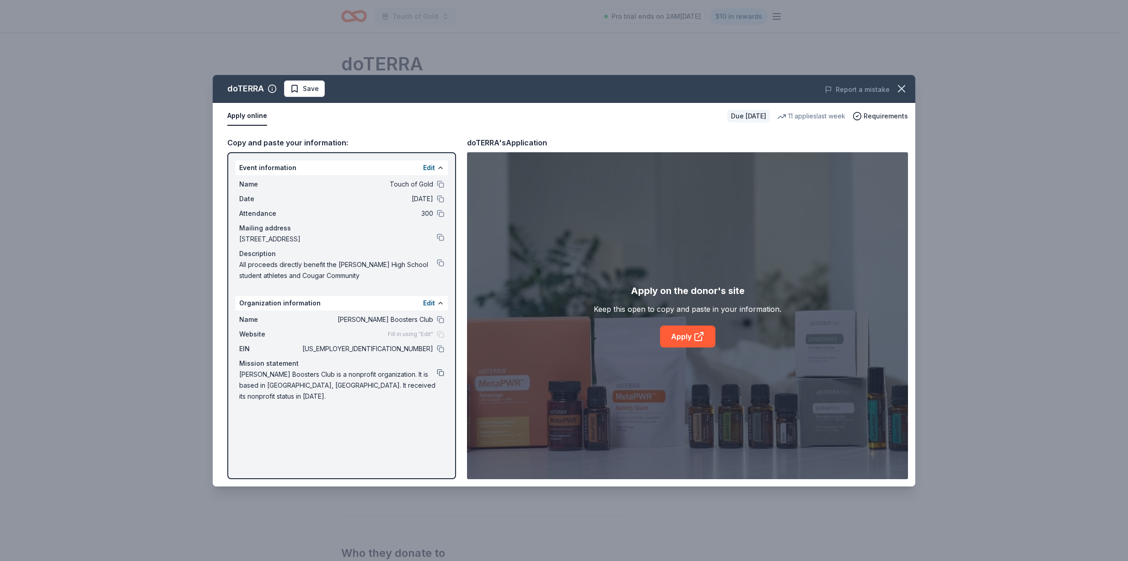
click at [441, 370] on button at bounding box center [440, 372] width 7 height 7
click at [440, 259] on button at bounding box center [440, 262] width 7 height 7
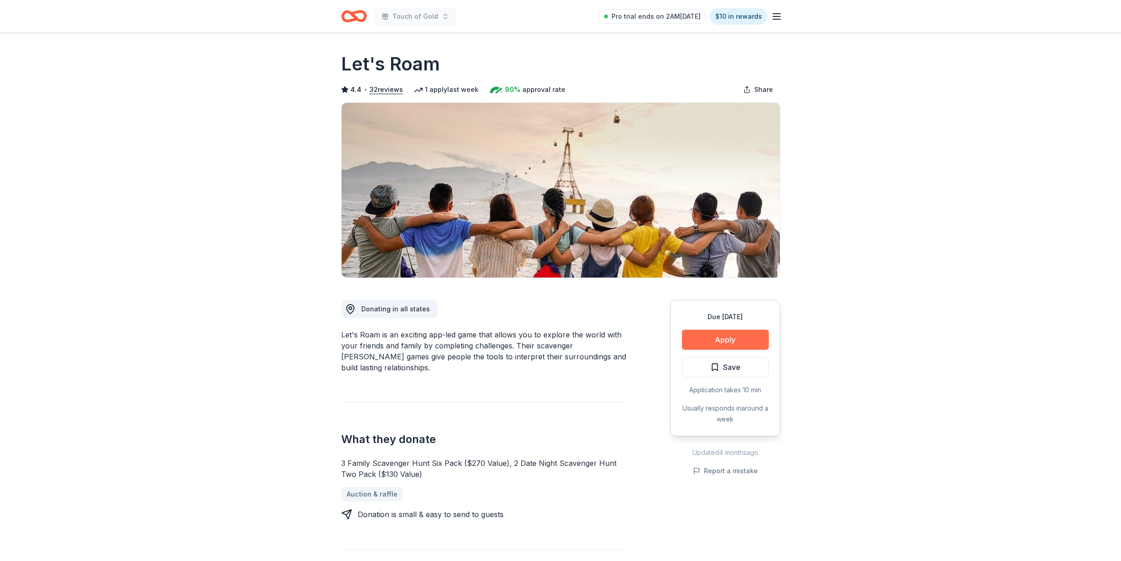
click at [713, 338] on button "Apply" at bounding box center [725, 340] width 87 height 20
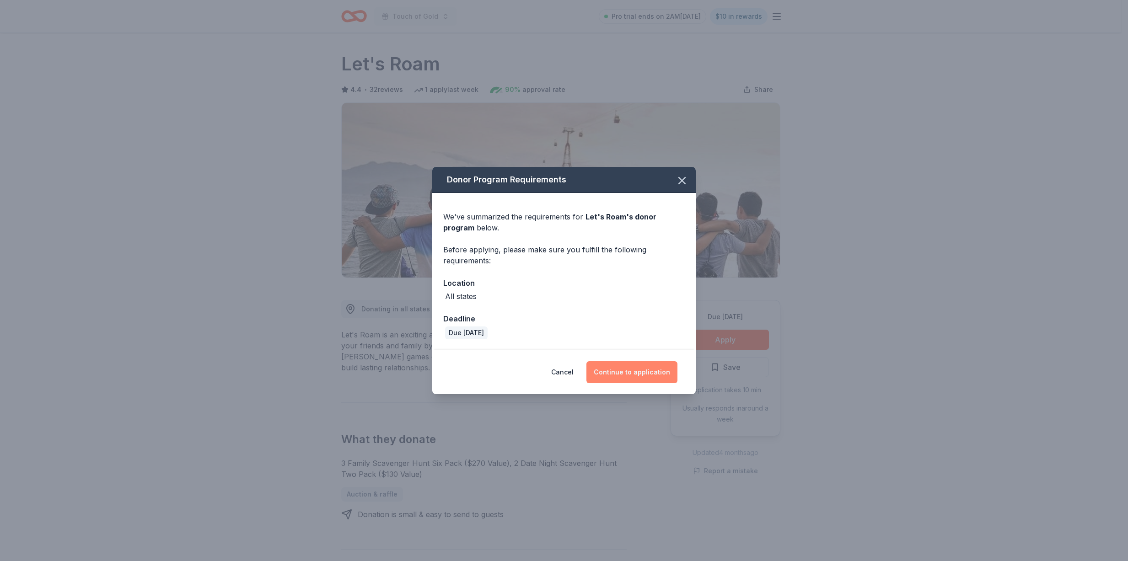
click at [622, 375] on button "Continue to application" at bounding box center [631, 372] width 91 height 22
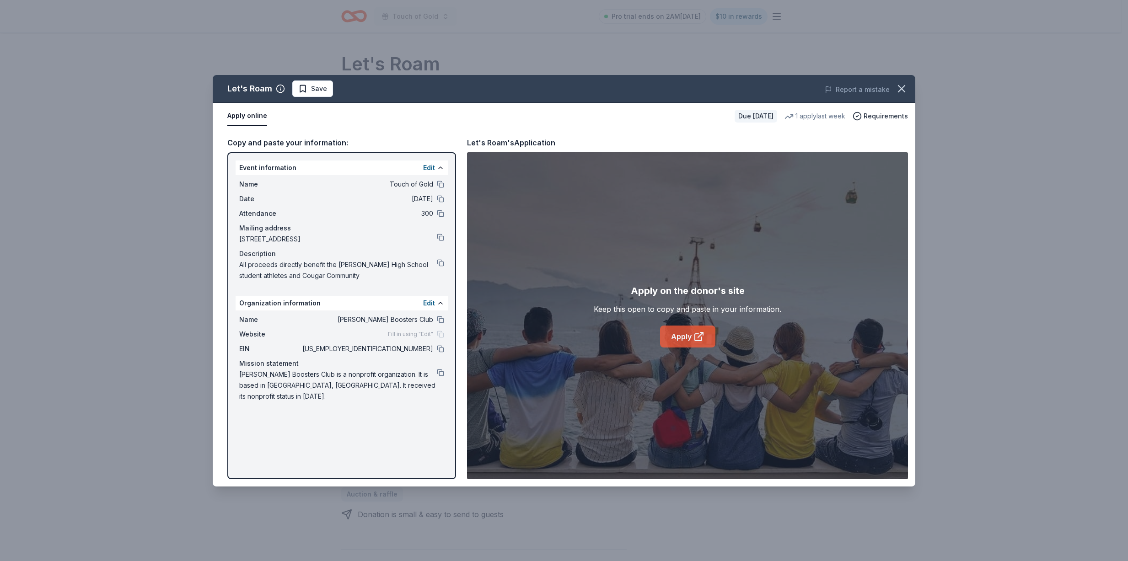
click at [676, 341] on link "Apply" at bounding box center [687, 337] width 55 height 22
click at [900, 89] on icon "button" at bounding box center [901, 88] width 13 height 13
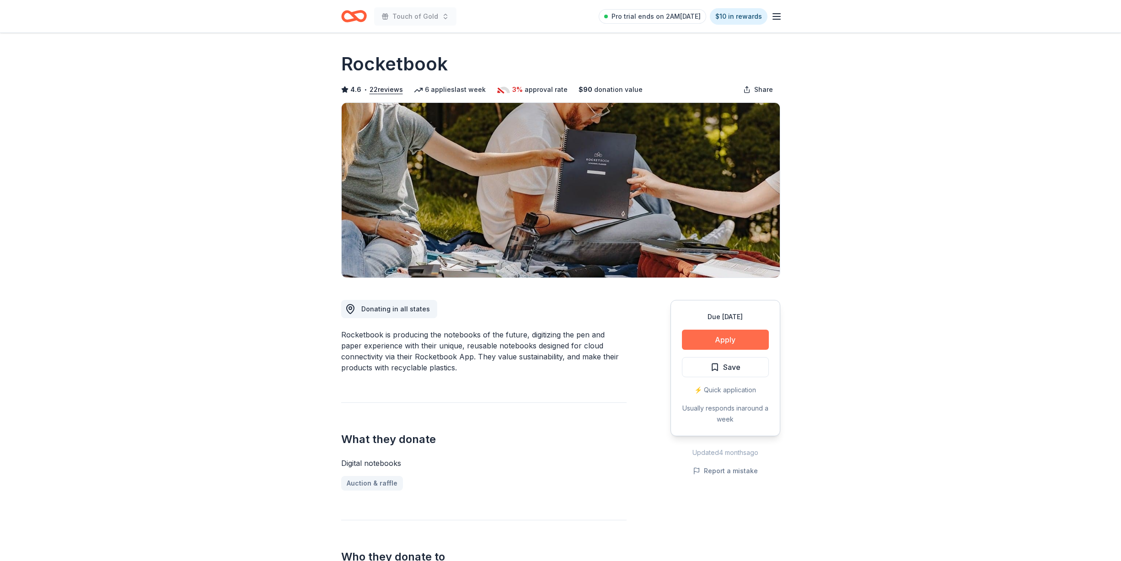
click at [716, 343] on button "Apply" at bounding box center [725, 340] width 87 height 20
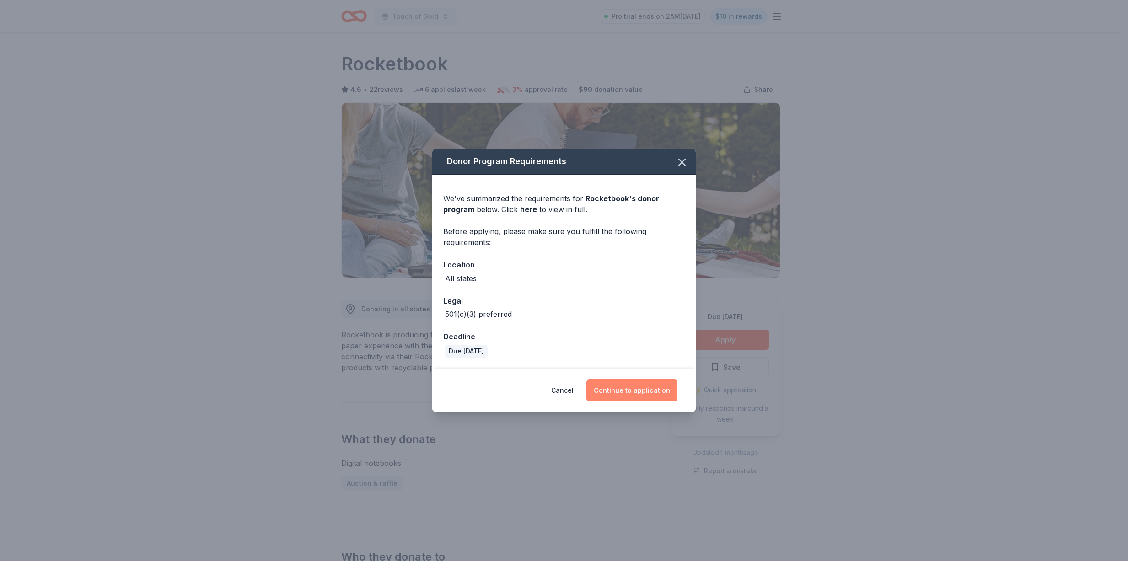
click at [641, 390] on button "Continue to application" at bounding box center [631, 391] width 91 height 22
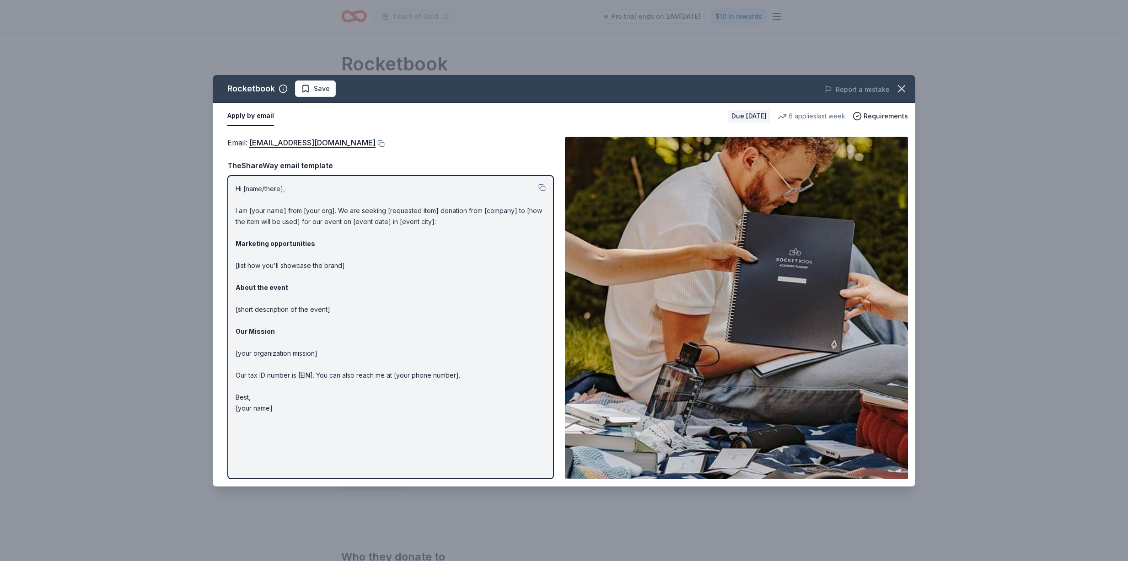
drag, startPoint x: 281, startPoint y: 410, endPoint x: 241, endPoint y: 230, distance: 185.0
click at [241, 231] on p "Hi [name/there], I am [your name] from [your org]. We are seeking [requested it…" at bounding box center [391, 298] width 310 height 231
click at [541, 188] on button at bounding box center [541, 187] width 7 height 7
click at [343, 144] on link "[EMAIL_ADDRESS][DOMAIN_NAME]" at bounding box center [312, 143] width 126 height 12
click at [385, 143] on button at bounding box center [379, 143] width 9 height 7
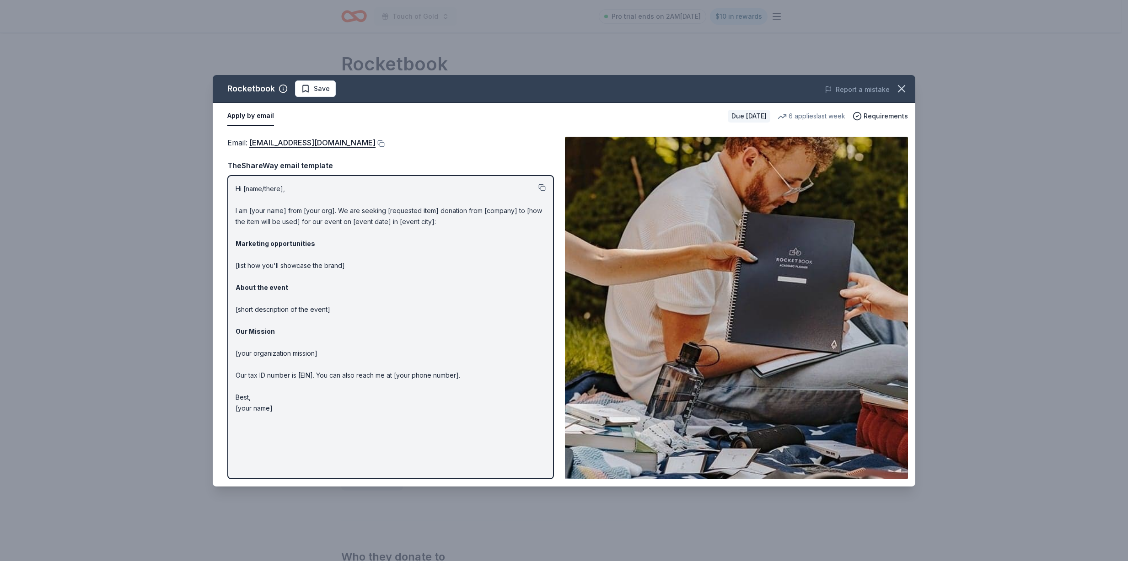
click at [539, 188] on button at bounding box center [541, 187] width 7 height 7
click at [901, 86] on icon "button" at bounding box center [901, 88] width 13 height 13
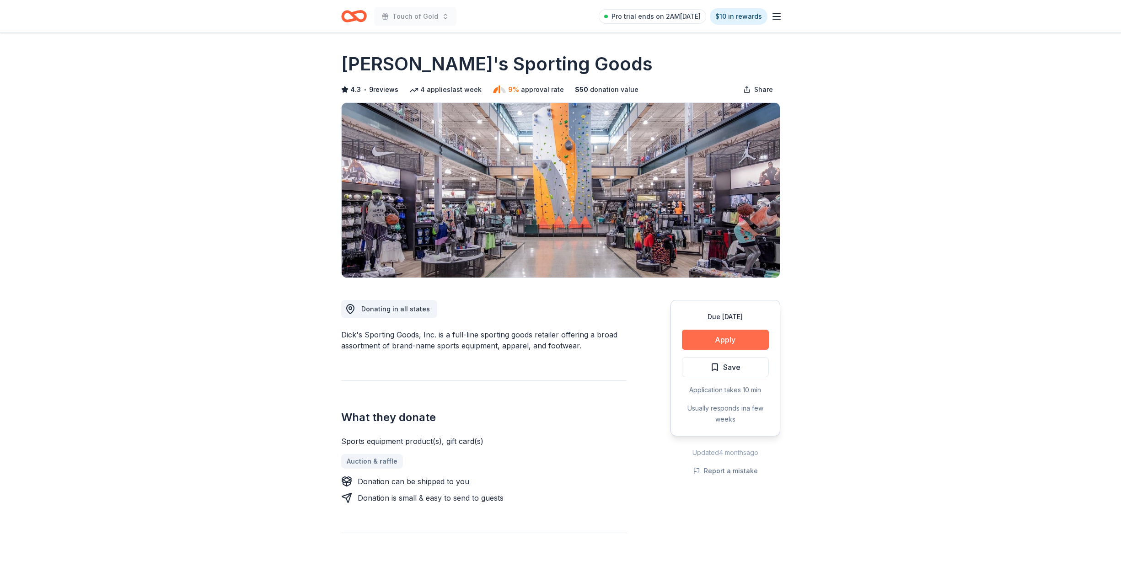
click at [712, 341] on button "Apply" at bounding box center [725, 340] width 87 height 20
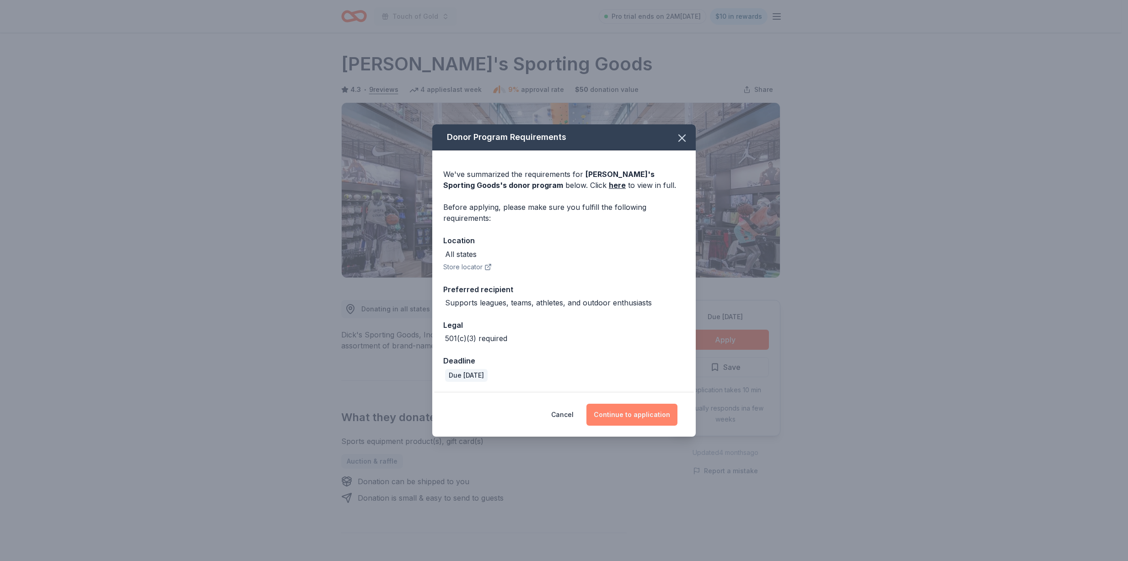
click at [655, 416] on button "Continue to application" at bounding box center [631, 415] width 91 height 22
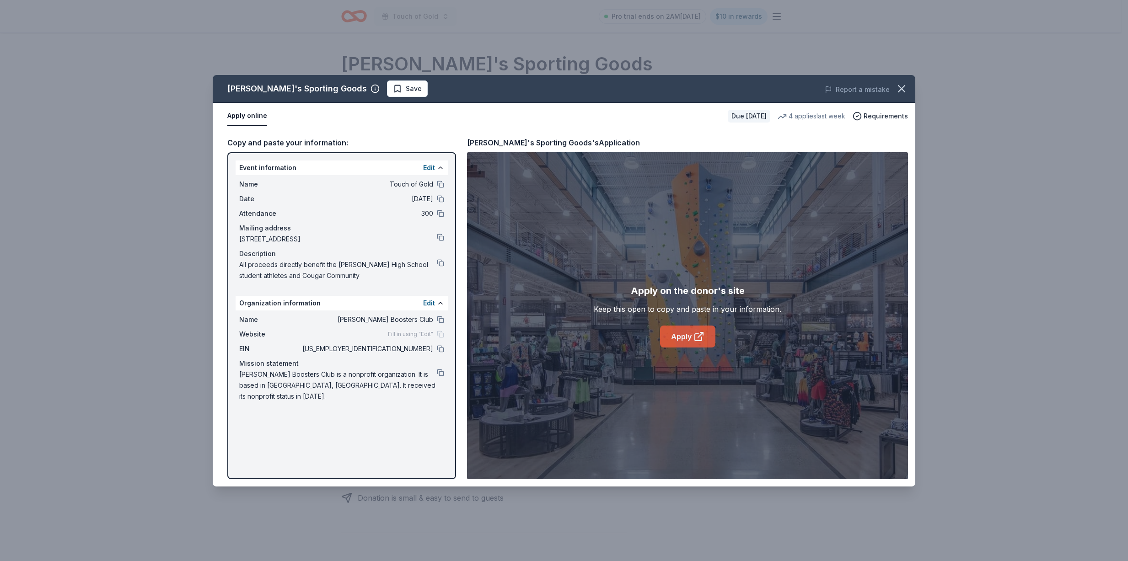
click at [686, 339] on link "Apply" at bounding box center [687, 337] width 55 height 22
click at [440, 375] on button at bounding box center [440, 372] width 7 height 7
click at [440, 261] on button at bounding box center [440, 262] width 7 height 7
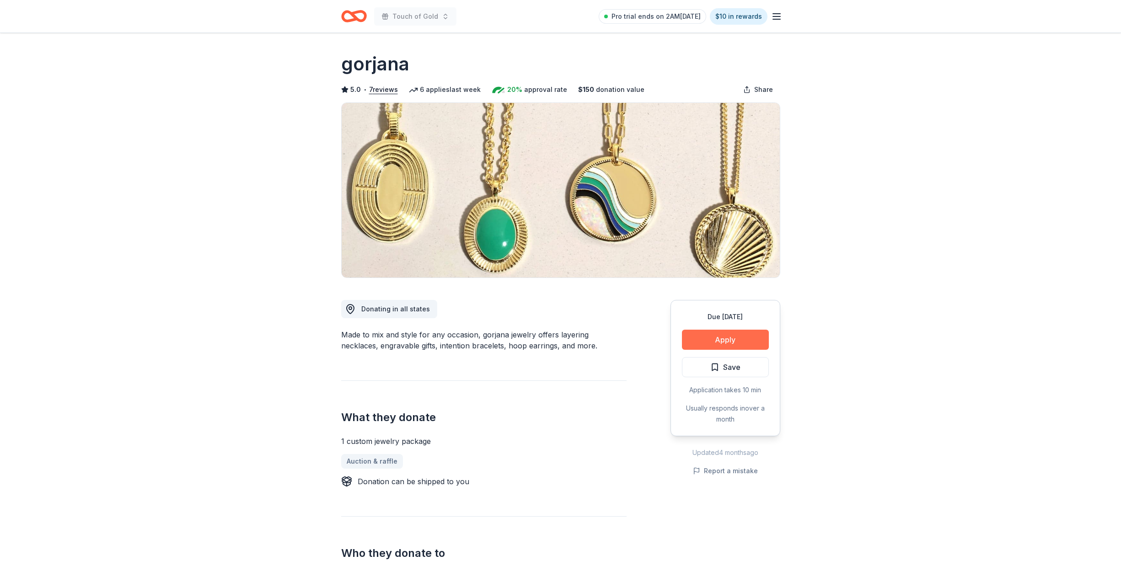
click at [743, 341] on button "Apply" at bounding box center [725, 340] width 87 height 20
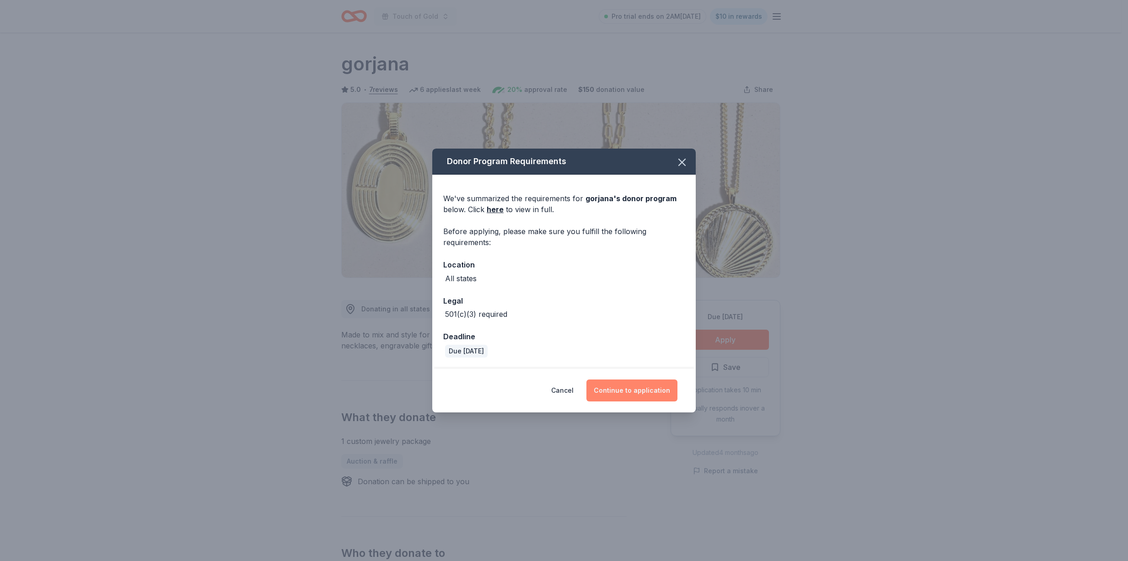
click at [622, 387] on button "Continue to application" at bounding box center [631, 391] width 91 height 22
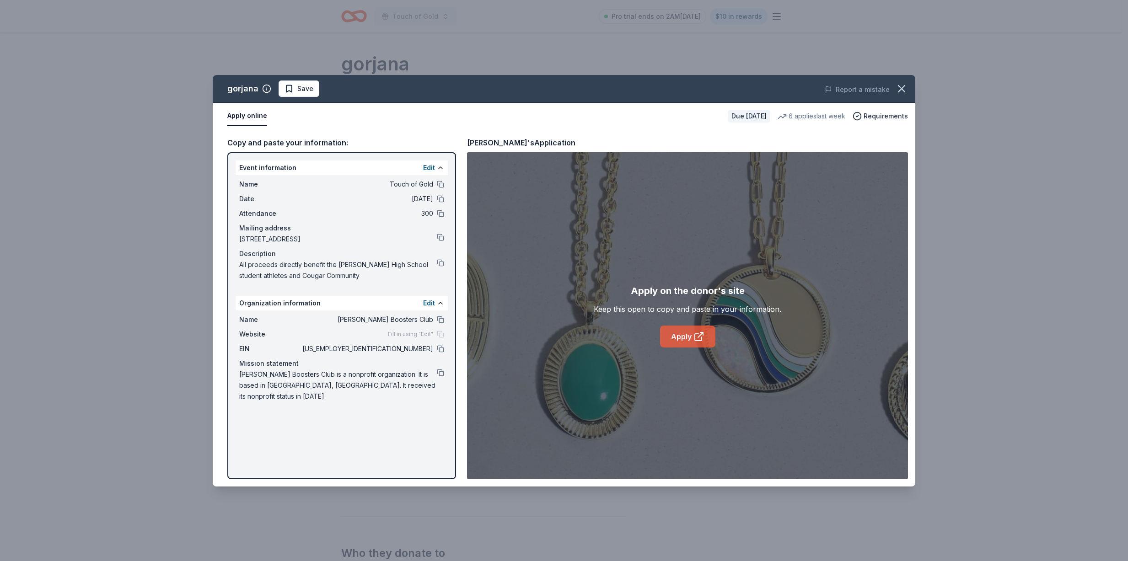
click at [662, 334] on link "Apply" at bounding box center [687, 337] width 55 height 22
click at [441, 370] on button at bounding box center [440, 372] width 7 height 7
click at [440, 263] on button at bounding box center [440, 262] width 7 height 7
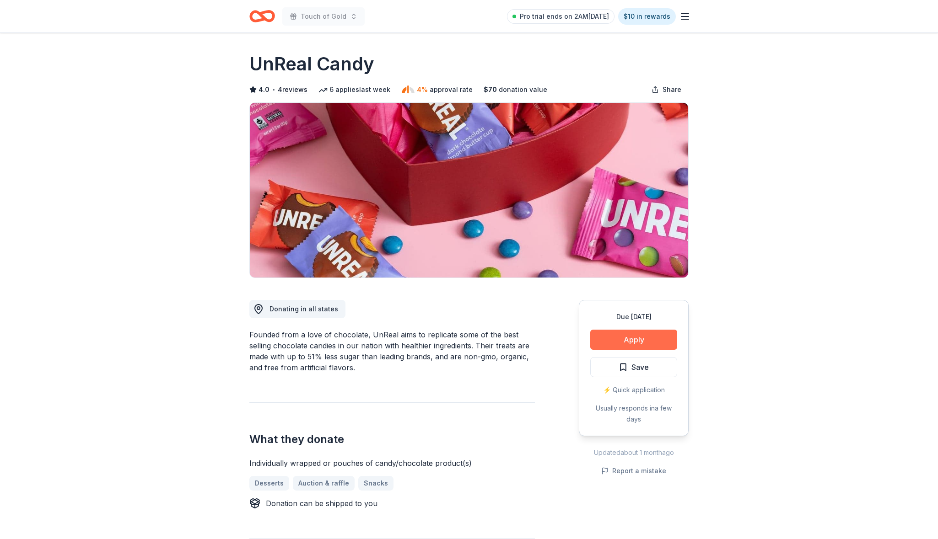
click at [622, 338] on button "Apply" at bounding box center [633, 340] width 87 height 20
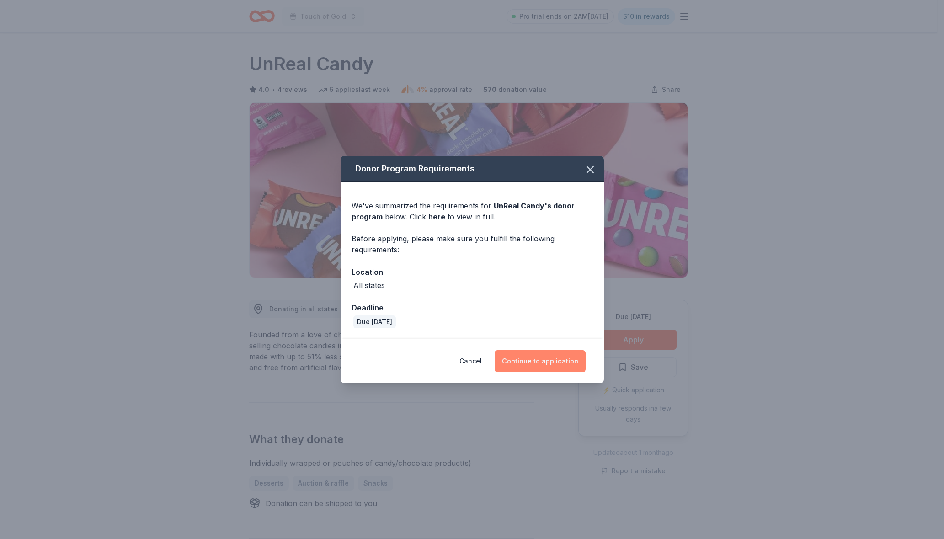
click at [546, 361] on button "Continue to application" at bounding box center [540, 361] width 91 height 22
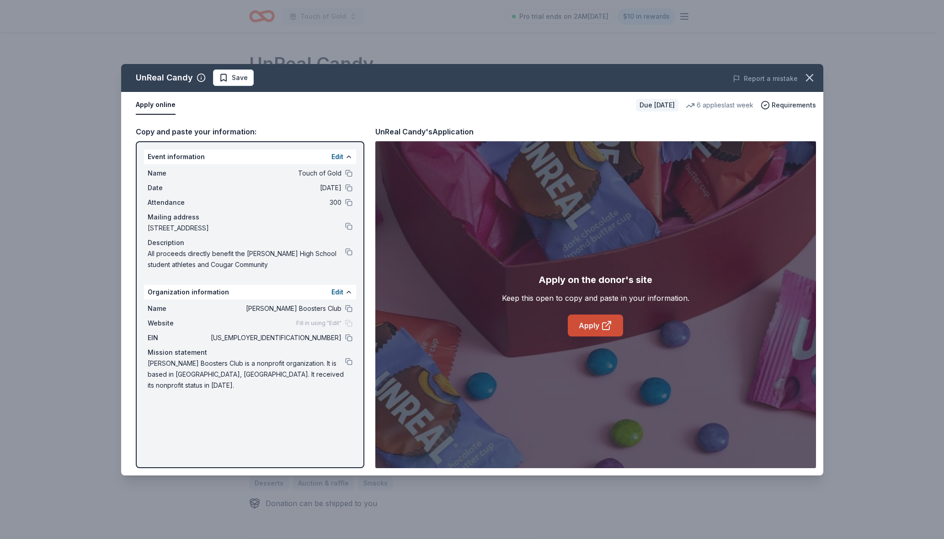
click at [589, 329] on link "Apply" at bounding box center [595, 326] width 55 height 22
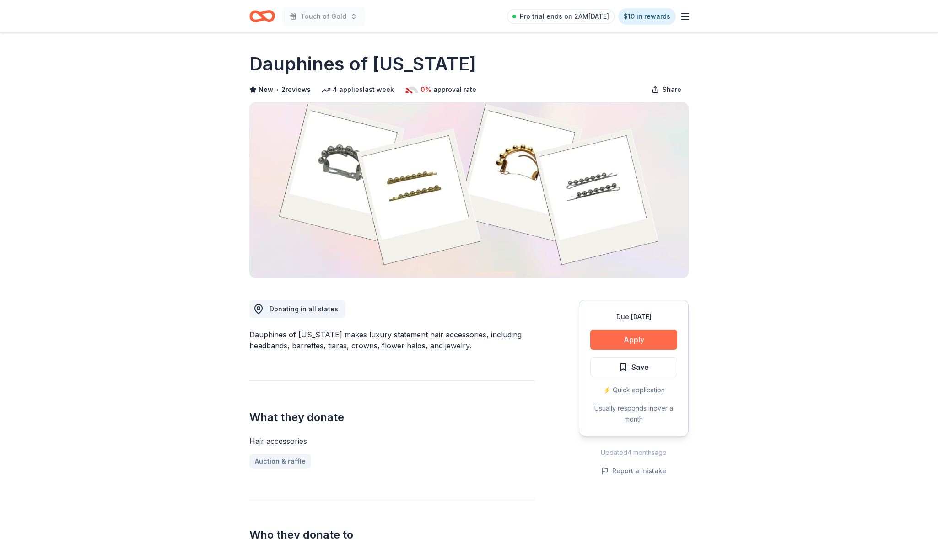
click at [632, 339] on button "Apply" at bounding box center [633, 340] width 87 height 20
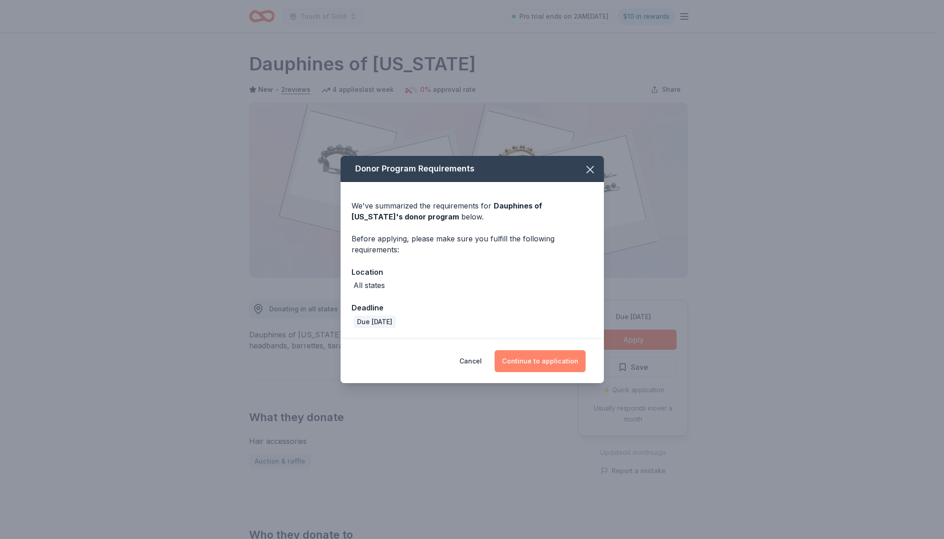
click at [536, 361] on button "Continue to application" at bounding box center [540, 361] width 91 height 22
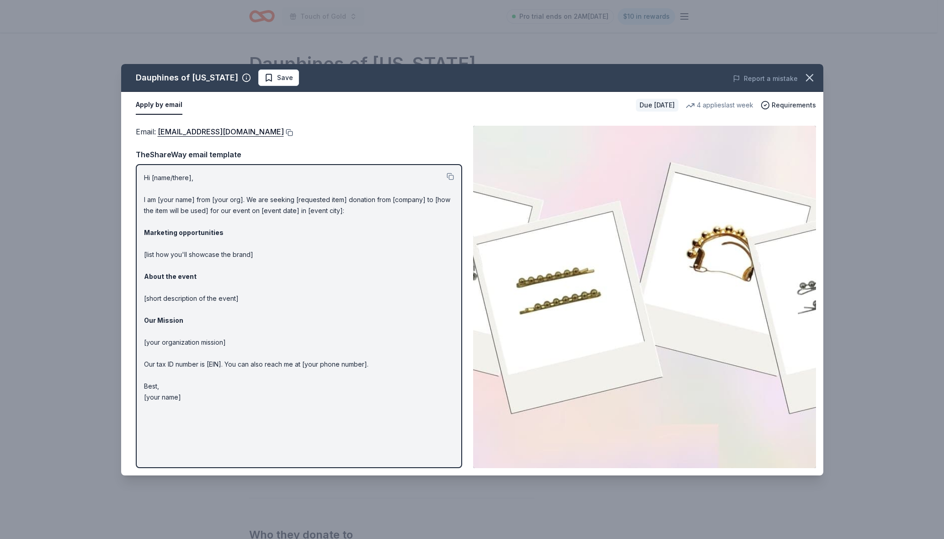
click at [293, 131] on button at bounding box center [288, 132] width 9 height 7
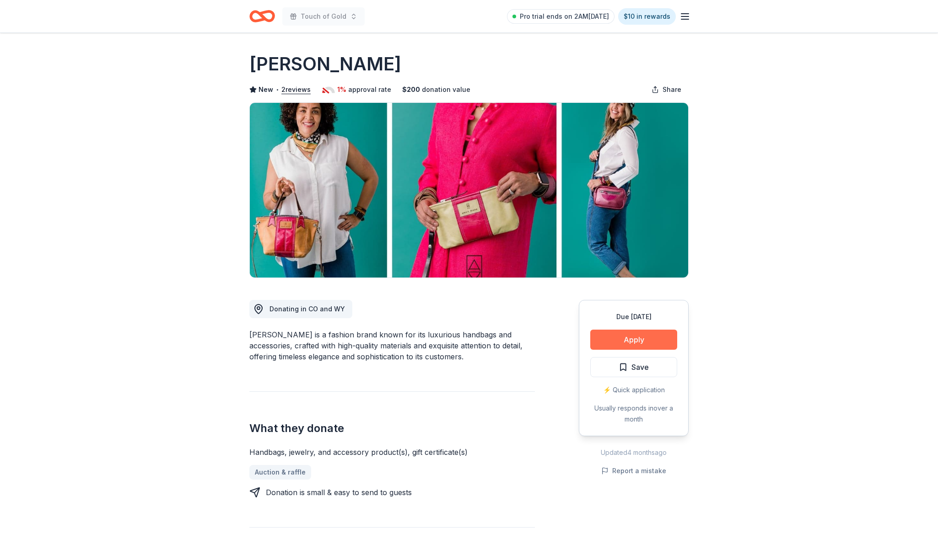
click at [654, 341] on button "Apply" at bounding box center [633, 340] width 87 height 20
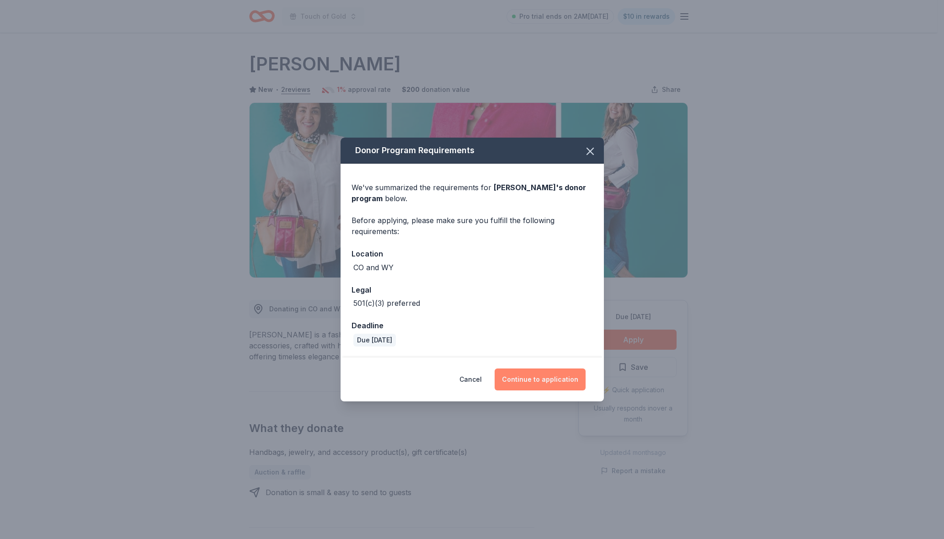
click at [536, 380] on button "Continue to application" at bounding box center [540, 380] width 91 height 22
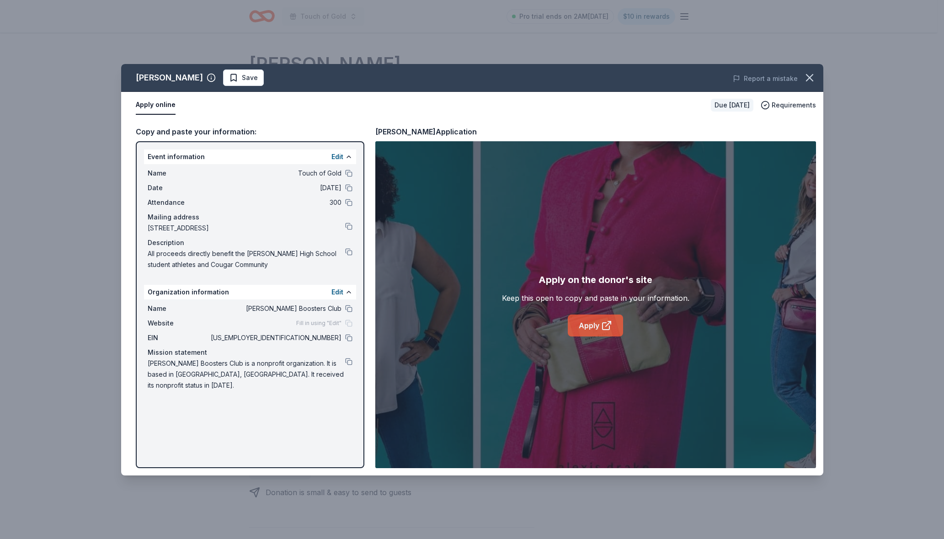
click at [596, 327] on link "Apply" at bounding box center [595, 326] width 55 height 22
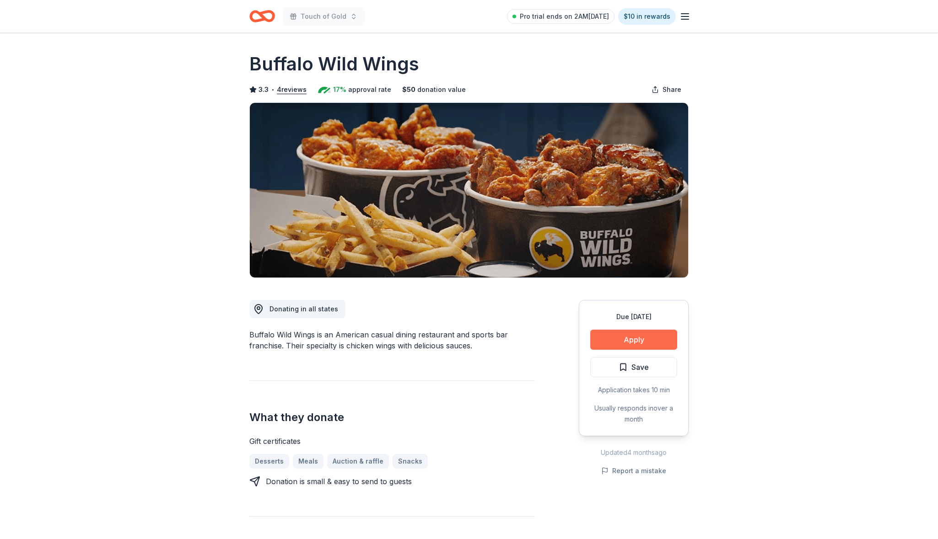
click at [628, 344] on button "Apply" at bounding box center [633, 340] width 87 height 20
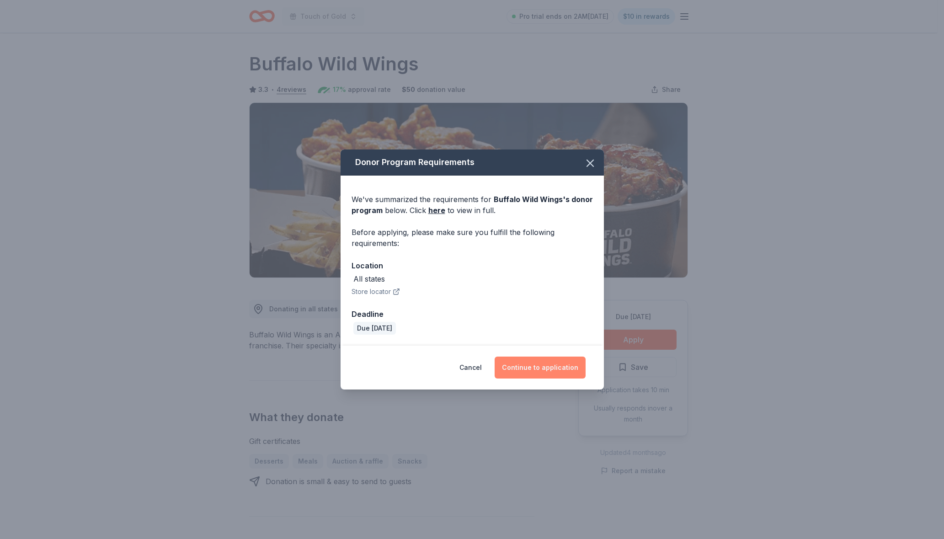
click at [552, 371] on button "Continue to application" at bounding box center [540, 368] width 91 height 22
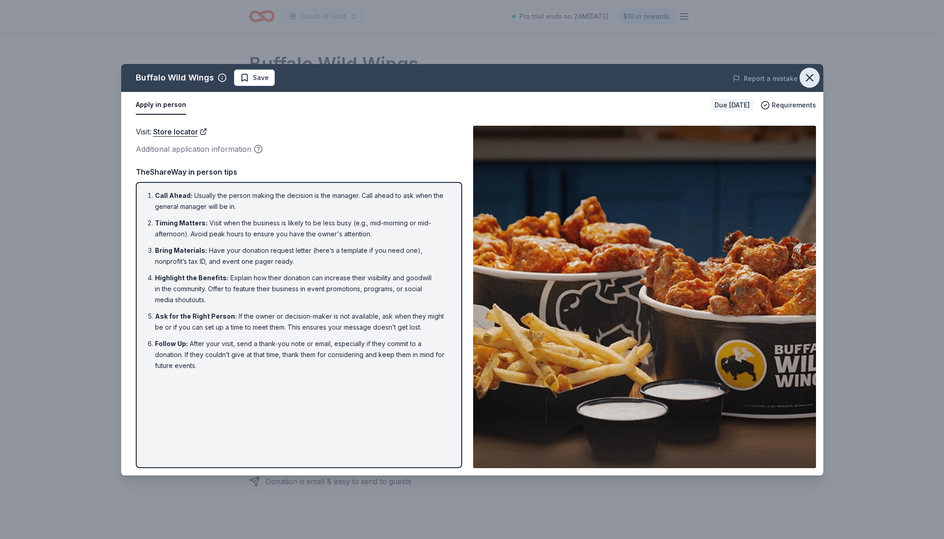
click at [816, 75] on button "button" at bounding box center [810, 78] width 20 height 20
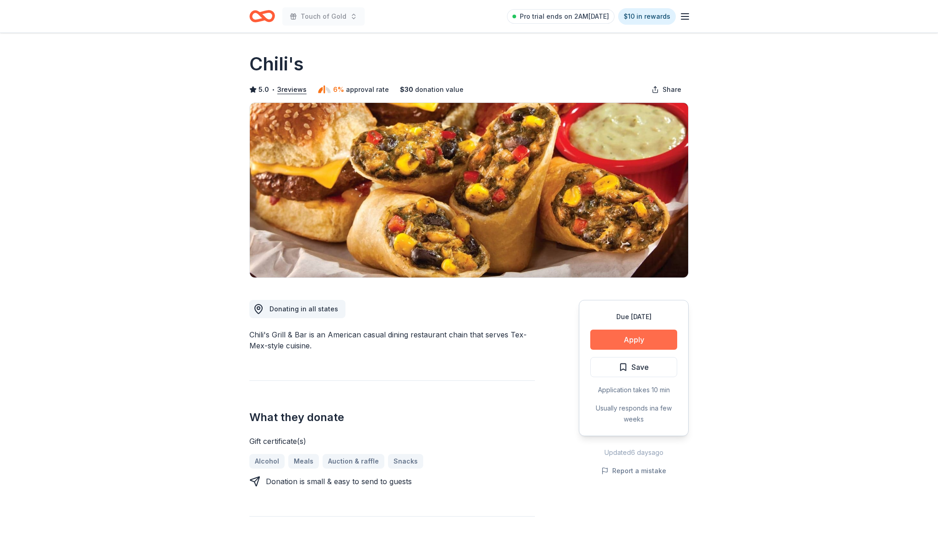
click at [607, 341] on button "Apply" at bounding box center [633, 340] width 87 height 20
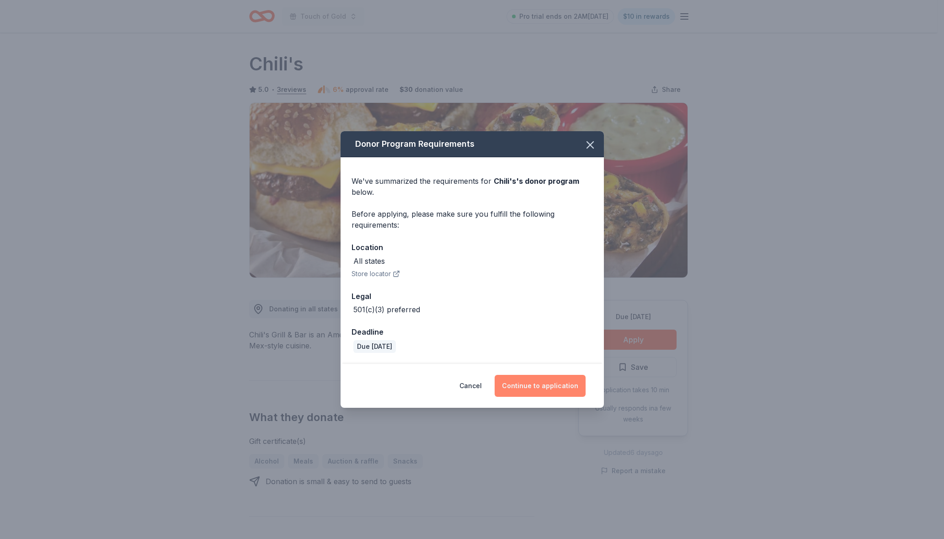
click at [529, 383] on button "Continue to application" at bounding box center [540, 386] width 91 height 22
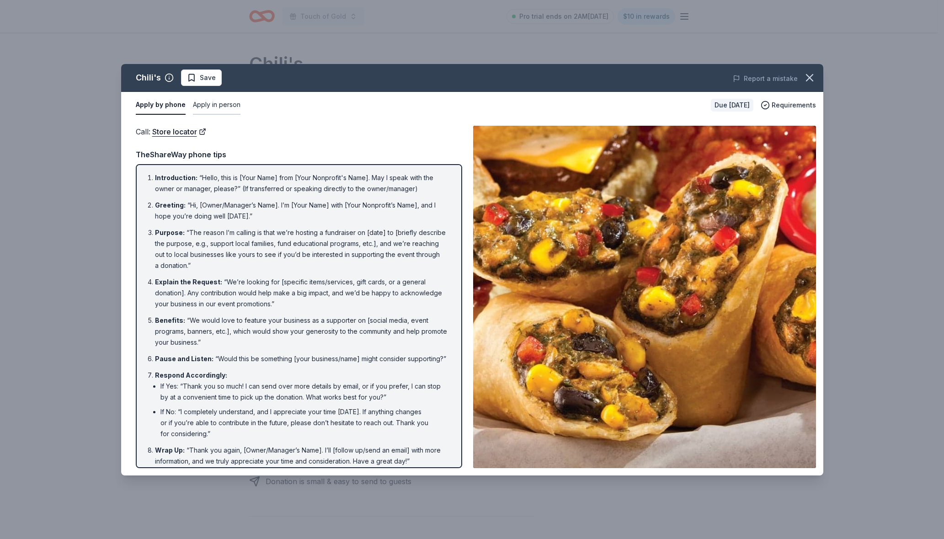
click at [229, 102] on button "Apply in person" at bounding box center [217, 105] width 48 height 19
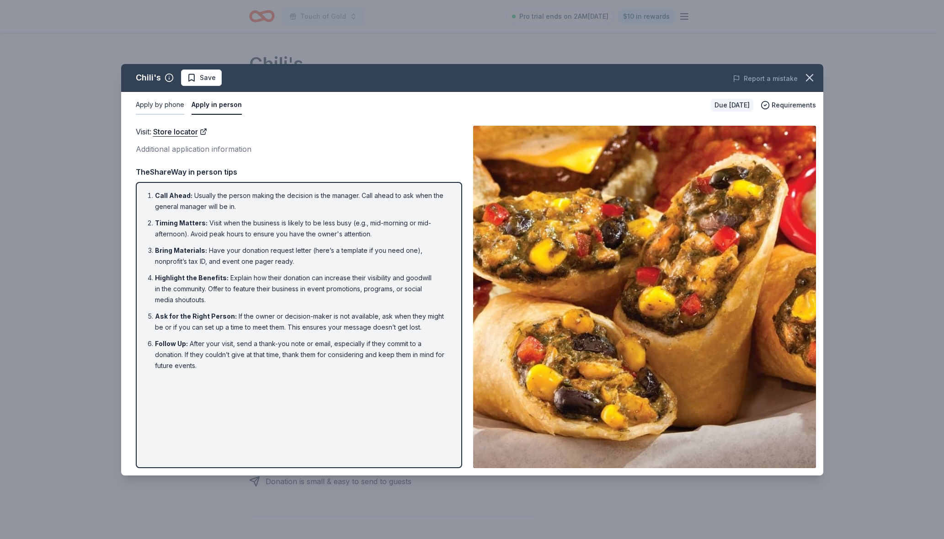
click at [168, 104] on button "Apply by phone" at bounding box center [160, 105] width 48 height 19
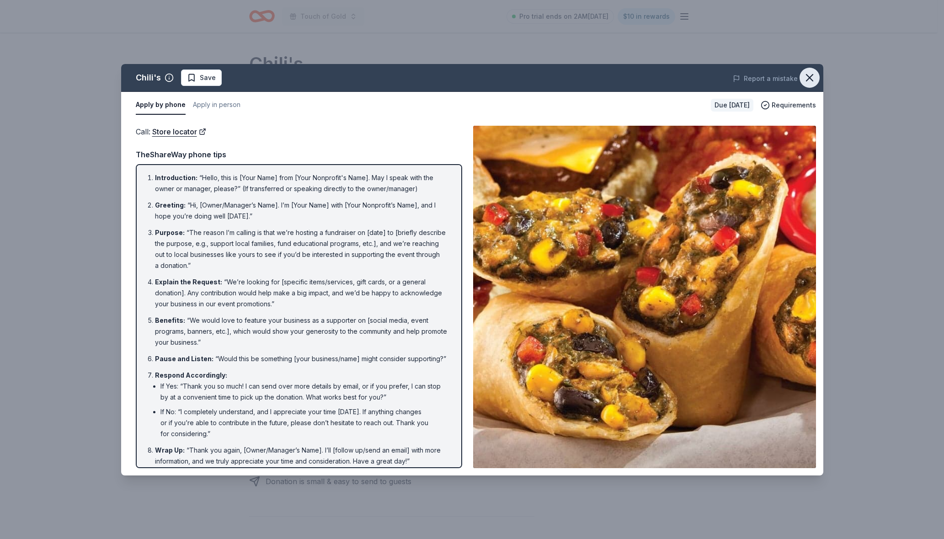
click at [813, 75] on icon "button" at bounding box center [810, 78] width 6 height 6
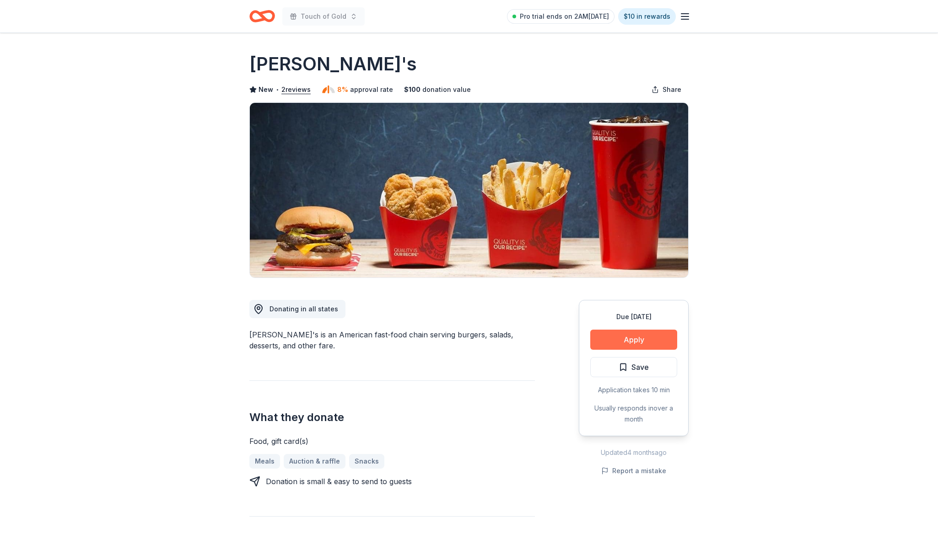
click at [615, 334] on button "Apply" at bounding box center [633, 340] width 87 height 20
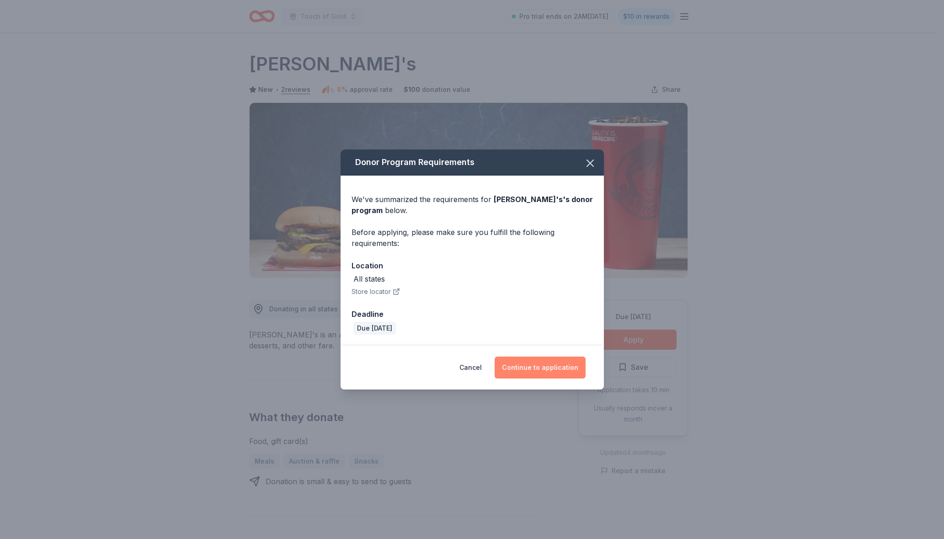
click at [528, 367] on button "Continue to application" at bounding box center [540, 368] width 91 height 22
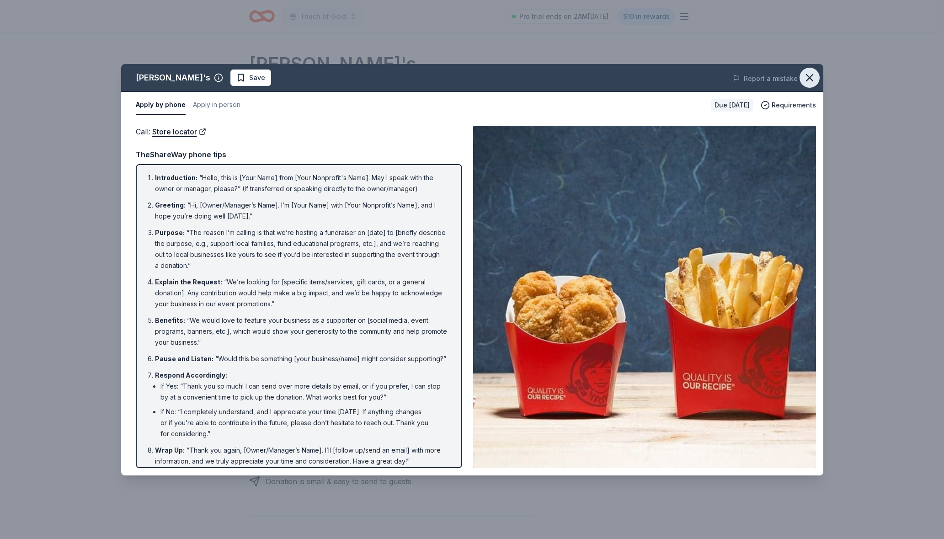
click at [814, 74] on icon "button" at bounding box center [810, 77] width 13 height 13
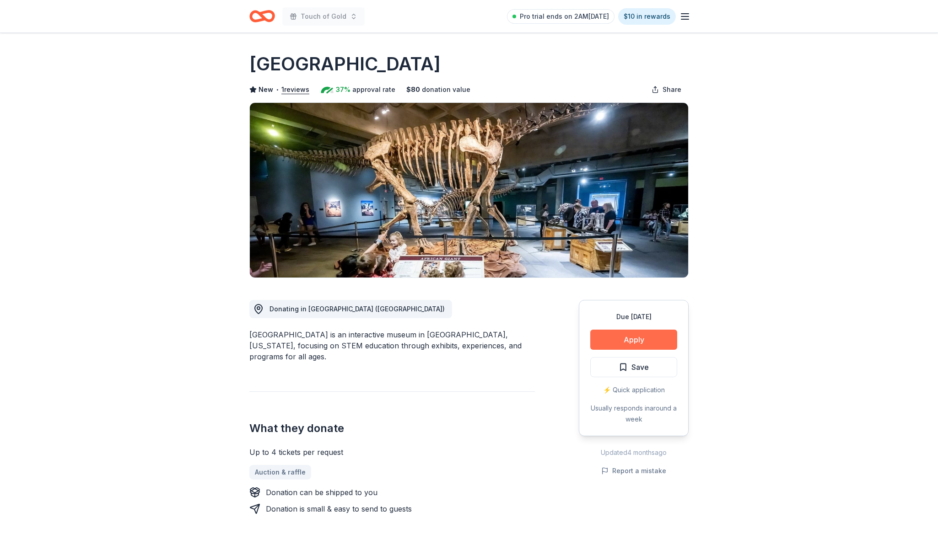
click at [619, 344] on button "Apply" at bounding box center [633, 340] width 87 height 20
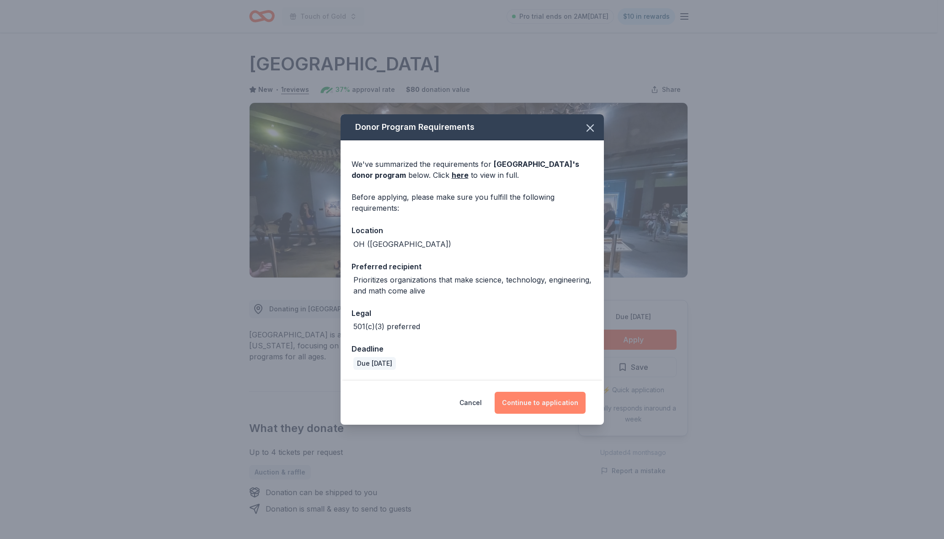
click at [542, 402] on button "Continue to application" at bounding box center [540, 403] width 91 height 22
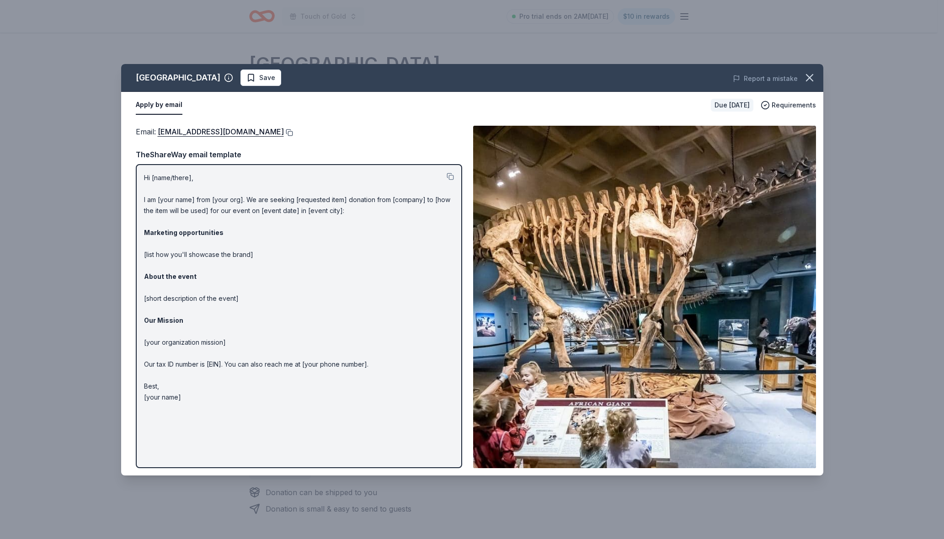
click at [284, 129] on button at bounding box center [288, 132] width 9 height 7
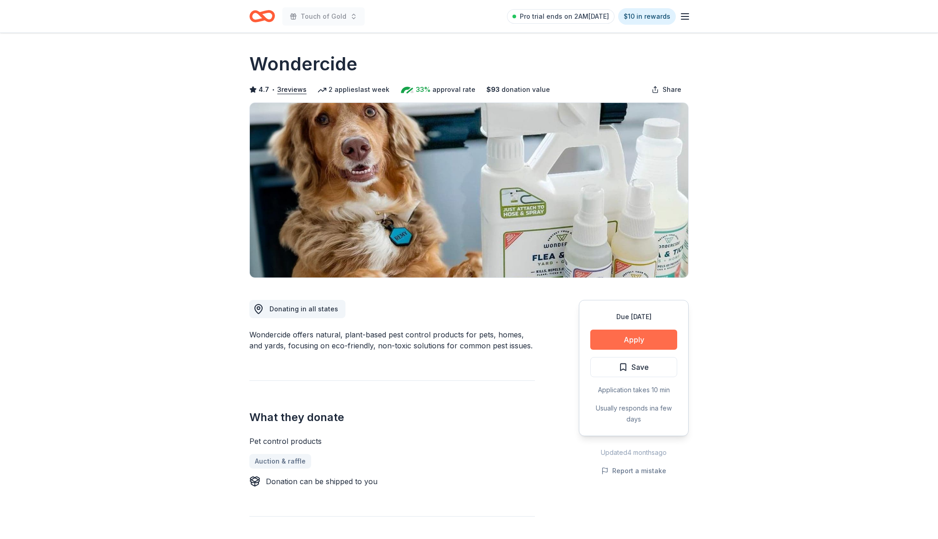
click at [626, 338] on button "Apply" at bounding box center [633, 340] width 87 height 20
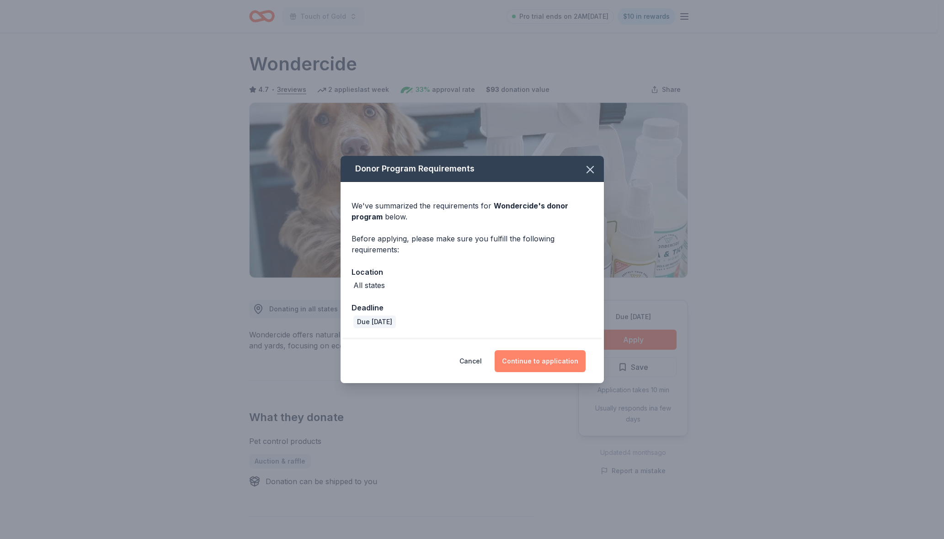
click at [529, 359] on button "Continue to application" at bounding box center [540, 361] width 91 height 22
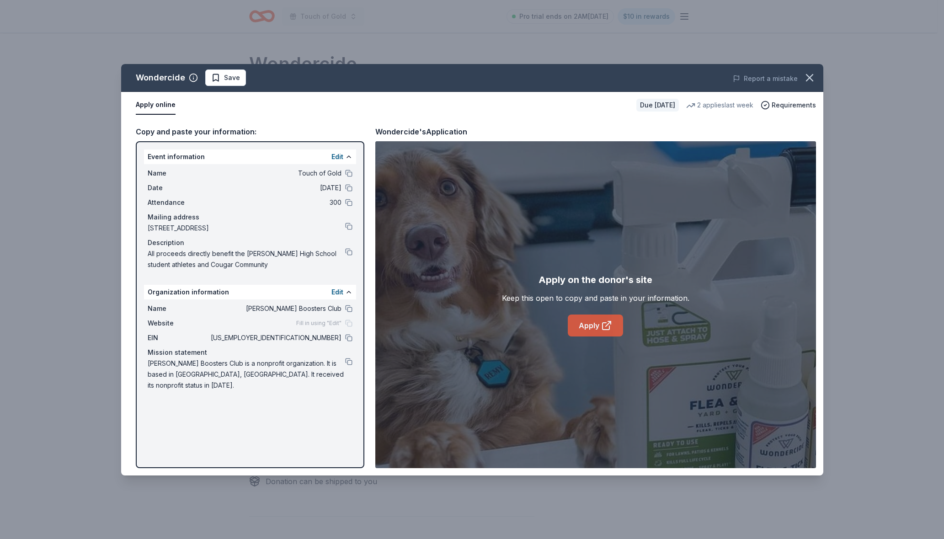
click at [582, 325] on link "Apply" at bounding box center [595, 326] width 55 height 22
click at [350, 360] on button at bounding box center [348, 361] width 7 height 7
click at [349, 252] on button at bounding box center [348, 251] width 7 height 7
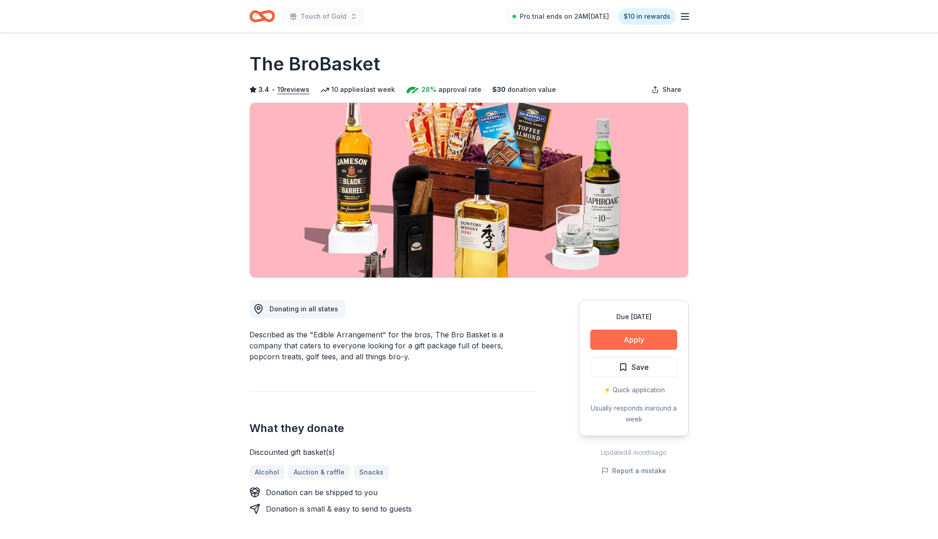
click at [619, 336] on button "Apply" at bounding box center [633, 340] width 87 height 20
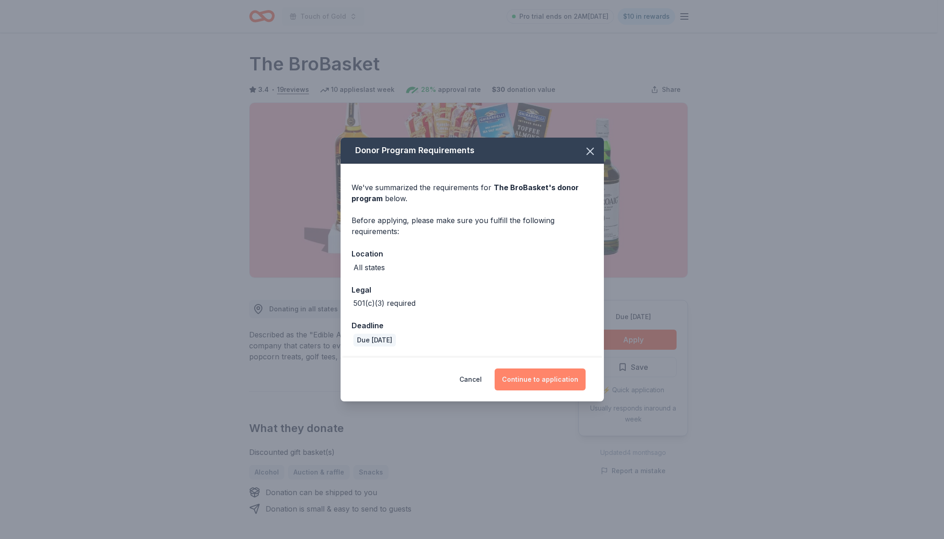
click at [544, 380] on button "Continue to application" at bounding box center [540, 380] width 91 height 22
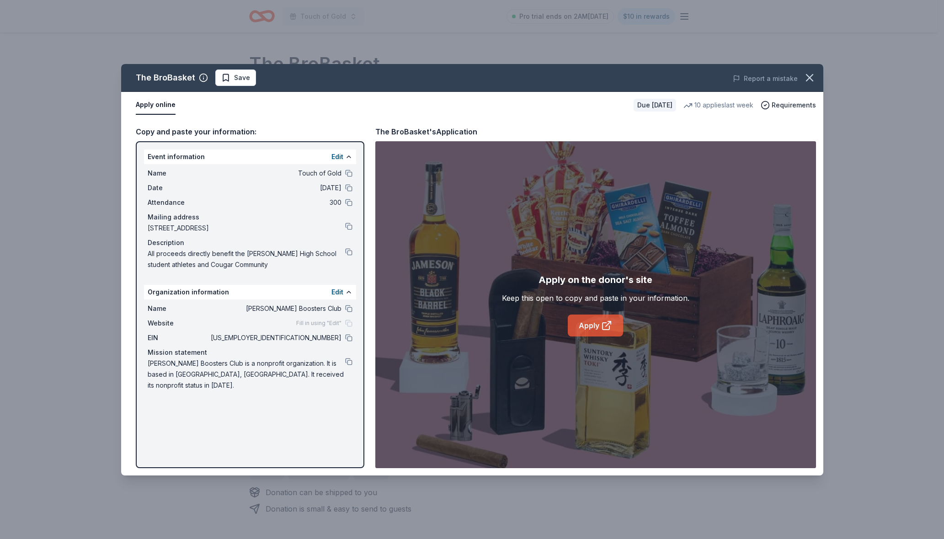
click at [590, 324] on link "Apply" at bounding box center [595, 326] width 55 height 22
click at [349, 252] on button at bounding box center [348, 251] width 7 height 7
click at [815, 77] on icon "button" at bounding box center [810, 77] width 13 height 13
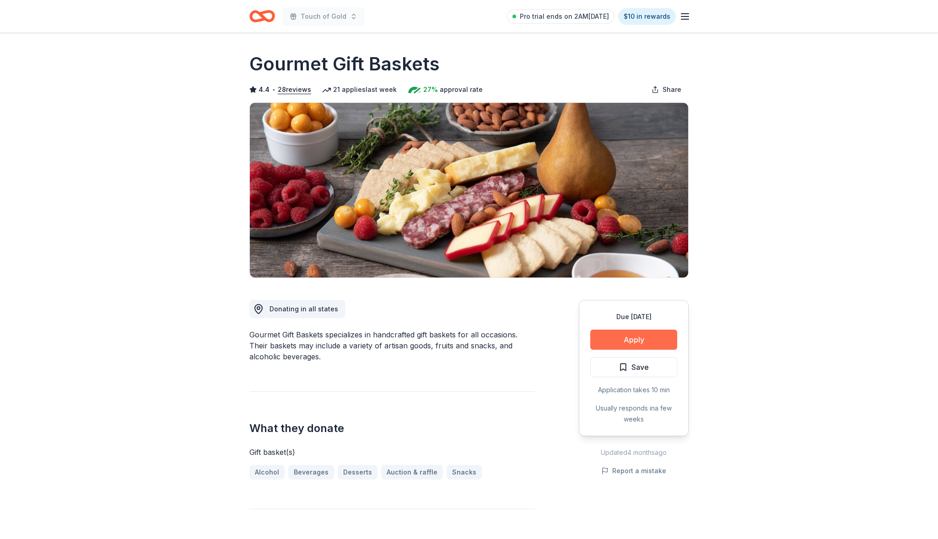
click at [623, 338] on button "Apply" at bounding box center [633, 340] width 87 height 20
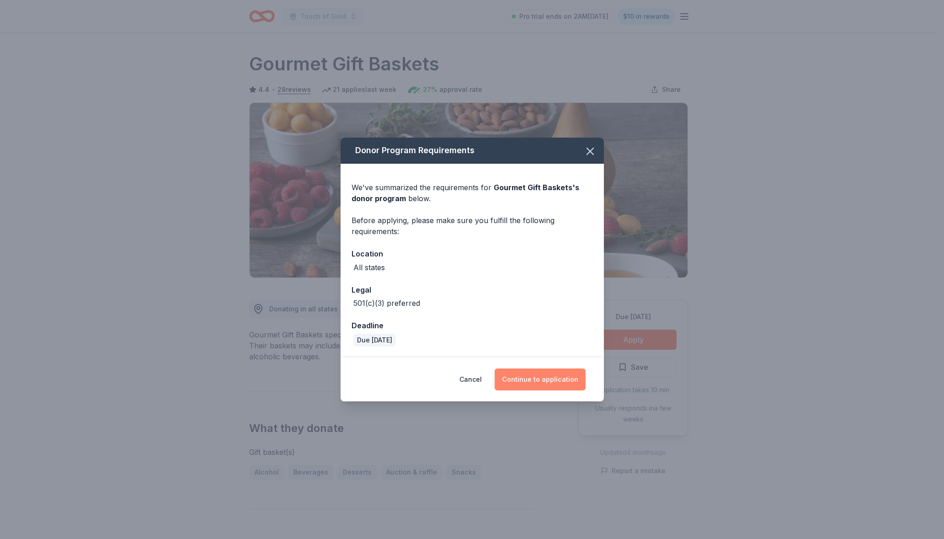
click at [567, 382] on button "Continue to application" at bounding box center [540, 380] width 91 height 22
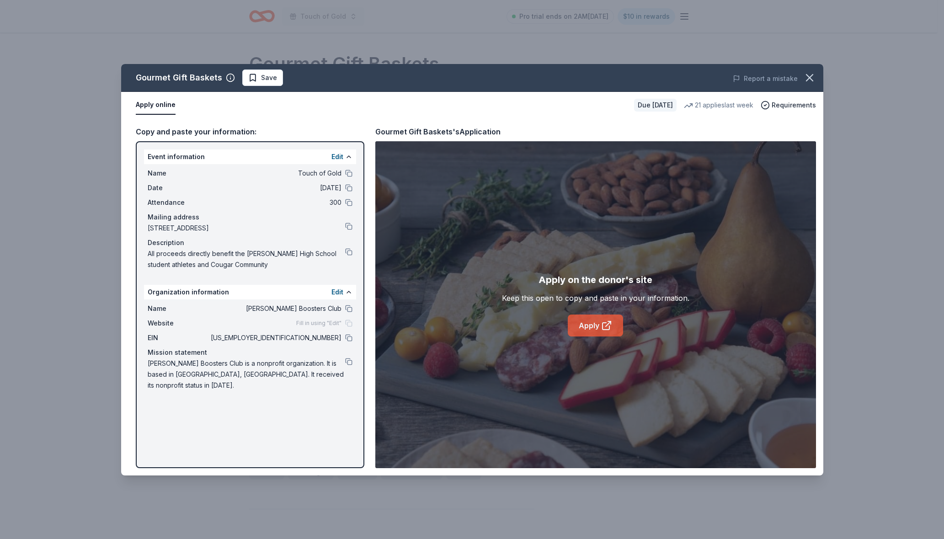
click at [588, 323] on link "Apply" at bounding box center [595, 326] width 55 height 22
click at [349, 359] on button at bounding box center [348, 361] width 7 height 7
click at [347, 250] on button at bounding box center [348, 251] width 7 height 7
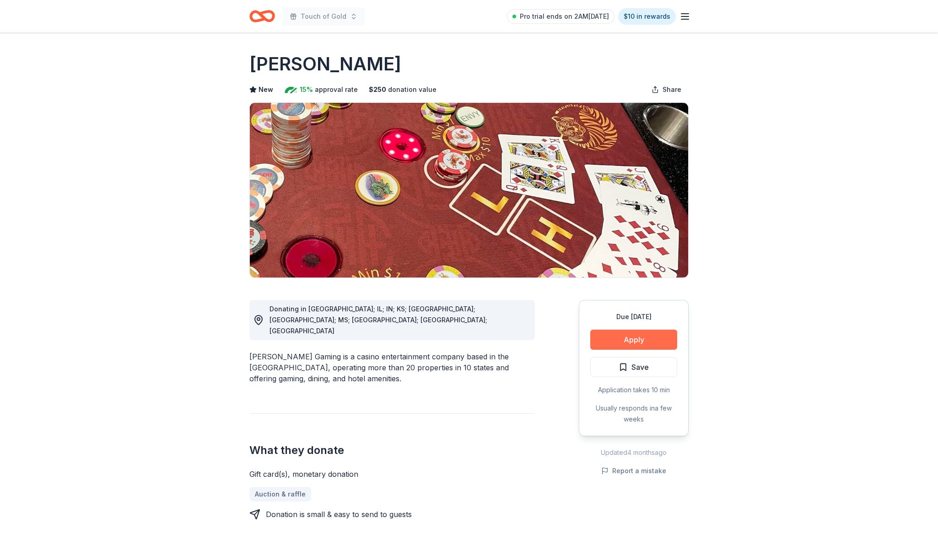
click at [615, 342] on button "Apply" at bounding box center [633, 340] width 87 height 20
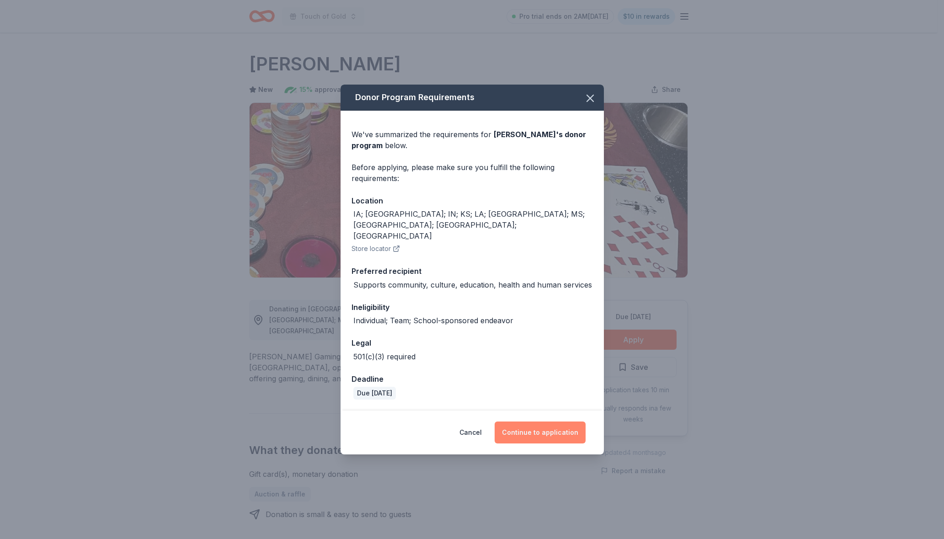
click at [550, 422] on button "Continue to application" at bounding box center [540, 433] width 91 height 22
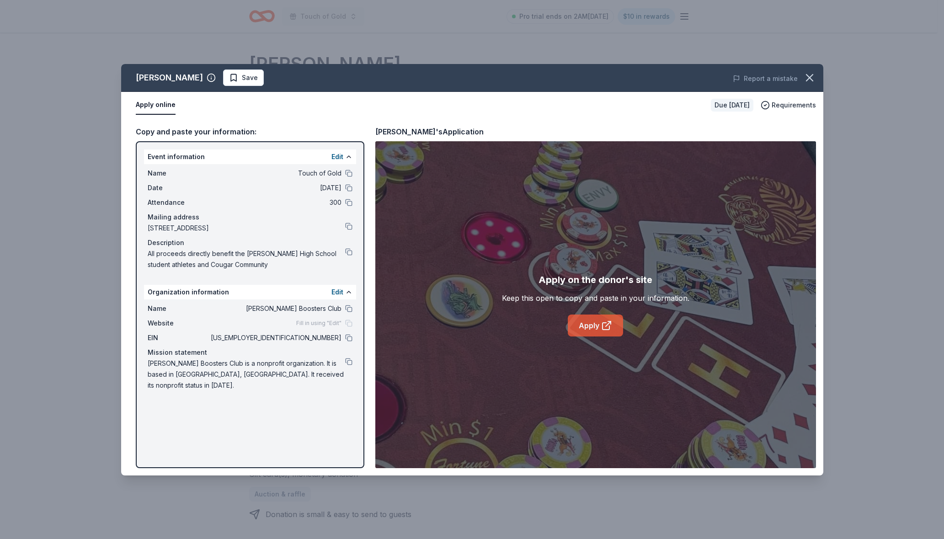
click at [601, 331] on link "Apply" at bounding box center [595, 326] width 55 height 22
click at [814, 80] on icon "button" at bounding box center [810, 77] width 13 height 13
